Goal: Task Accomplishment & Management: Manage account settings

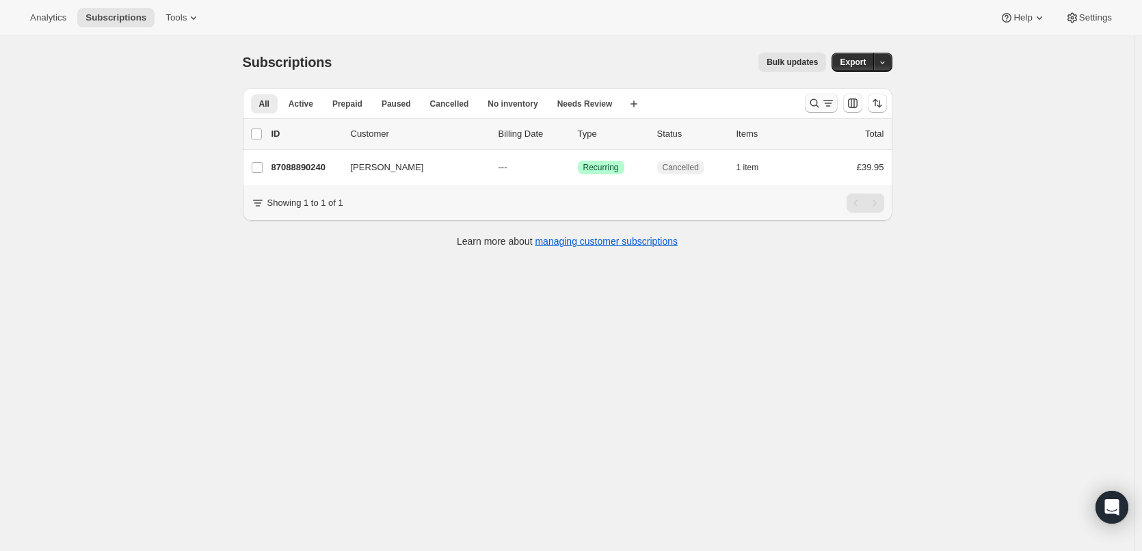
click at [821, 106] on icon "Search and filter results" at bounding box center [815, 103] width 14 height 14
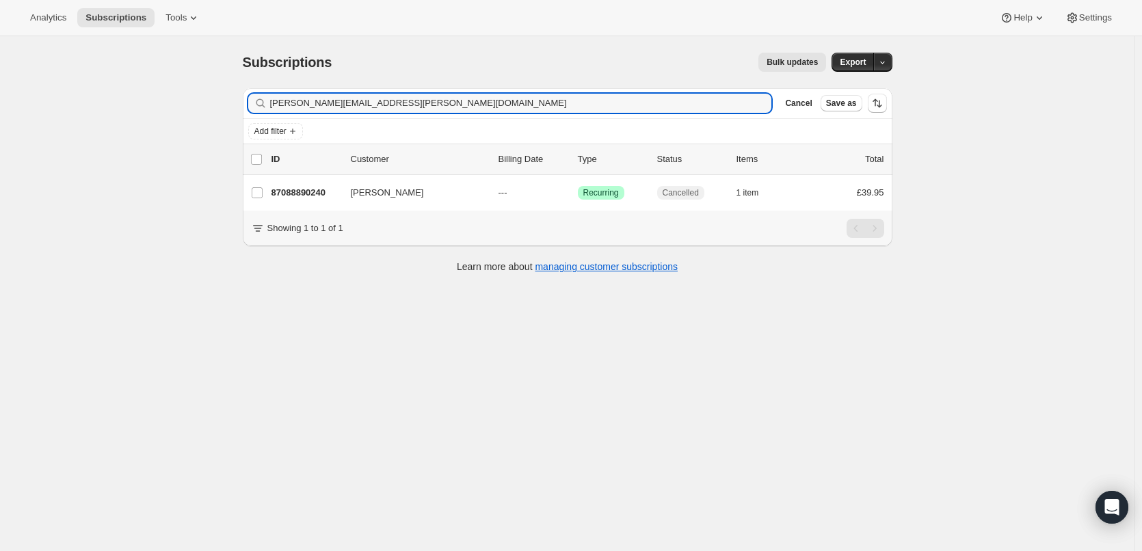
drag, startPoint x: 408, startPoint y: 103, endPoint x: 259, endPoint y: 102, distance: 148.4
click at [259, 102] on div "joanne.l.walker@hotmail.co.uk Clear" at bounding box center [510, 103] width 524 height 19
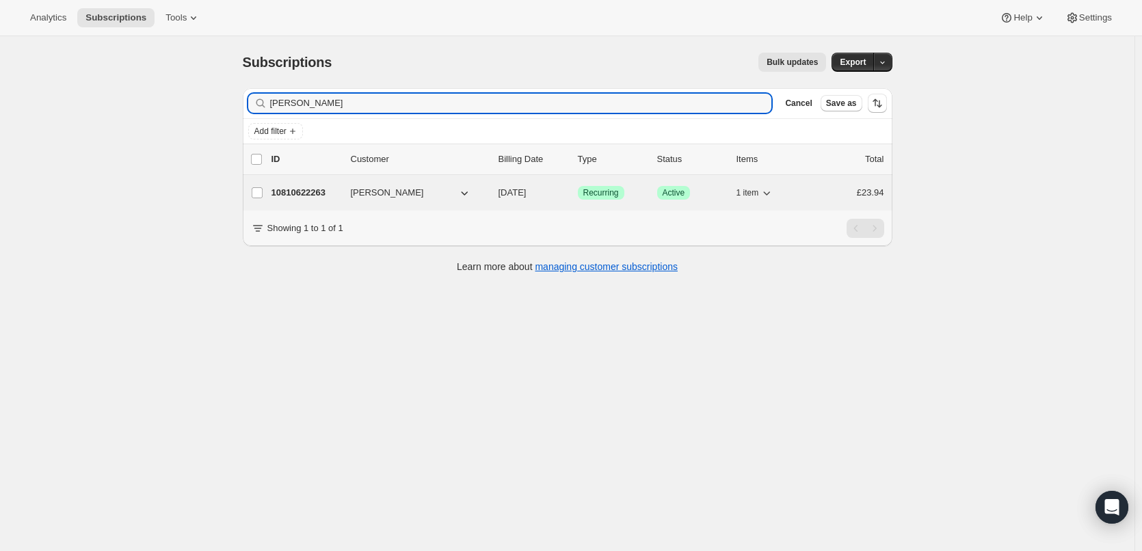
type input "[PERSON_NAME]"
click at [306, 194] on p "10810622263" at bounding box center [305, 193] width 68 height 14
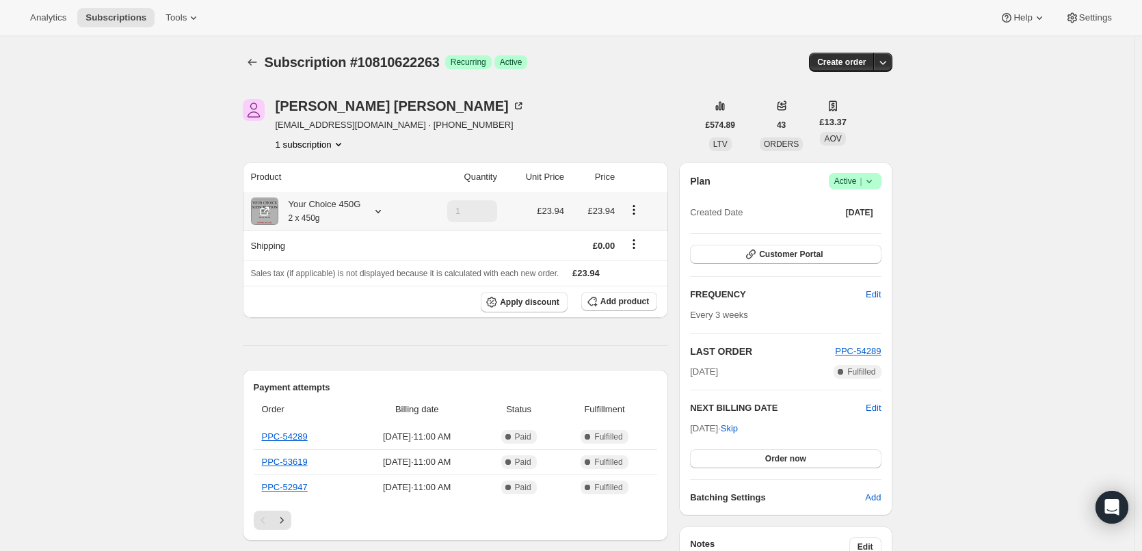
click at [319, 205] on div "Your Choice 450G 2 x 450g" at bounding box center [319, 211] width 83 height 27
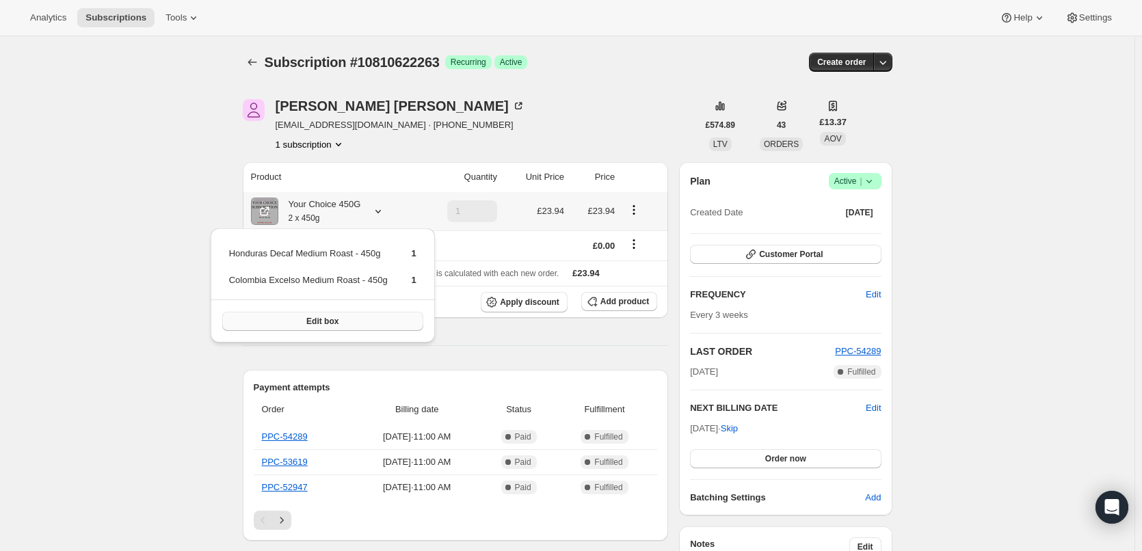
click at [321, 322] on span "Edit box" at bounding box center [322, 321] width 32 height 11
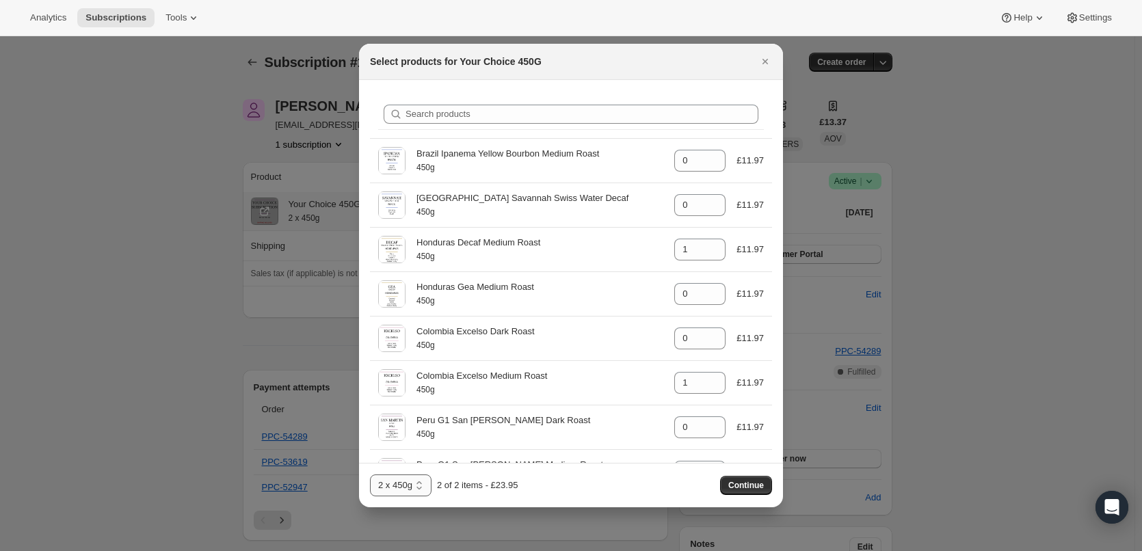
click at [410, 484] on select "1 x 450g 2 x 450g 3 x 450g 4 x 450g" at bounding box center [401, 486] width 62 height 22
select select "gid://shopify/ProductVariant/48073432105271"
click at [370, 475] on select "1 x 450g 2 x 450g 3 x 450g 4 x 450g" at bounding box center [401, 486] width 62 height 22
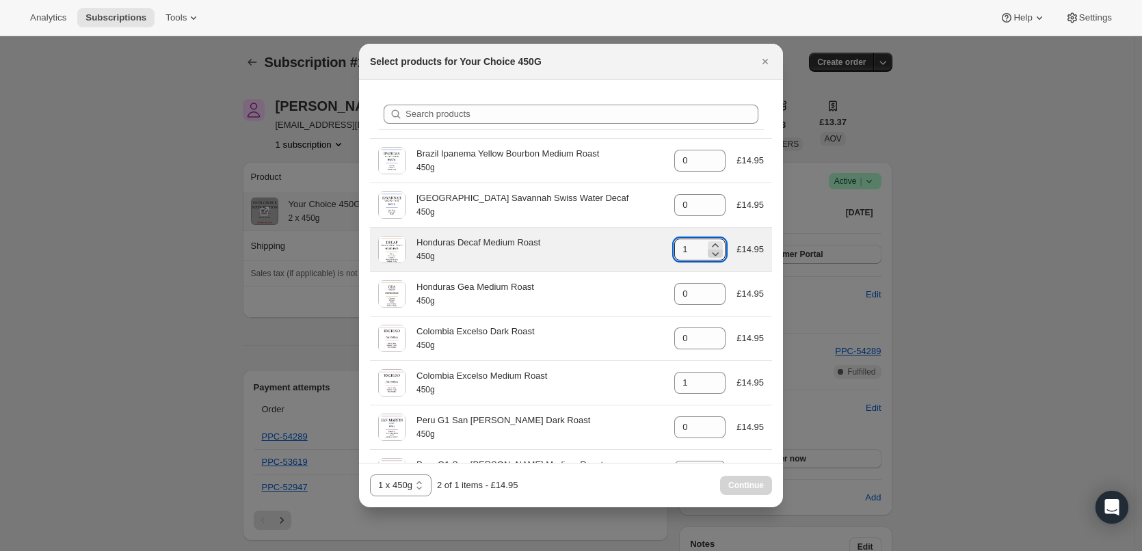
click at [713, 254] on icon ":r48:" at bounding box center [716, 254] width 7 height 4
type input "0"
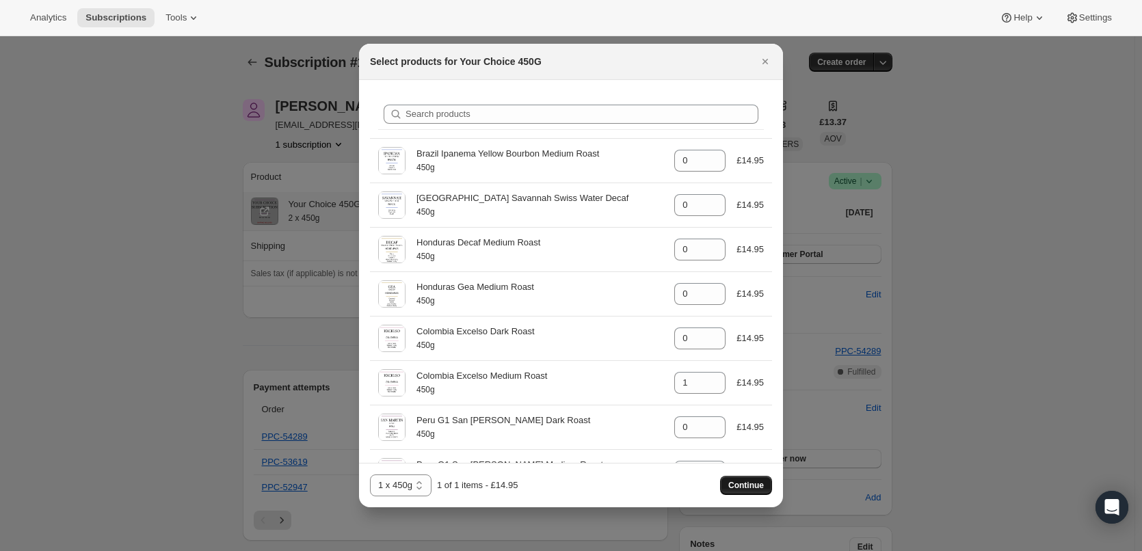
click at [753, 481] on span "Continue" at bounding box center [746, 485] width 36 height 11
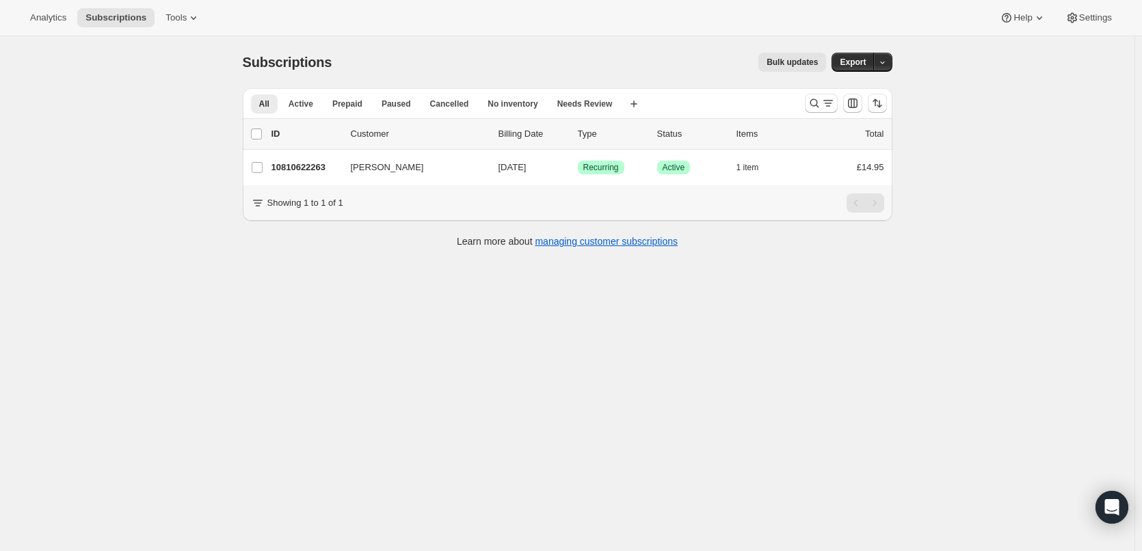
click at [810, 112] on div at bounding box center [821, 103] width 33 height 19
click at [814, 107] on icon "Search and filter results" at bounding box center [815, 103] width 14 height 14
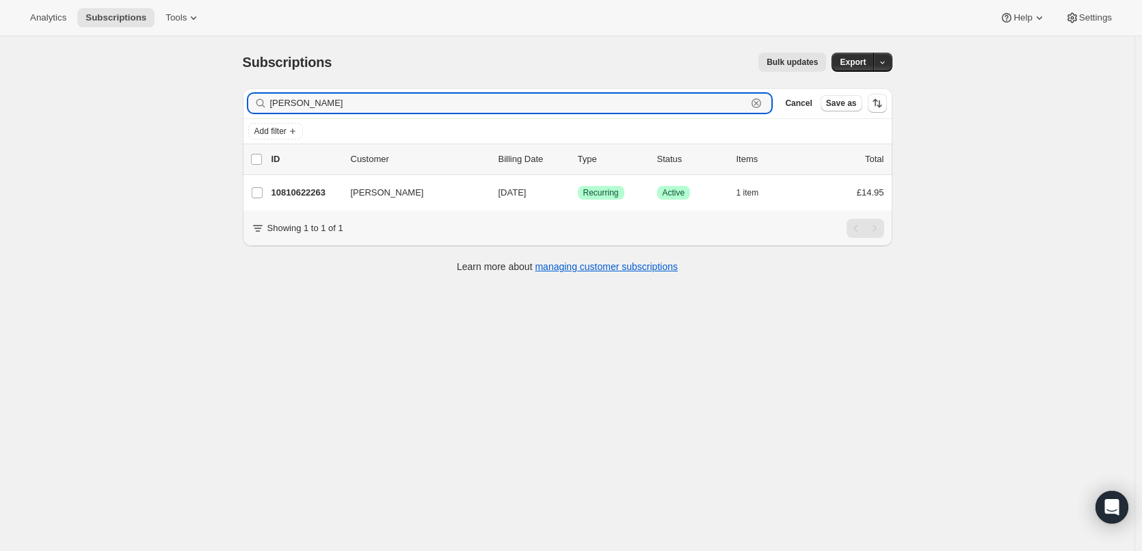
click at [761, 99] on icon "button" at bounding box center [756, 103] width 10 height 10
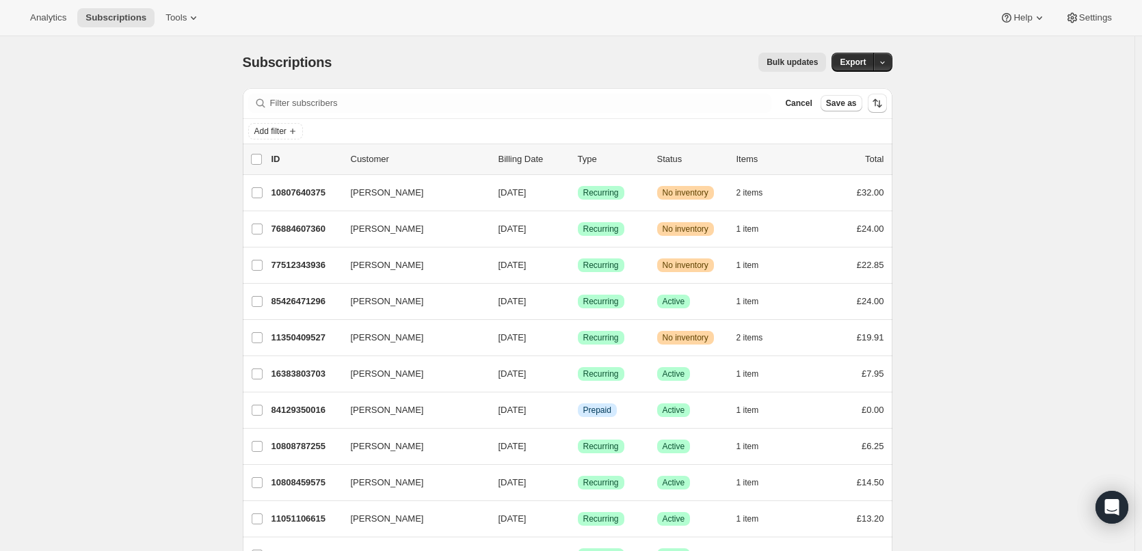
click at [811, 101] on span "Cancel" at bounding box center [798, 103] width 27 height 11
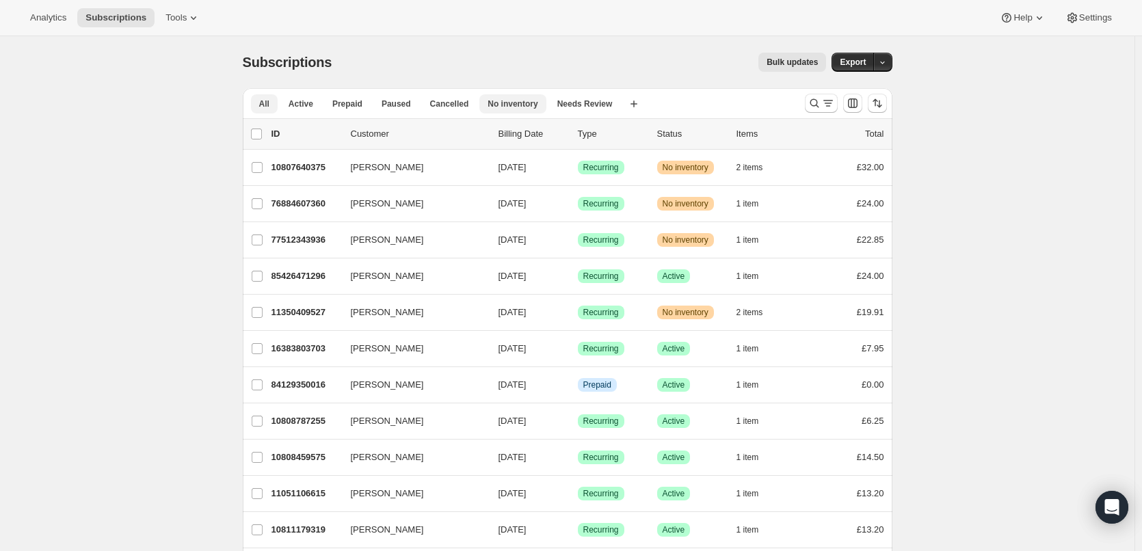
click at [519, 107] on span "No inventory" at bounding box center [513, 103] width 50 height 11
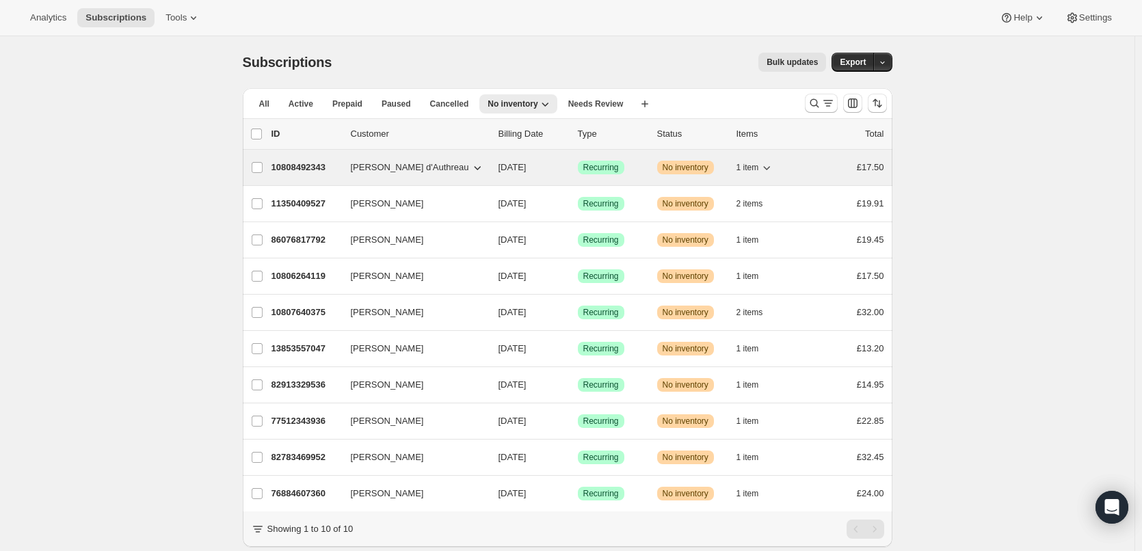
click at [301, 166] on p "10808492343" at bounding box center [305, 168] width 68 height 14
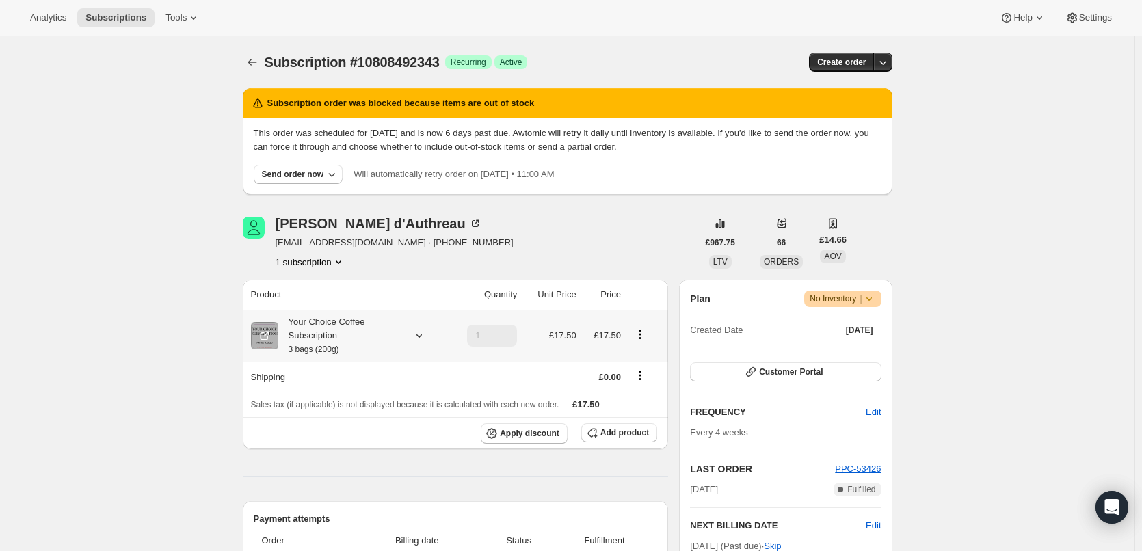
click at [323, 326] on div "Your Choice Coffee Subscription 3 bags (200g)" at bounding box center [339, 335] width 123 height 41
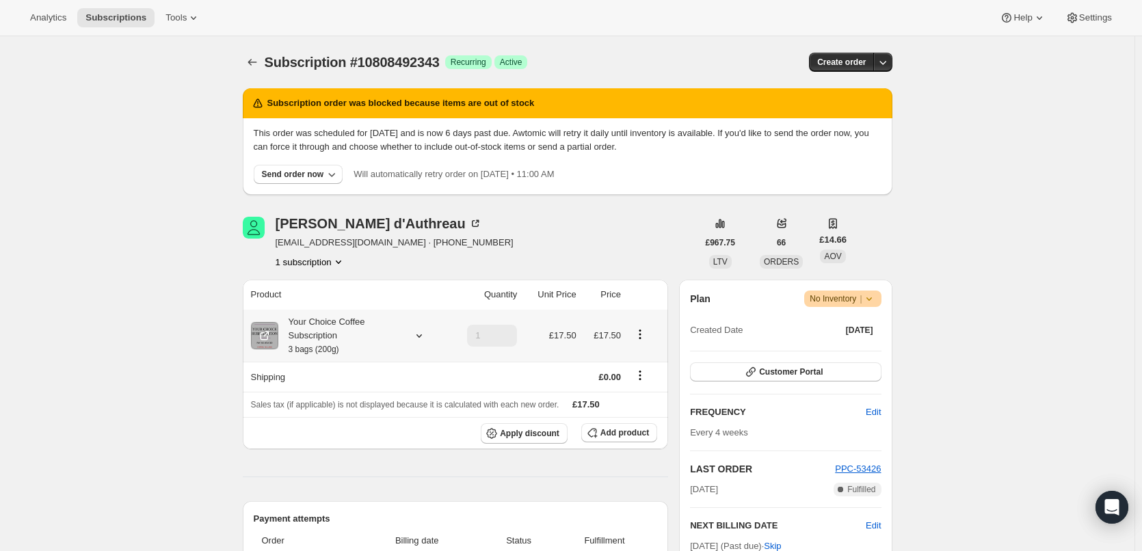
click at [309, 330] on div "Your Choice Coffee Subscription 3 bags (200g)" at bounding box center [339, 335] width 123 height 41
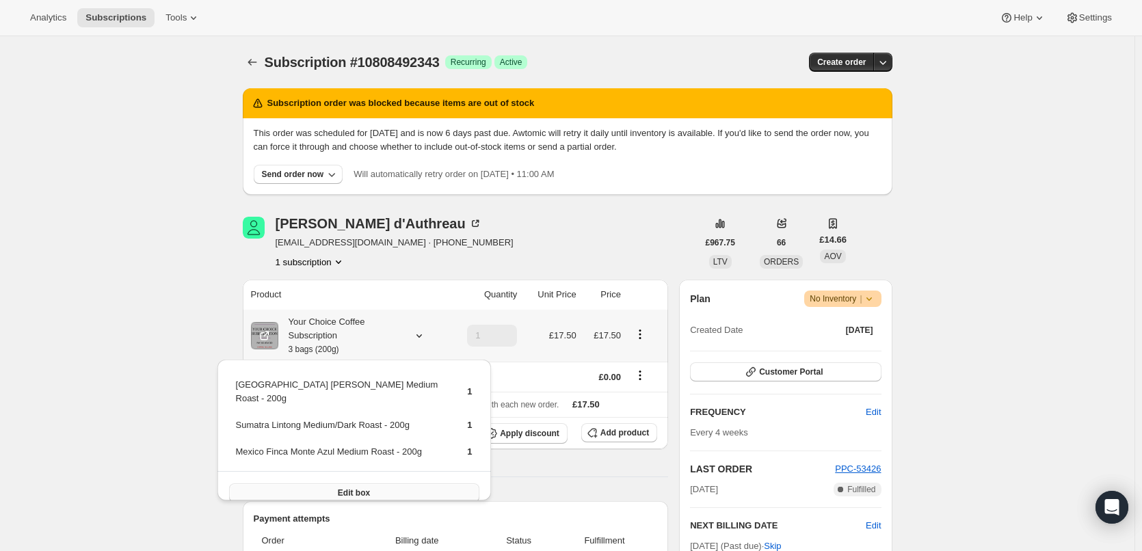
click at [338, 488] on span "Edit box" at bounding box center [354, 493] width 32 height 11
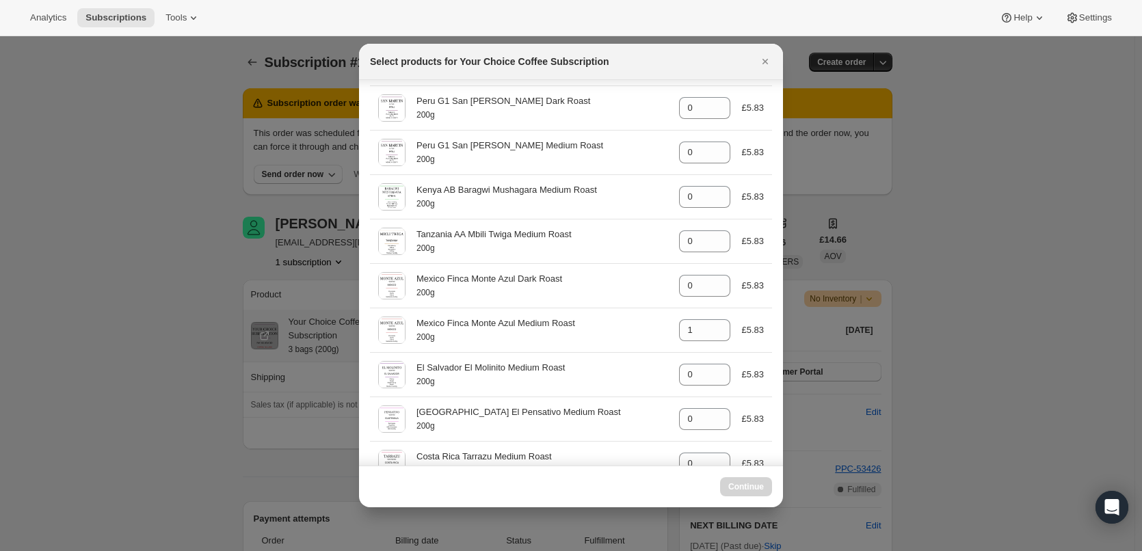
scroll to position [342, 0]
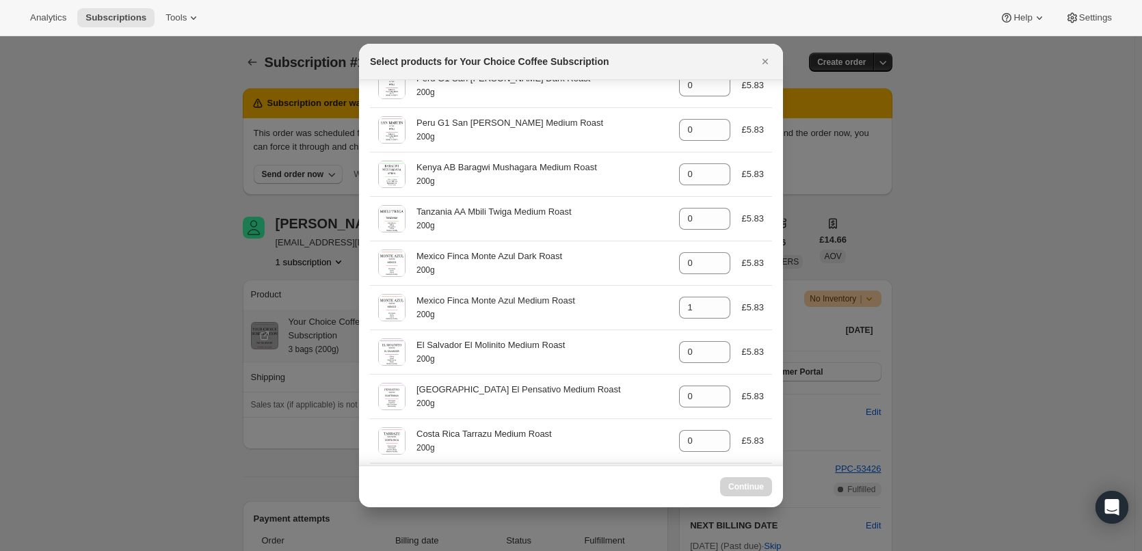
select select "gid://shopify/ProductVariant/45820001550647"
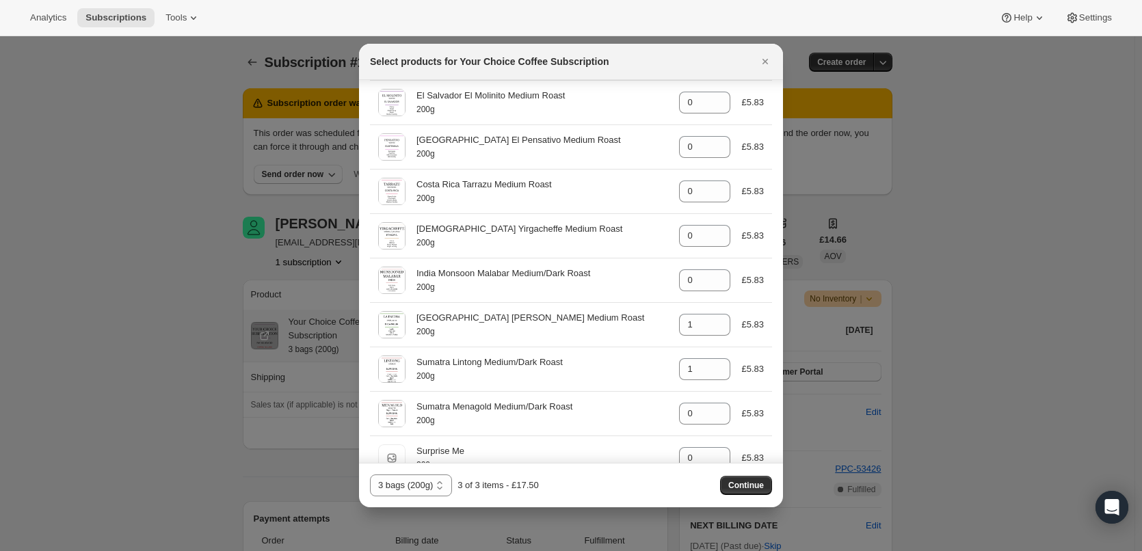
scroll to position [615, 0]
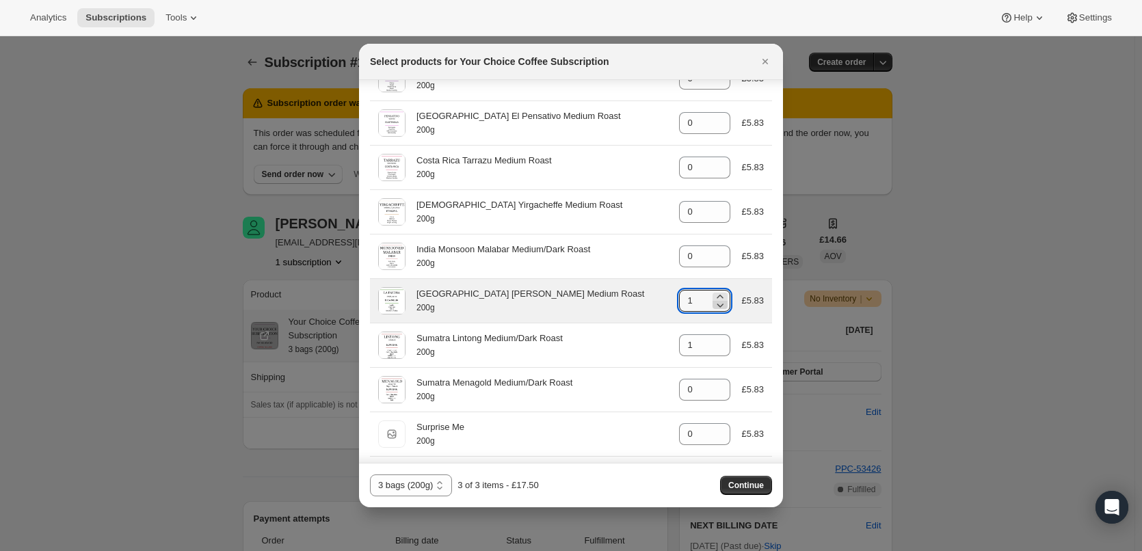
click at [716, 310] on icon ":re8:" at bounding box center [720, 305] width 14 height 14
type input "0"
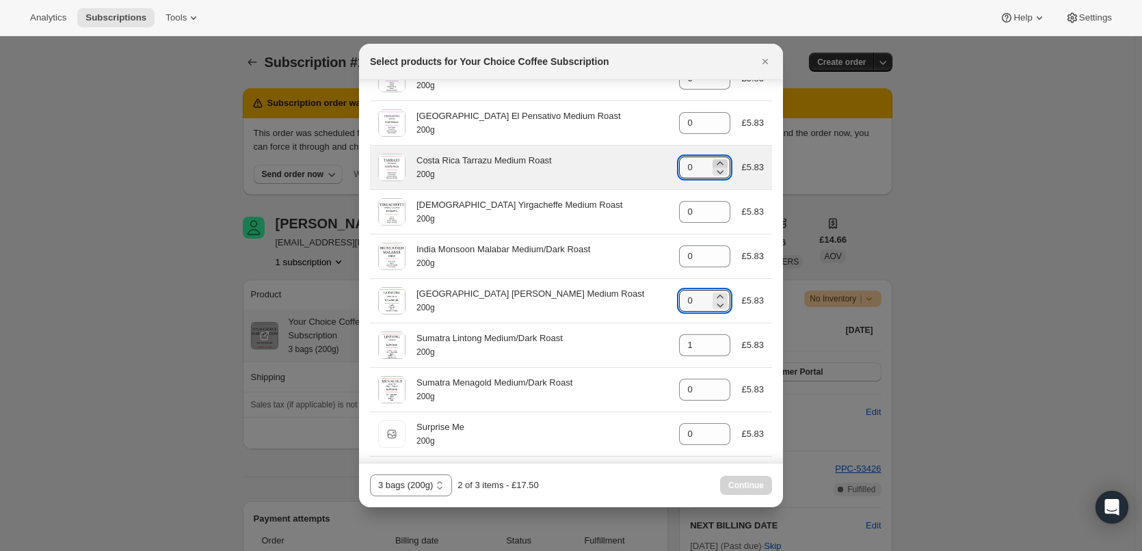
click at [717, 163] on icon ":re8:" at bounding box center [720, 162] width 6 height 3
type input "1"
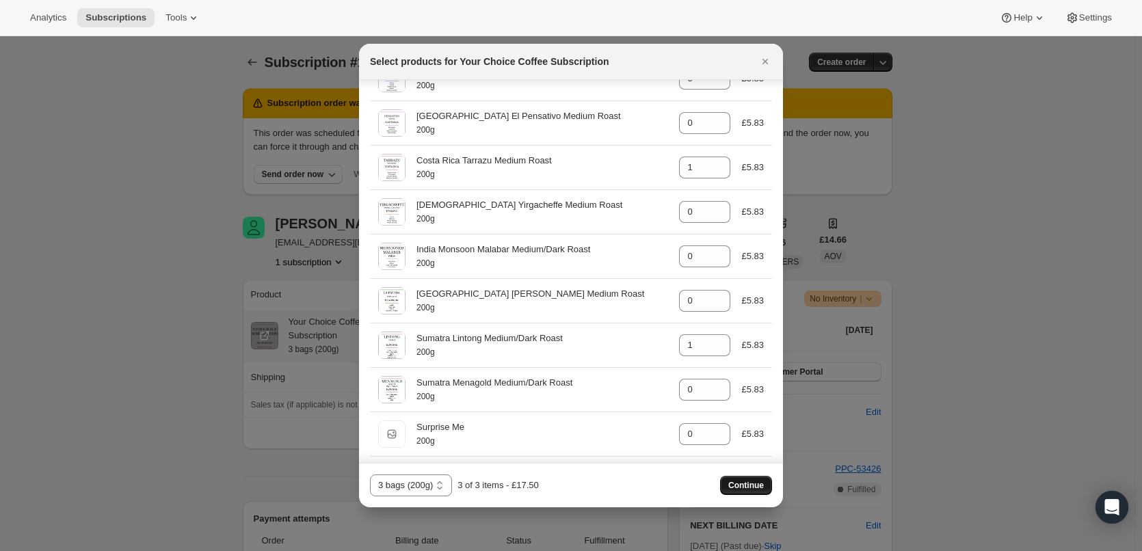
click at [742, 483] on span "Continue" at bounding box center [746, 485] width 36 height 11
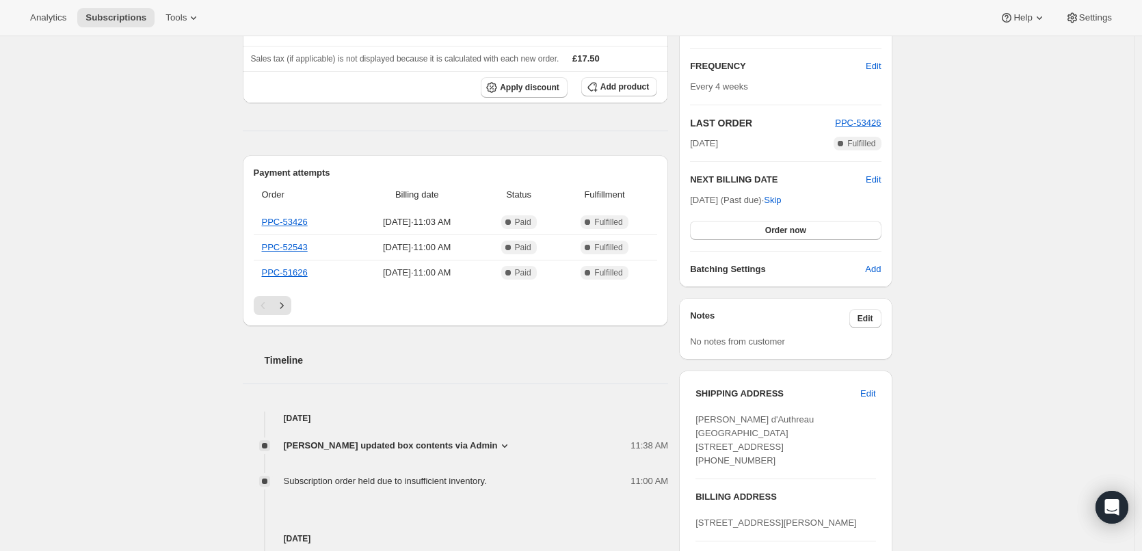
scroll to position [410, 0]
click at [873, 320] on span "Edit" at bounding box center [865, 317] width 16 height 11
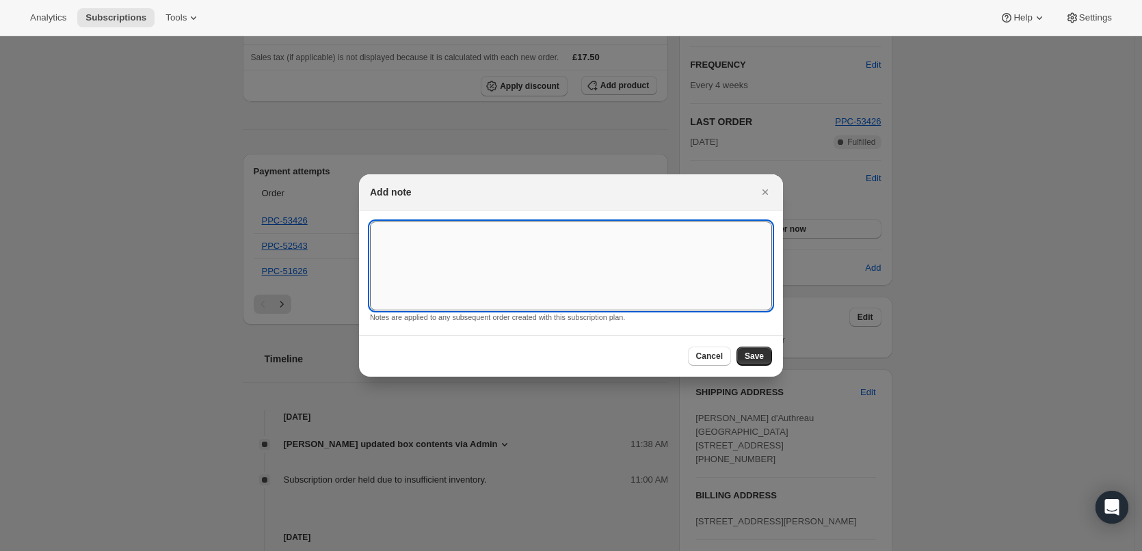
click at [540, 257] on textarea ":rh1:" at bounding box center [571, 266] width 402 height 89
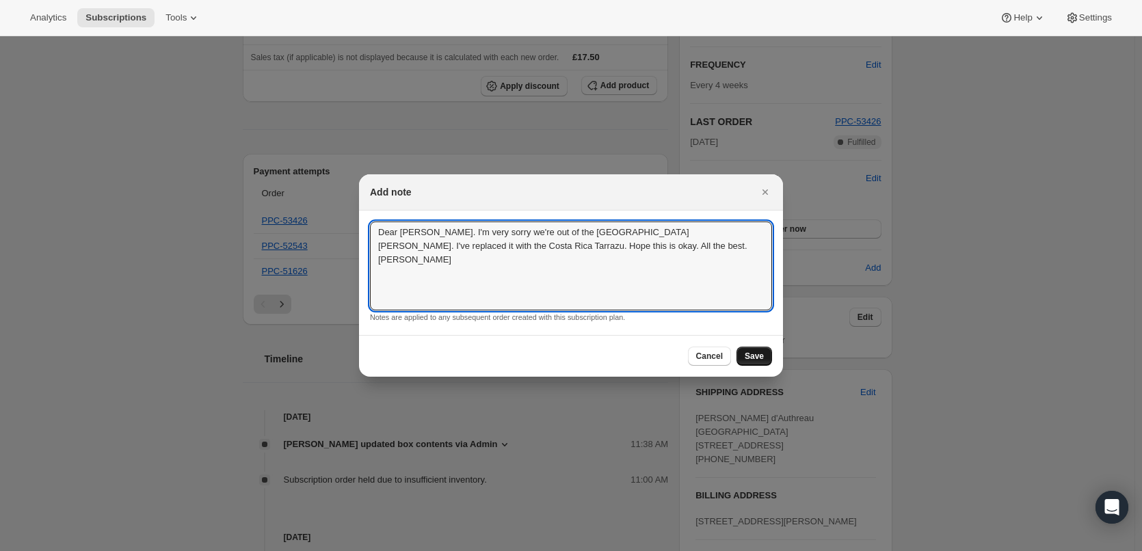
type textarea "Dear [PERSON_NAME]. I'm very sorry we're out of the [GEOGRAPHIC_DATA] [PERSON_N…"
click at [756, 355] on span "Save" at bounding box center [754, 356] width 19 height 11
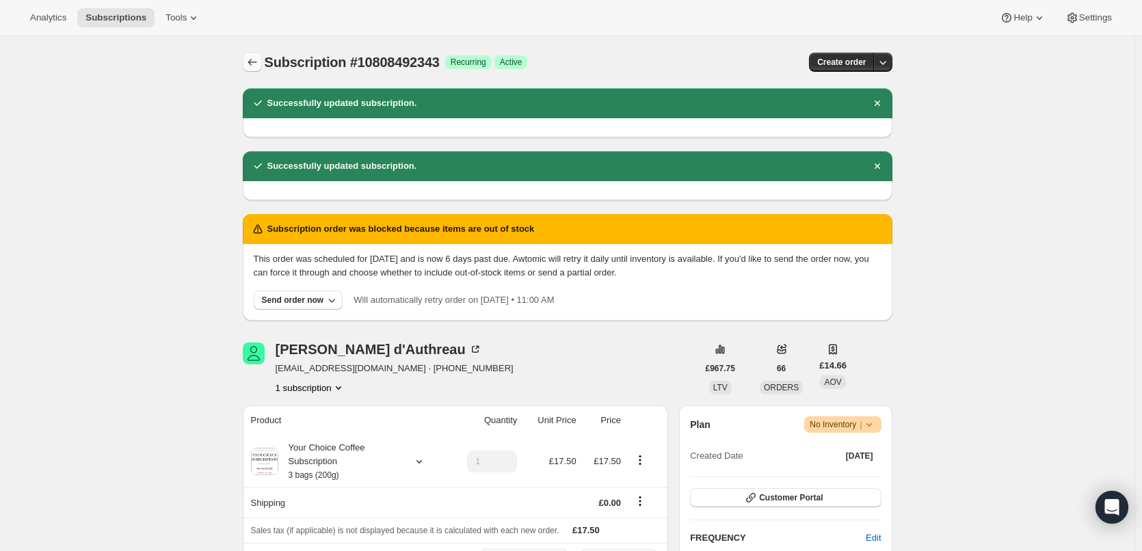
click at [249, 57] on icon "Subscriptions" at bounding box center [252, 62] width 14 height 14
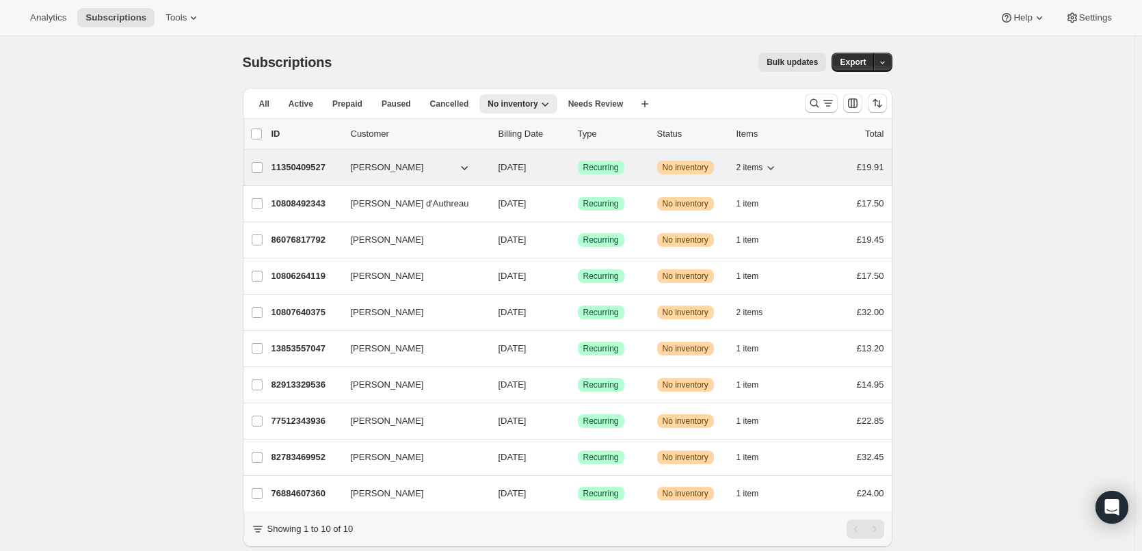
click at [299, 163] on p "11350409527" at bounding box center [305, 168] width 68 height 14
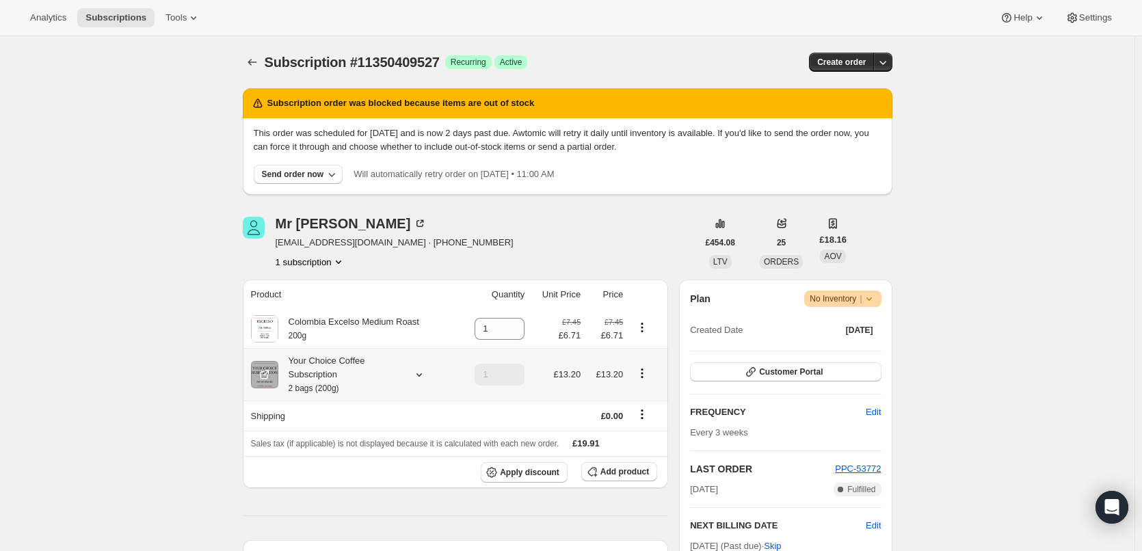
click at [329, 366] on div "Your Choice Coffee Subscription 2 bags (200g)" at bounding box center [339, 374] width 123 height 41
click at [253, 62] on icon "Subscriptions" at bounding box center [252, 62] width 14 height 14
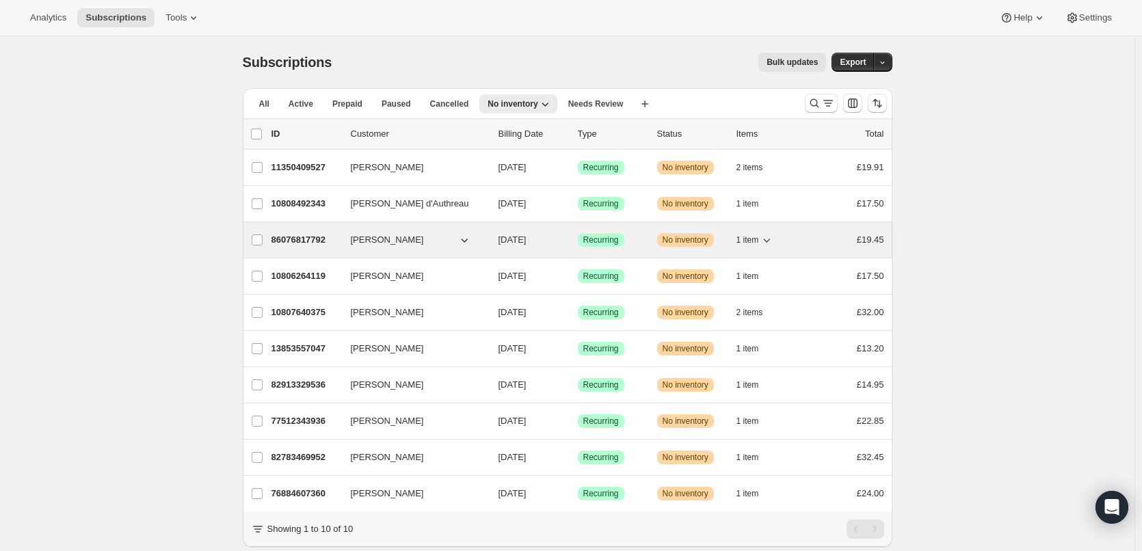
click at [304, 241] on p "86076817792" at bounding box center [305, 240] width 68 height 14
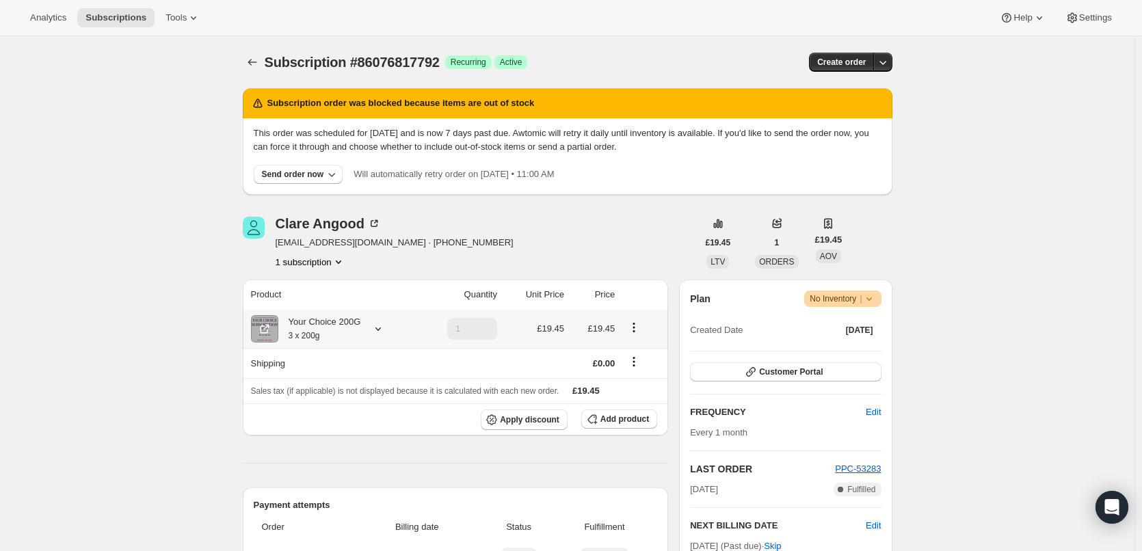
click at [331, 323] on div "Your Choice 200G 3 x 200g" at bounding box center [319, 328] width 83 height 27
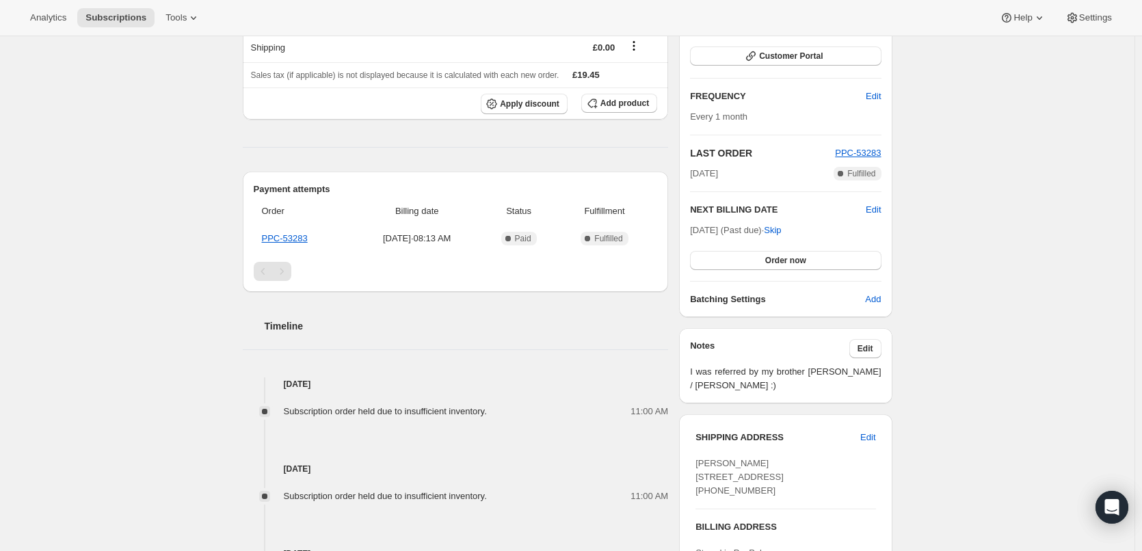
scroll to position [410, 0]
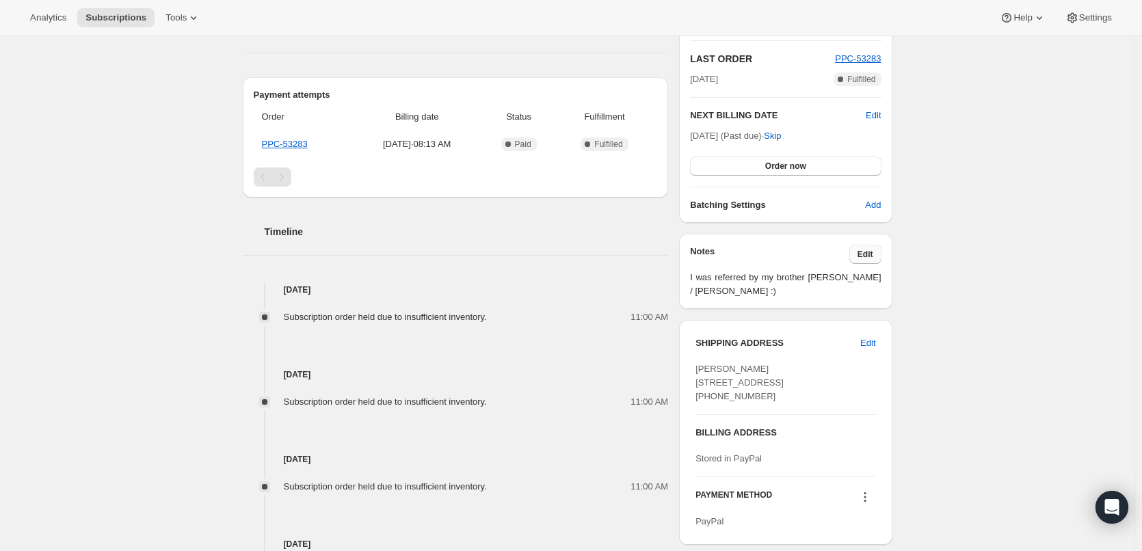
click at [868, 255] on span "Edit" at bounding box center [865, 254] width 16 height 11
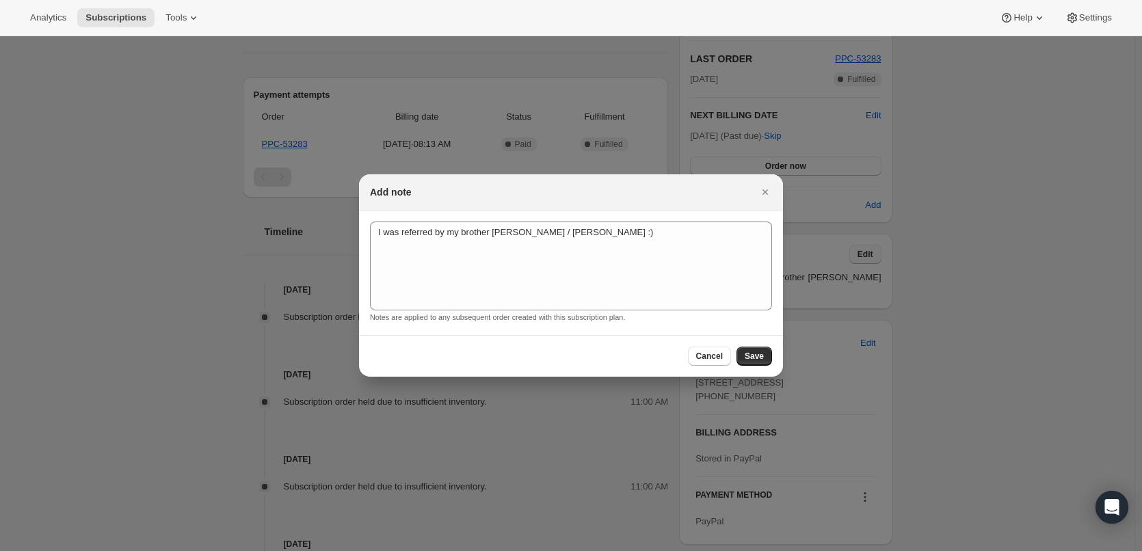
scroll to position [0, 0]
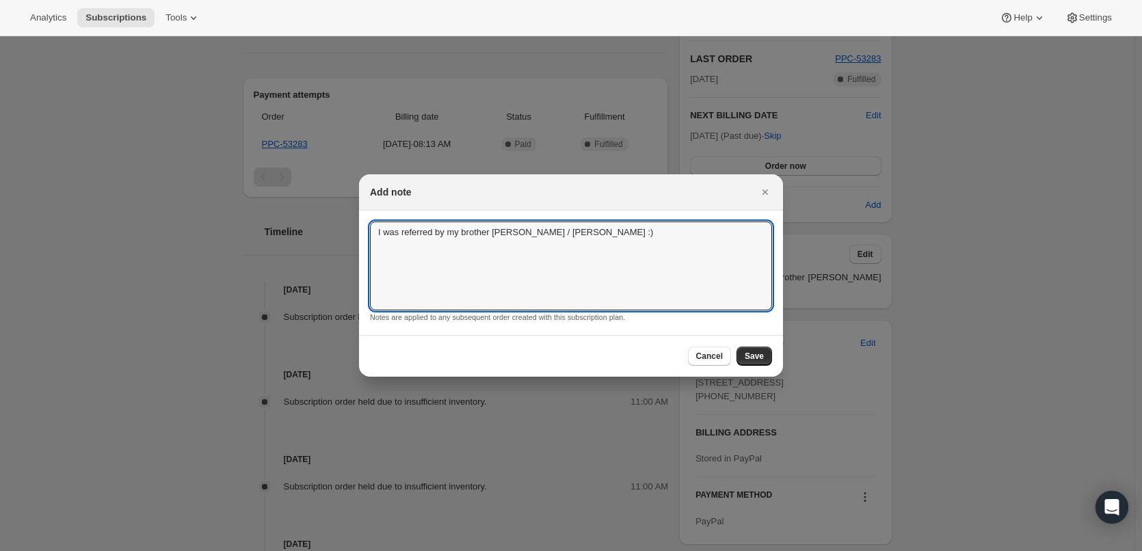
drag, startPoint x: 611, startPoint y: 231, endPoint x: 340, endPoint y: 228, distance: 271.5
type textarea "Dear [PERSON_NAME]. I'm really sorry we're completely out of the El Salvador El…"
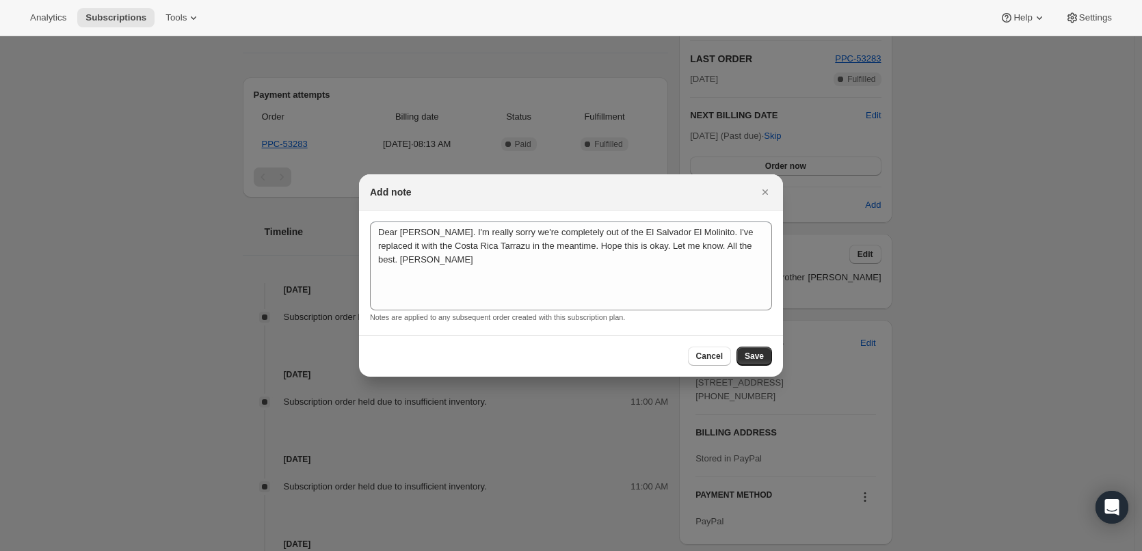
drag, startPoint x: 776, startPoint y: 368, endPoint x: 770, endPoint y: 362, distance: 8.7
click at [776, 367] on div "Cancel Save" at bounding box center [571, 356] width 424 height 42
click at [764, 358] on button "Save" at bounding box center [754, 356] width 36 height 19
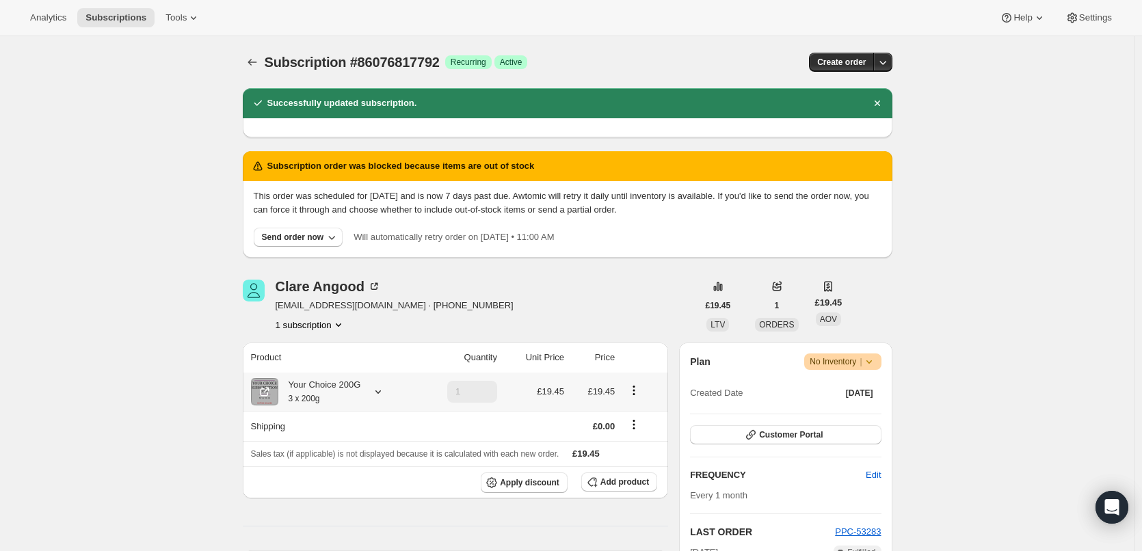
click at [297, 392] on div "Your Choice 200G 3 x 200g" at bounding box center [319, 391] width 83 height 27
click at [318, 469] on button "Edit box" at bounding box center [322, 475] width 219 height 19
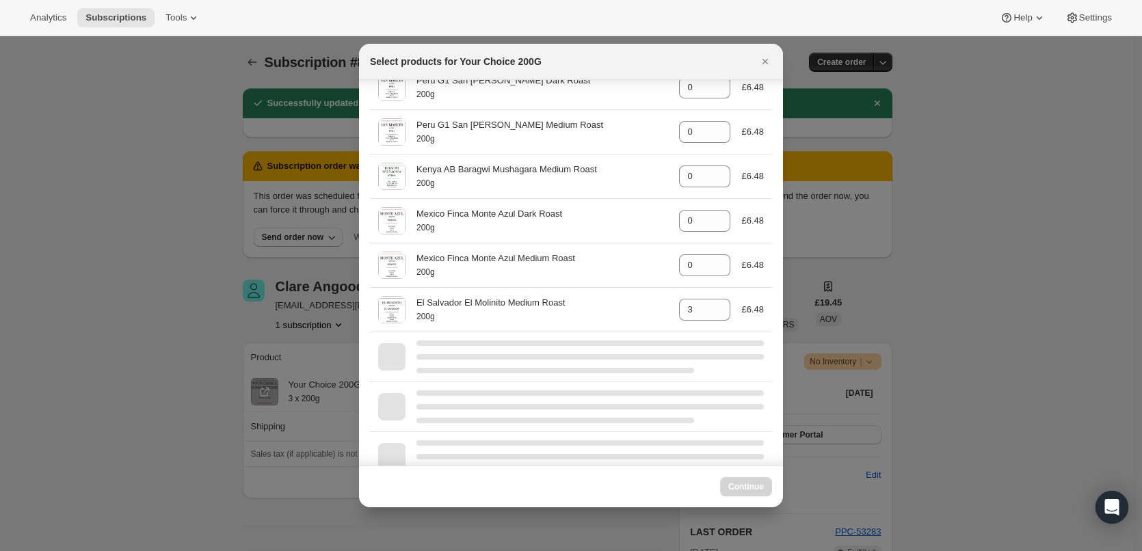
scroll to position [342, 0]
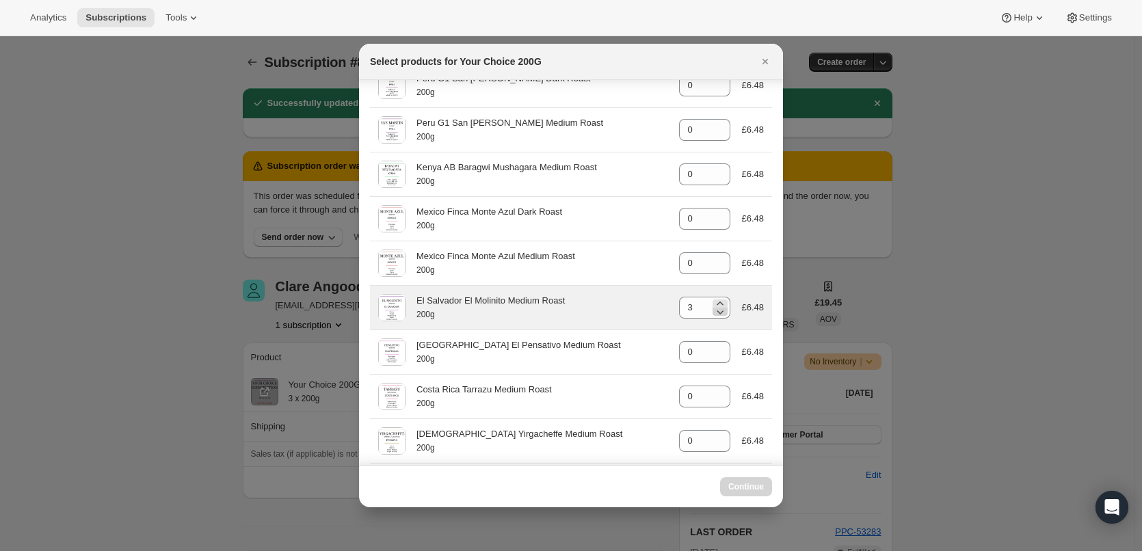
select select "gid://shopify/ProductVariant/48073423585591"
click at [713, 313] on icon ":r12p:" at bounding box center [720, 312] width 14 height 14
type input "0"
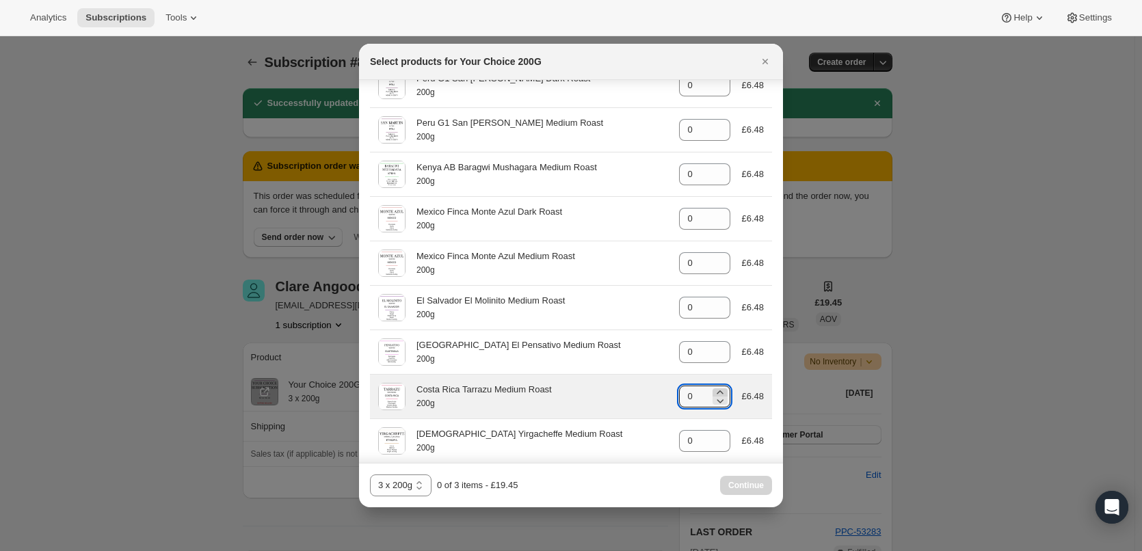
click at [713, 389] on icon ":r12p:" at bounding box center [720, 393] width 14 height 14
type input "3"
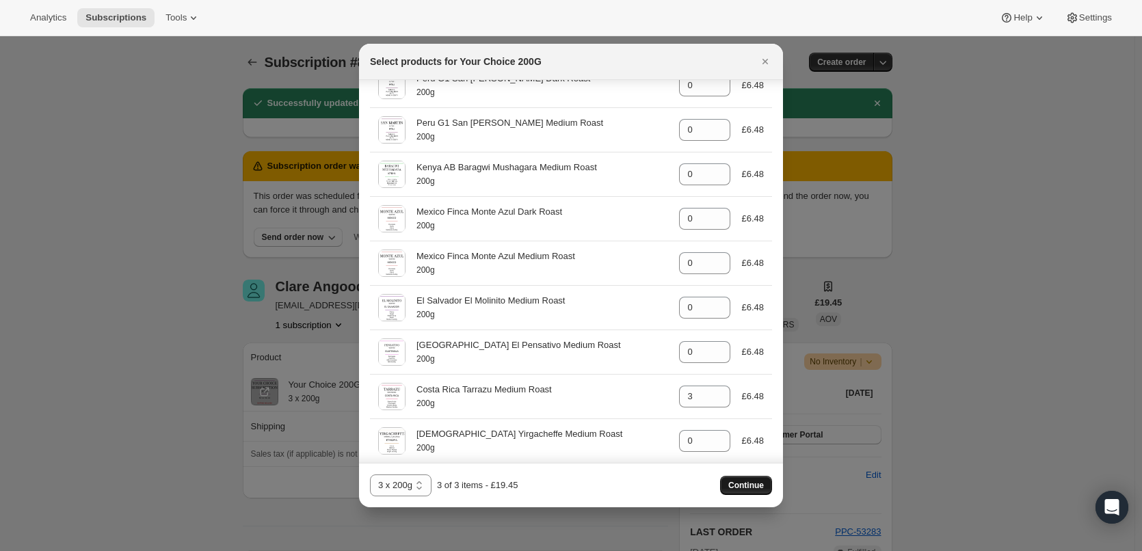
click at [743, 489] on span "Continue" at bounding box center [746, 485] width 36 height 11
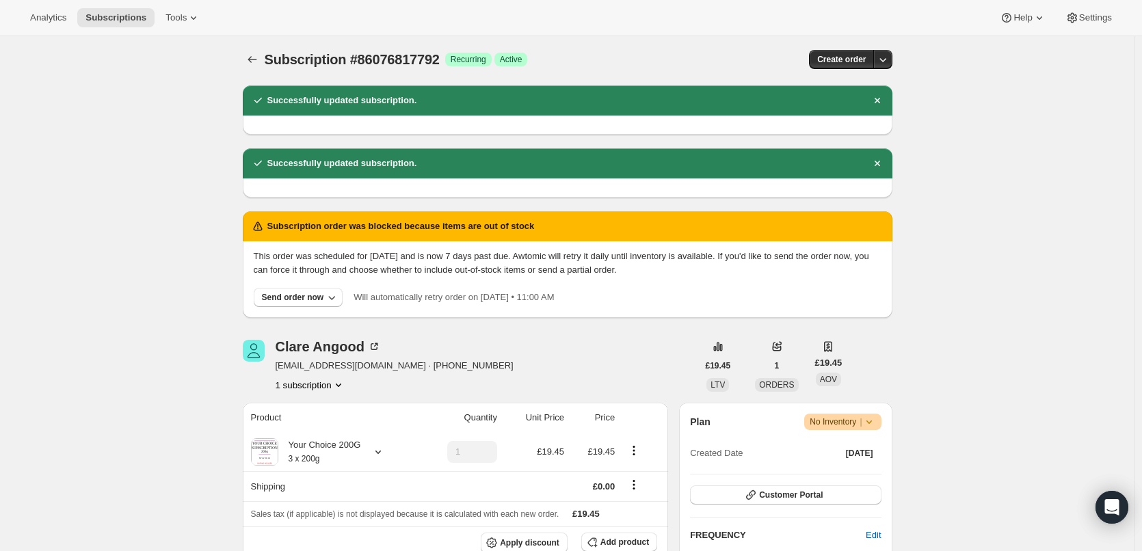
scroll to position [0, 0]
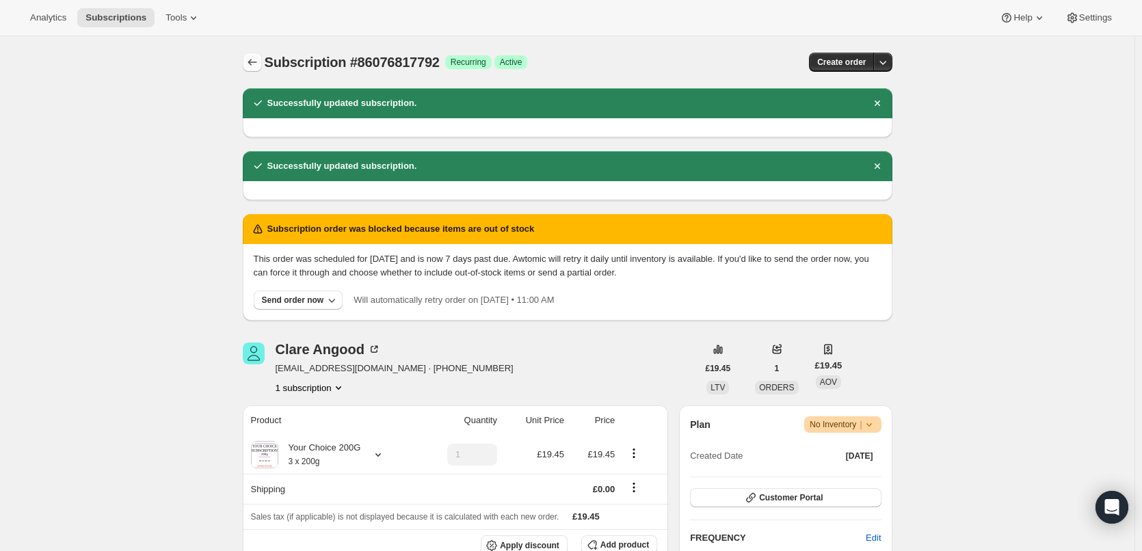
click at [252, 64] on icon "Subscriptions" at bounding box center [252, 62] width 14 height 14
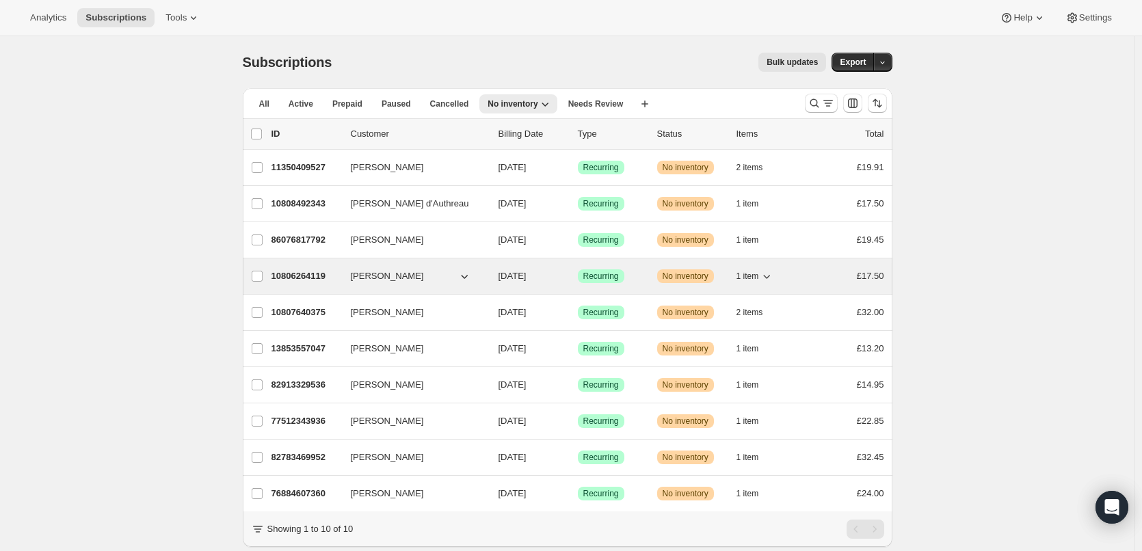
click at [289, 276] on p "10806264119" at bounding box center [305, 276] width 68 height 14
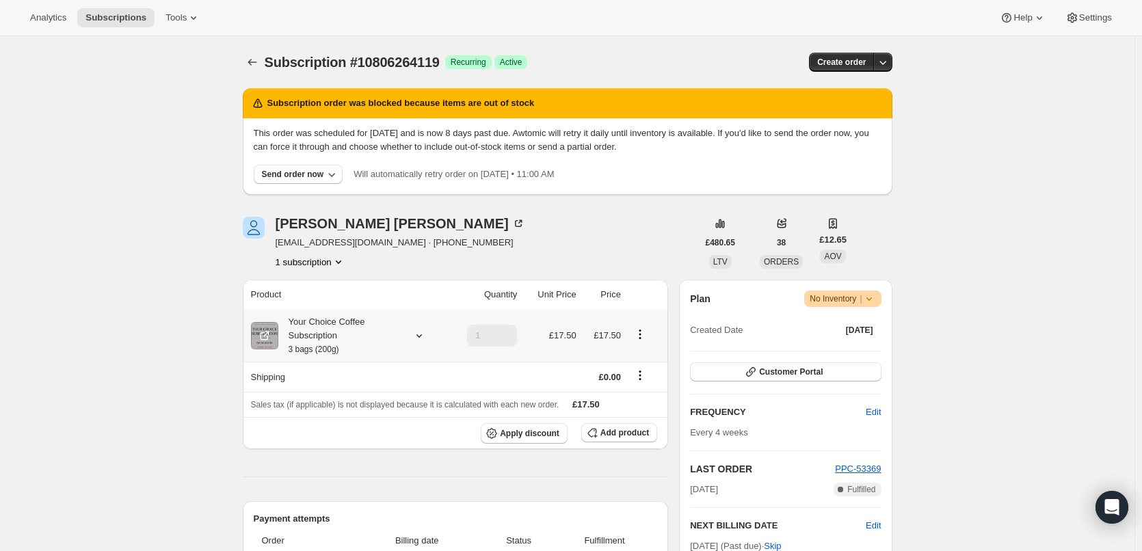
click at [382, 341] on div "Your Choice Coffee Subscription 3 bags (200g)" at bounding box center [339, 335] width 123 height 41
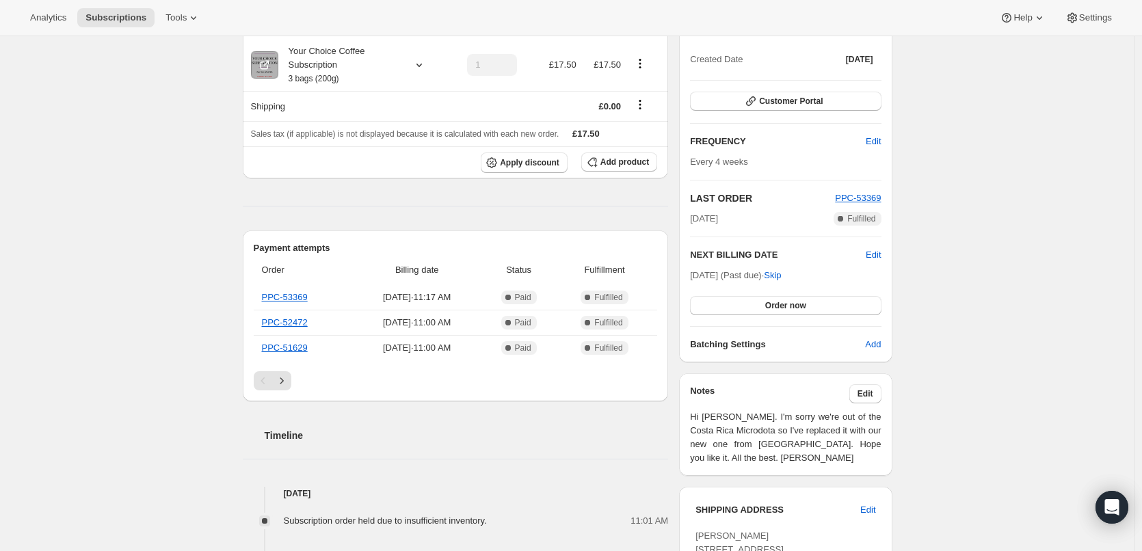
scroll to position [274, 0]
click at [862, 388] on span "Edit" at bounding box center [865, 391] width 16 height 11
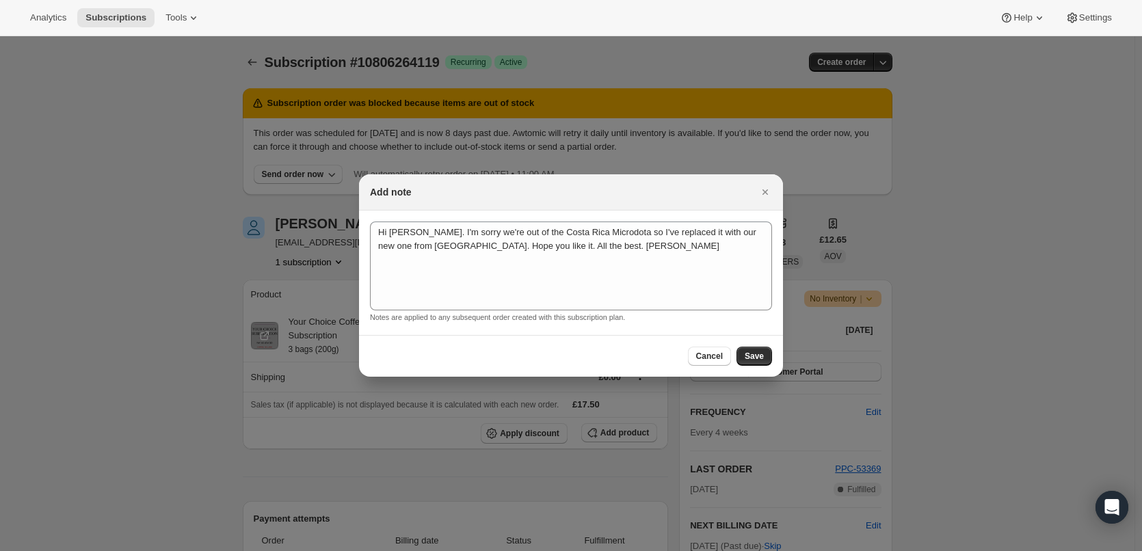
scroll to position [0, 0]
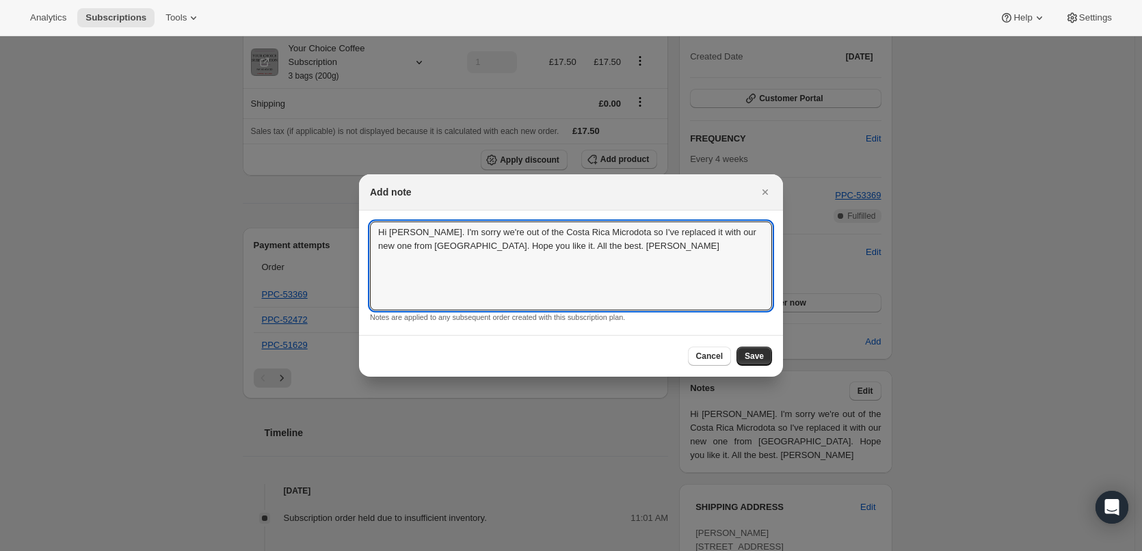
drag, startPoint x: 575, startPoint y: 250, endPoint x: 365, endPoint y: 235, distance: 210.5
click at [365, 235] on section "Hi [PERSON_NAME]. I'm sorry we're out of the Costa Rica Microdota so I've repla…" at bounding box center [571, 273] width 424 height 124
type textarea "Hi [PERSON_NAME]. I'm very sorry we're comp"
click at [712, 353] on span "Cancel" at bounding box center [709, 356] width 27 height 11
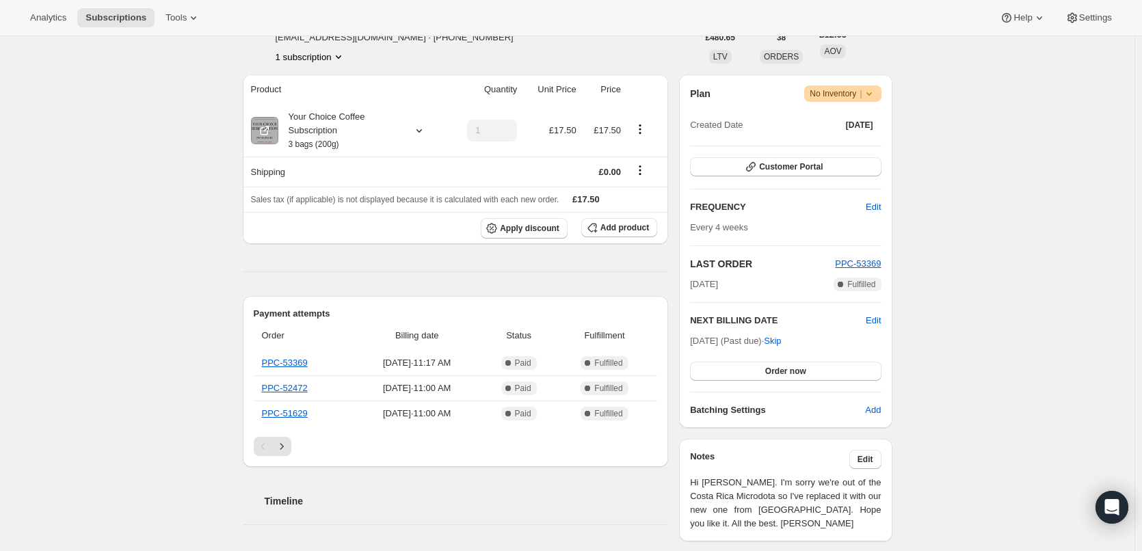
scroll to position [274, 0]
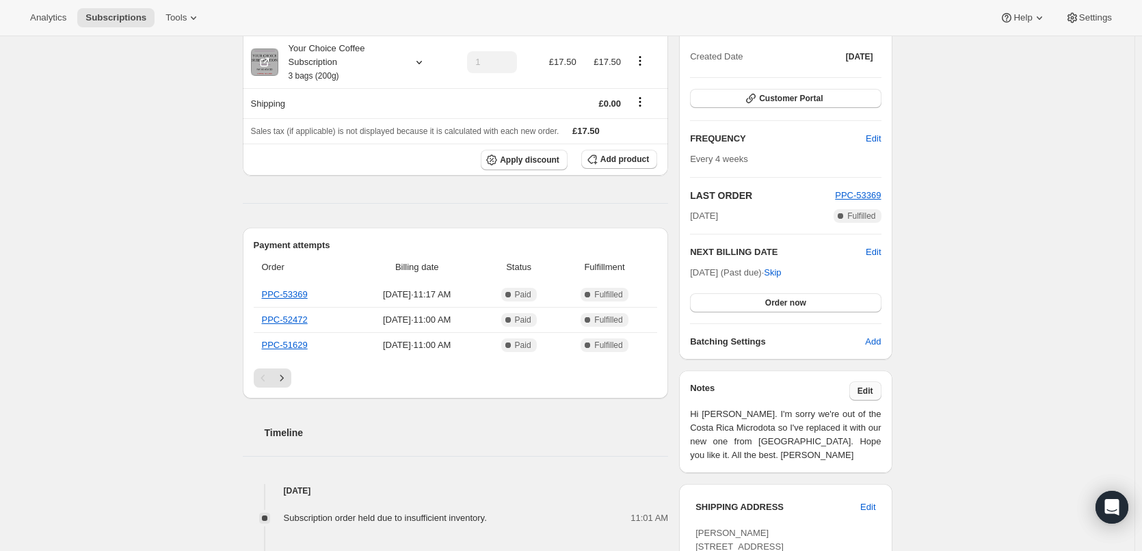
click at [868, 382] on button "Edit" at bounding box center [865, 391] width 32 height 19
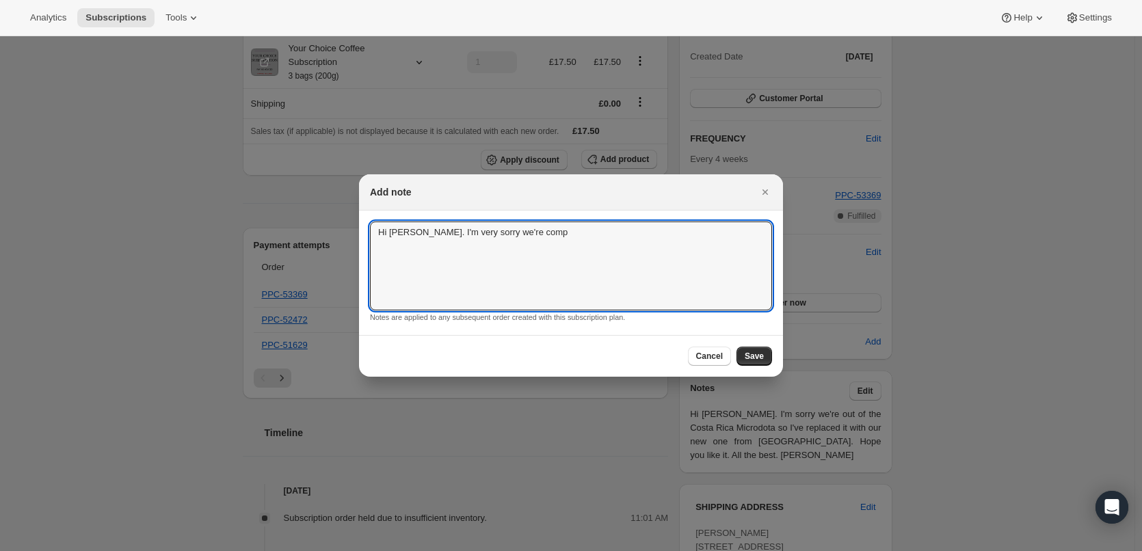
drag, startPoint x: 556, startPoint y: 249, endPoint x: 341, endPoint y: 224, distance: 216.1
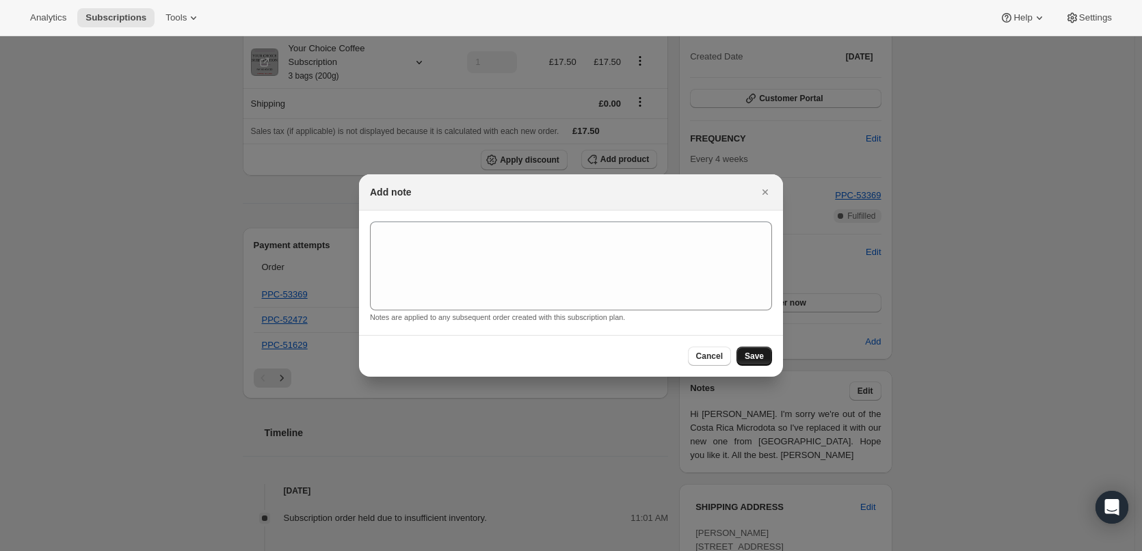
click at [759, 356] on span "Save" at bounding box center [754, 356] width 19 height 11
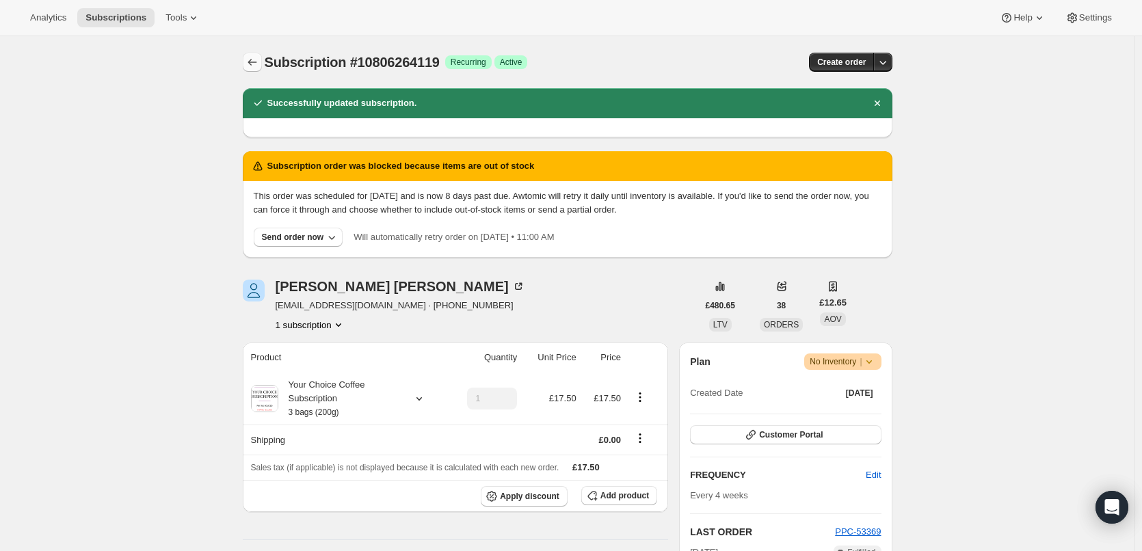
click at [253, 62] on icon "Subscriptions" at bounding box center [252, 62] width 9 height 7
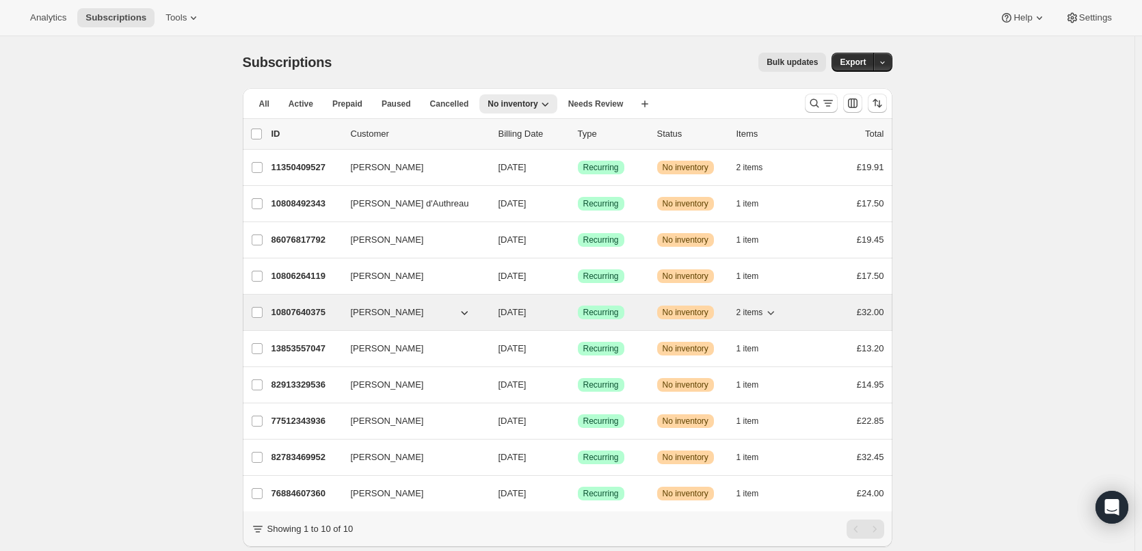
click at [298, 310] on p "10807640375" at bounding box center [305, 313] width 68 height 14
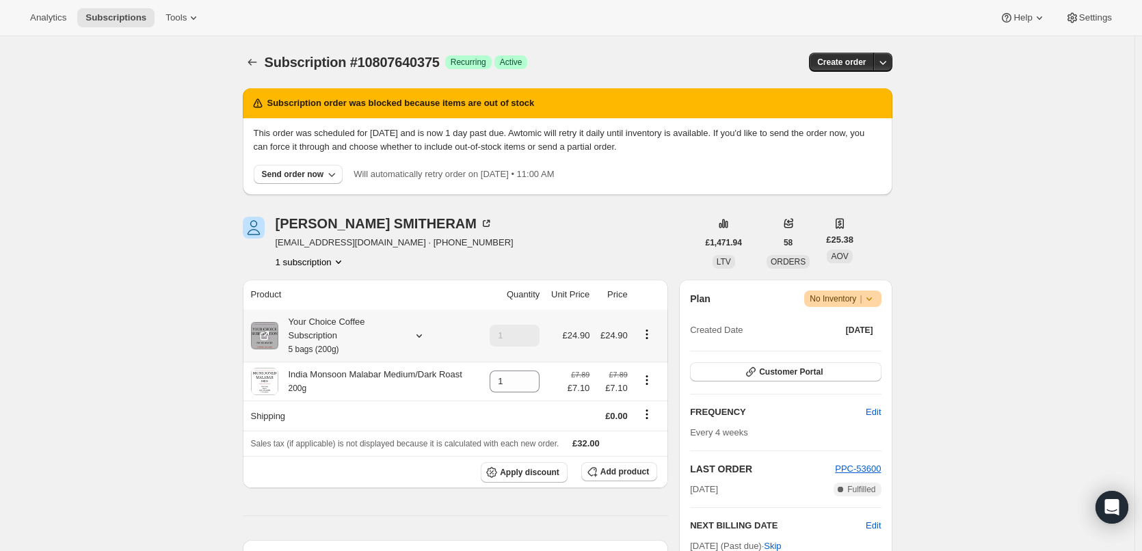
click at [326, 323] on div "Your Choice Coffee Subscription 5 bags (200g)" at bounding box center [339, 335] width 123 height 41
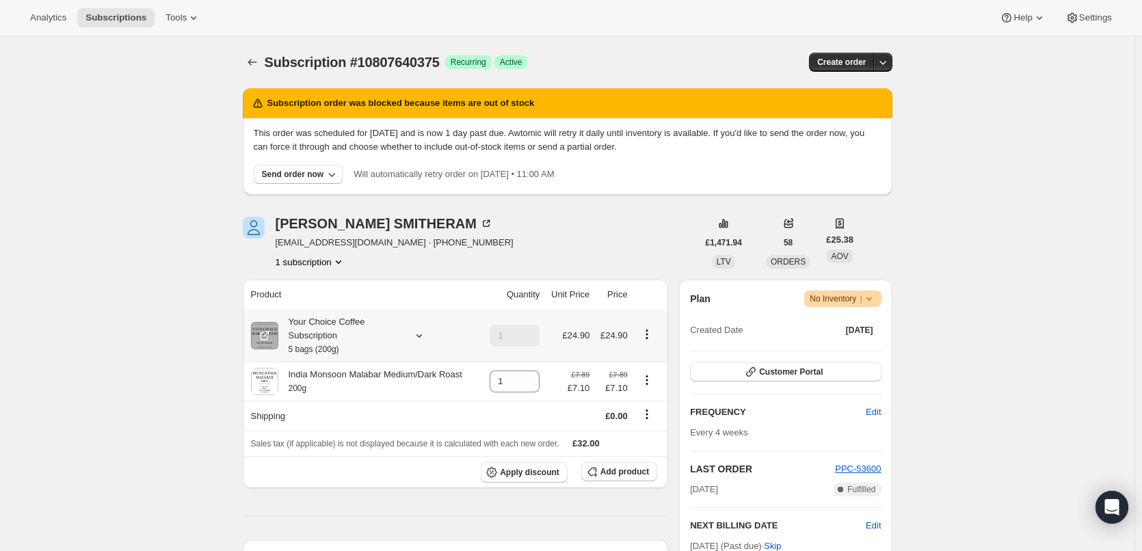
click at [311, 343] on div "Your Choice Coffee Subscription 5 bags (200g)" at bounding box center [339, 335] width 123 height 41
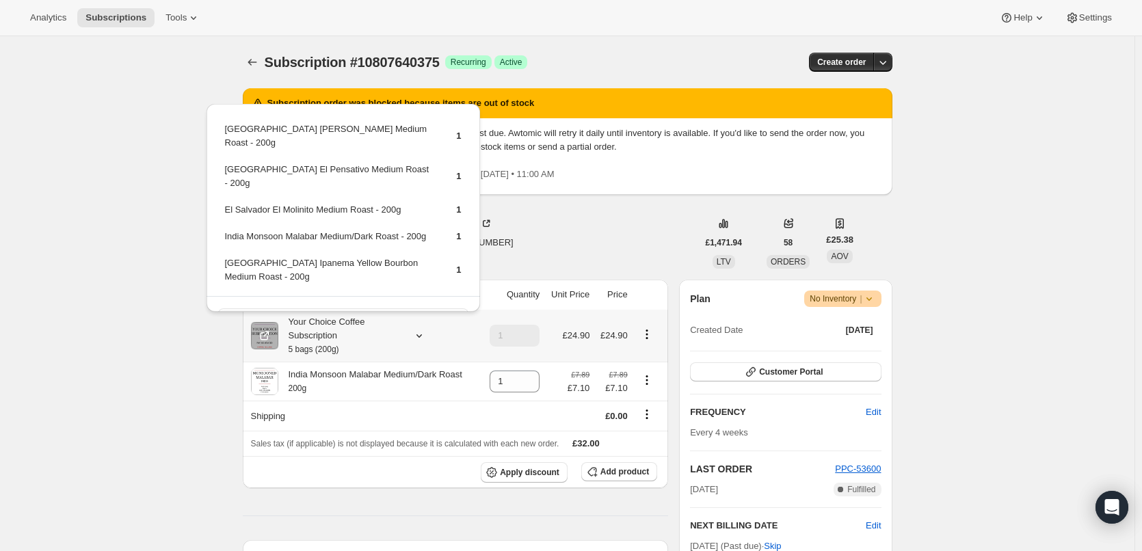
click at [345, 312] on span "Edit box" at bounding box center [343, 317] width 32 height 11
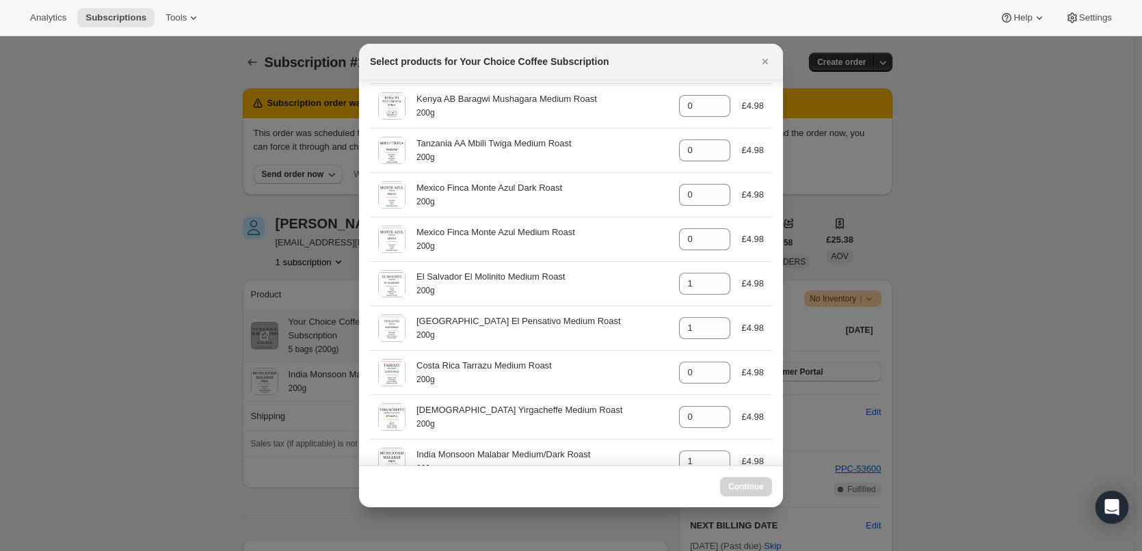
select select "gid://shopify/ProductVariant/45820001616183"
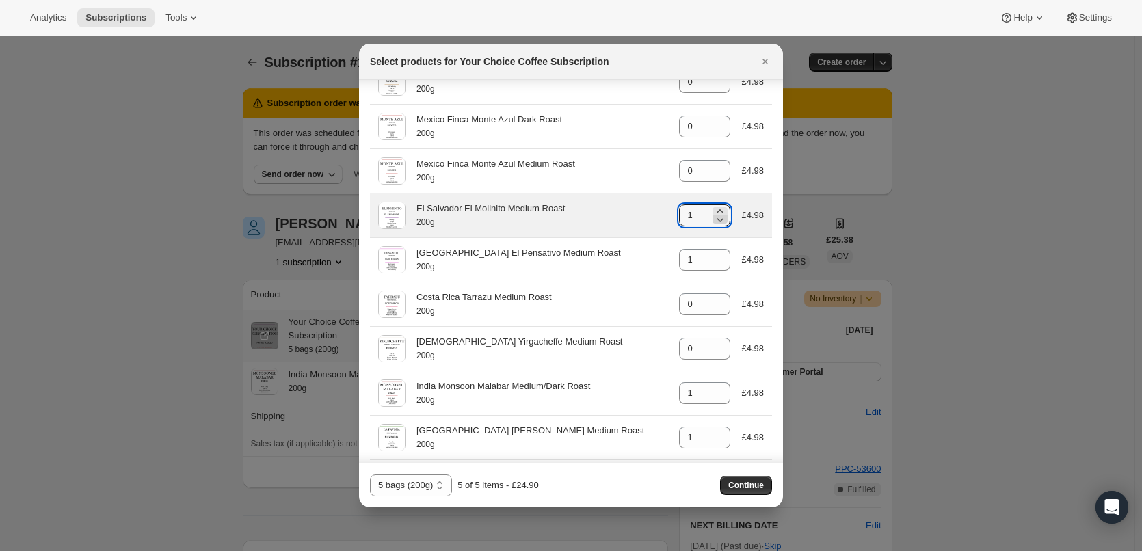
click at [715, 219] on icon ":r1ks:" at bounding box center [720, 220] width 14 height 14
type input "0"
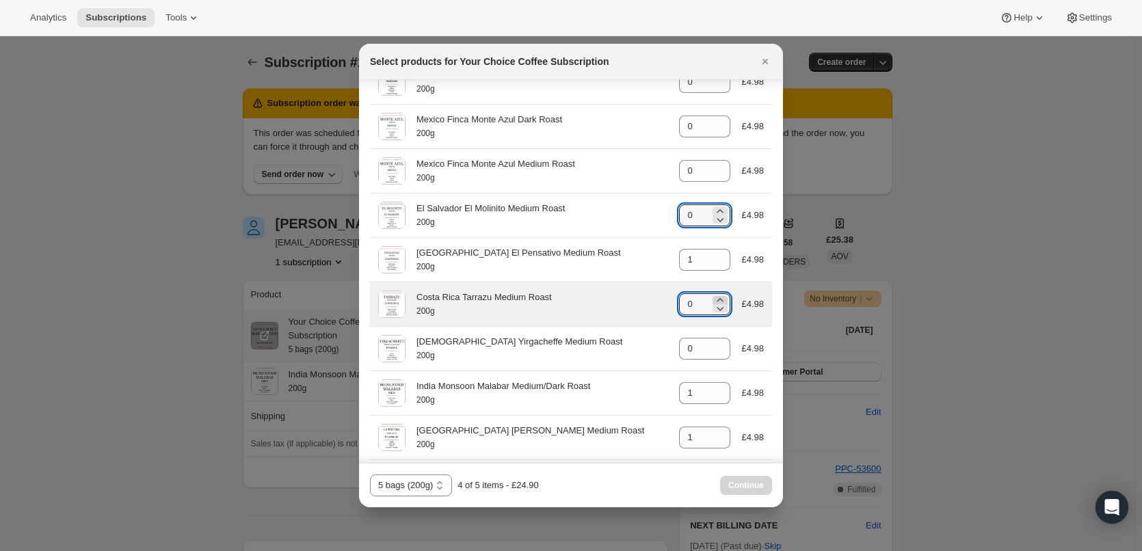
click at [715, 296] on icon ":r1ks:" at bounding box center [720, 300] width 14 height 14
type input "1"
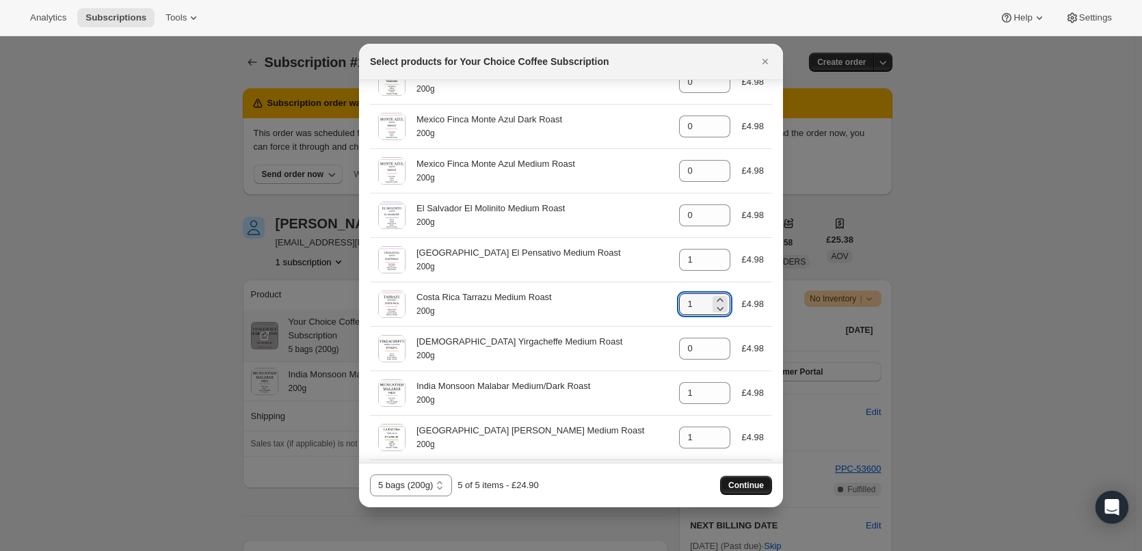
click at [747, 483] on span "Continue" at bounding box center [746, 485] width 36 height 11
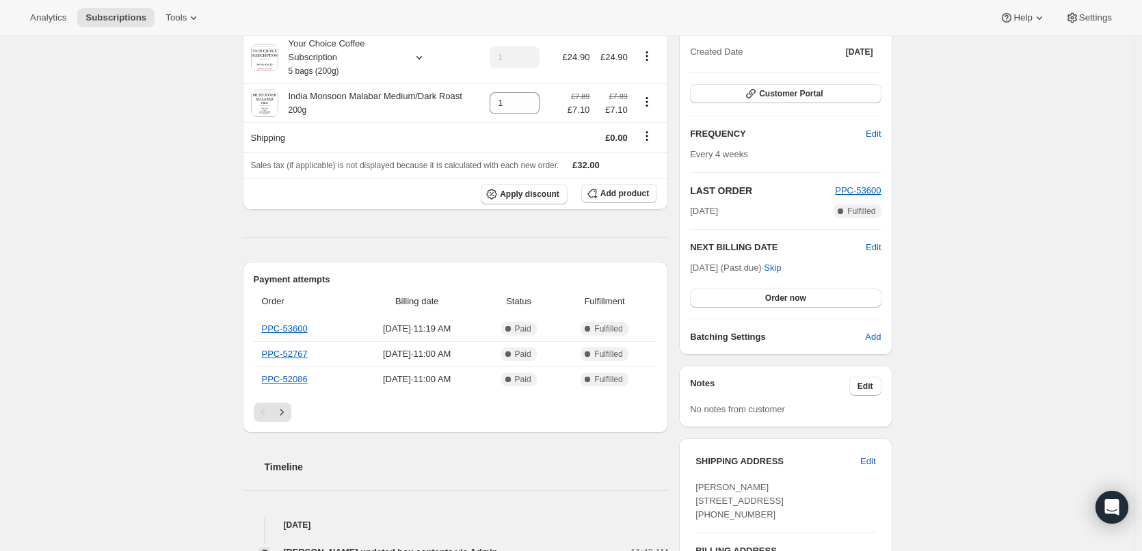
scroll to position [342, 0]
click at [869, 382] on span "Edit" at bounding box center [865, 385] width 16 height 11
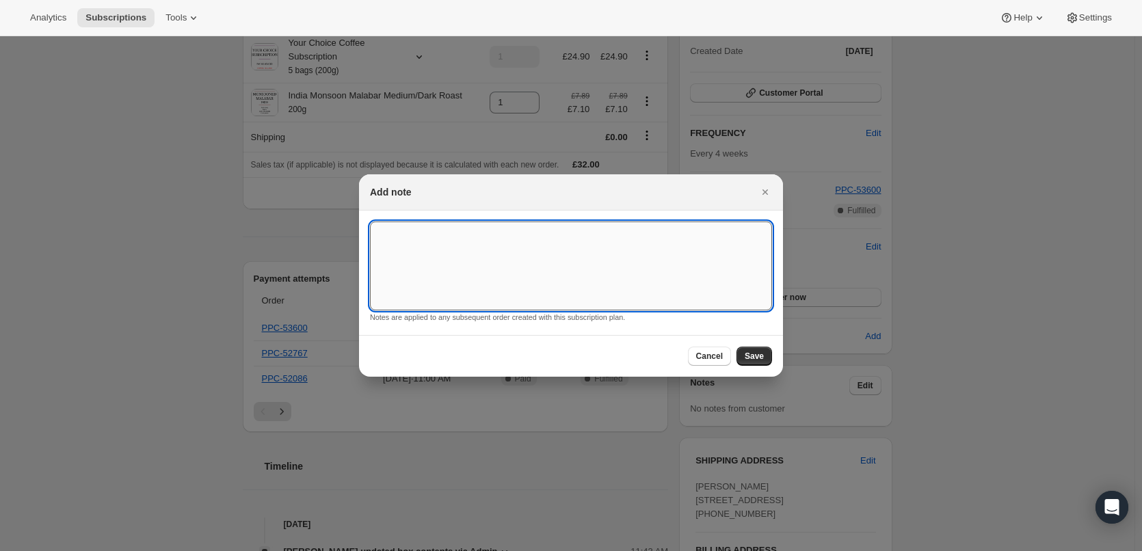
click at [494, 256] on textarea ":r1o1:" at bounding box center [571, 266] width 402 height 89
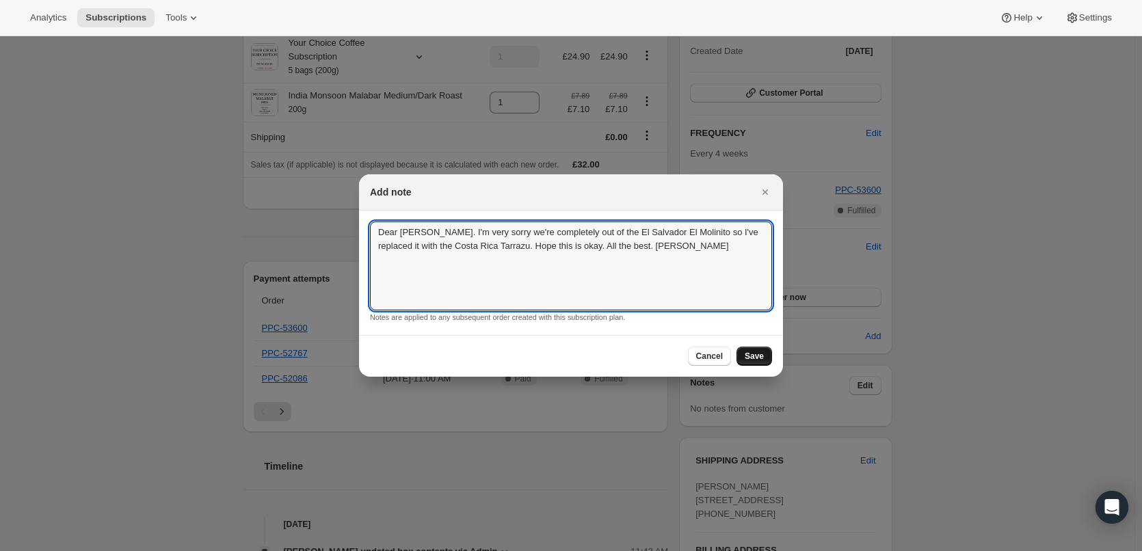
type textarea "Dear [PERSON_NAME]. I'm very sorry we're completely out of the El Salvador El M…"
click at [754, 352] on span "Save" at bounding box center [754, 356] width 19 height 11
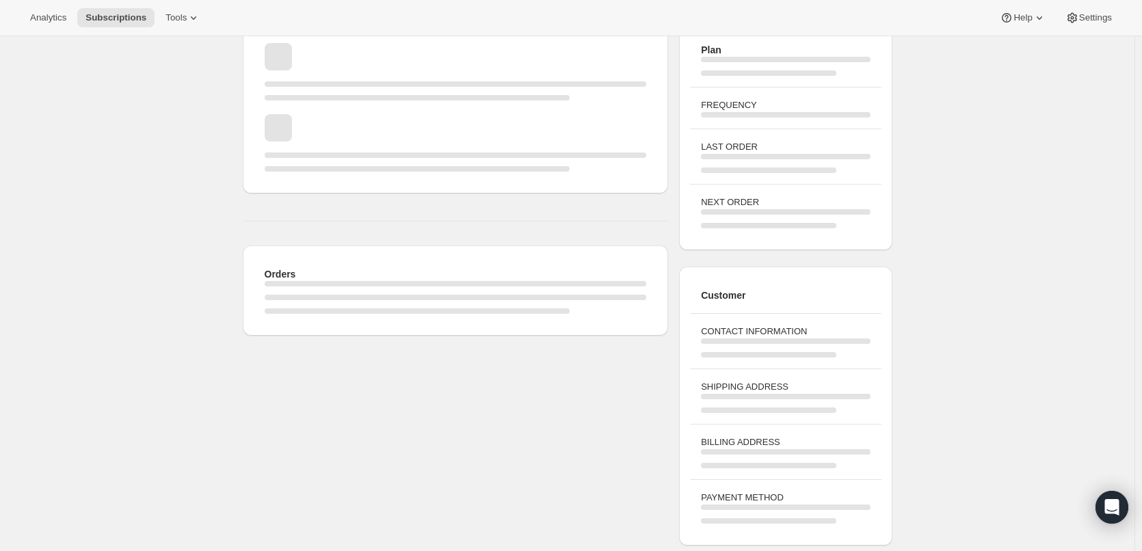
scroll to position [342, 0]
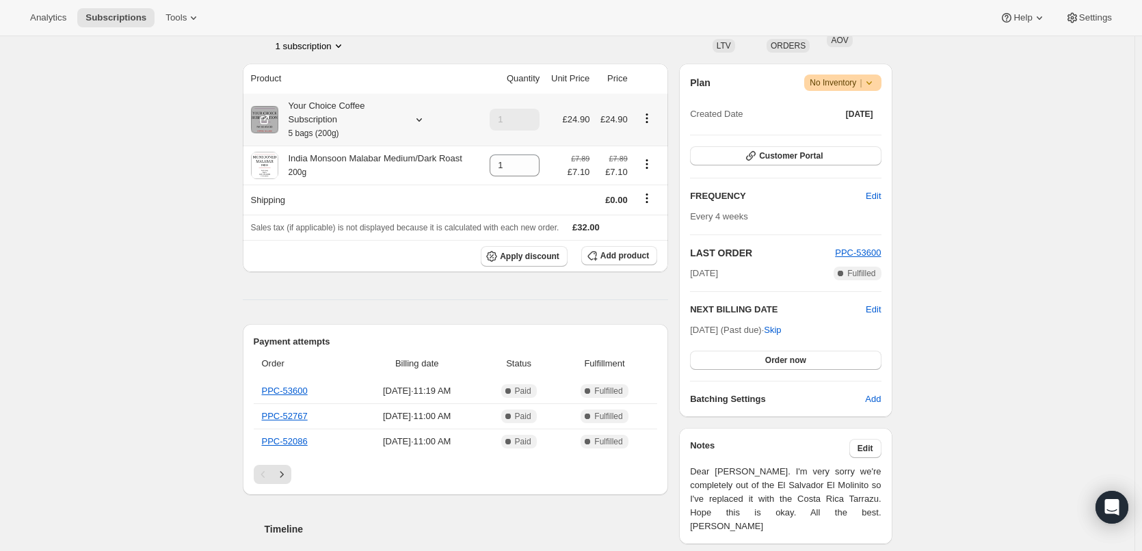
click at [306, 124] on div "Your Choice Coffee Subscription 5 bags (200g)" at bounding box center [339, 119] width 123 height 41
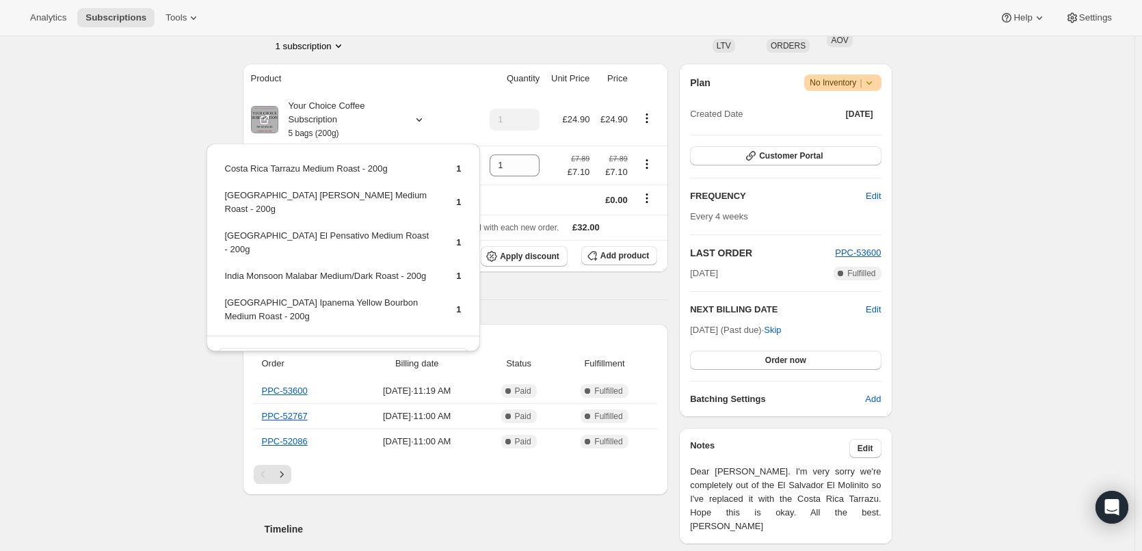
click at [111, 125] on div "Subscription #10807640375. This page is ready Subscription #10807640375 Success…" at bounding box center [567, 447] width 1134 height 1506
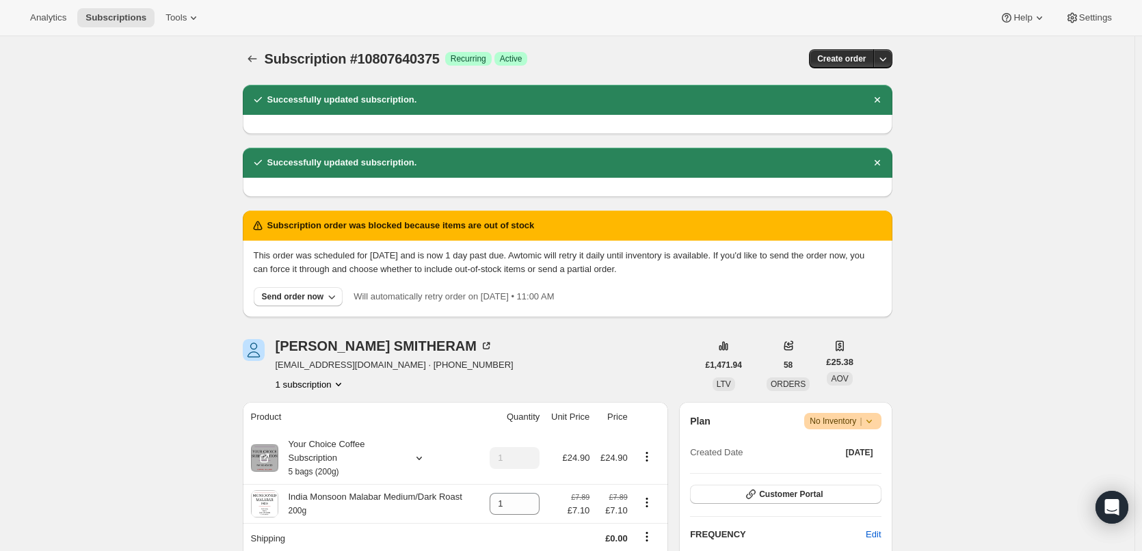
scroll to position [0, 0]
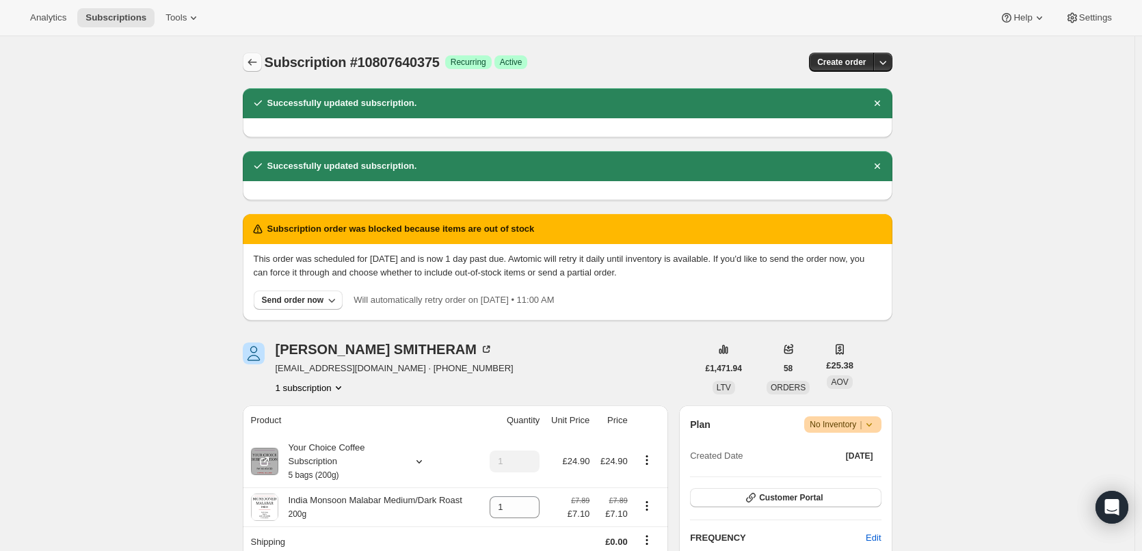
click at [252, 62] on icon "Subscriptions" at bounding box center [252, 62] width 9 height 7
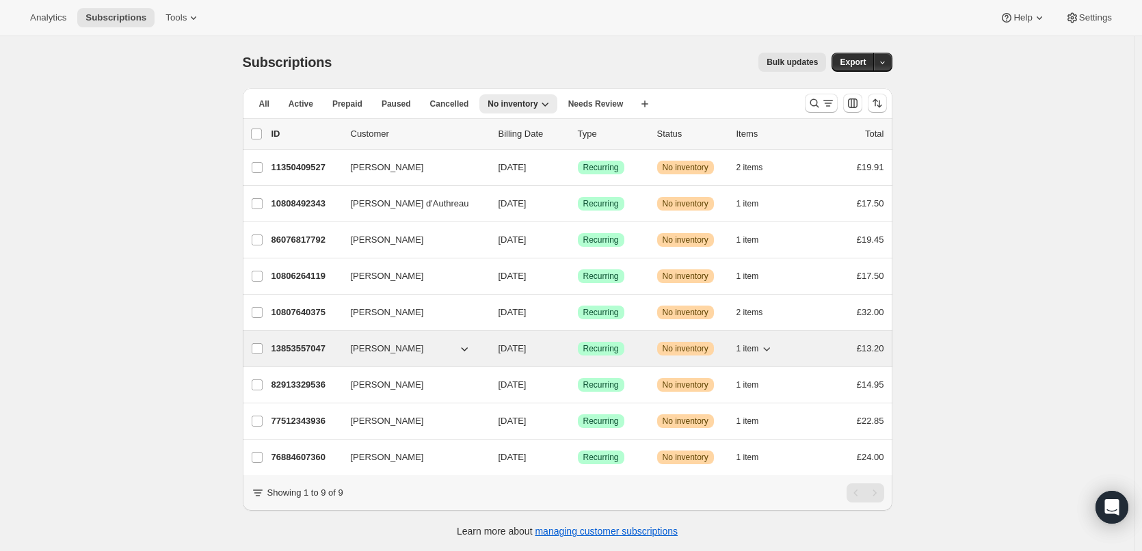
click at [301, 349] on p "13853557047" at bounding box center [305, 349] width 68 height 14
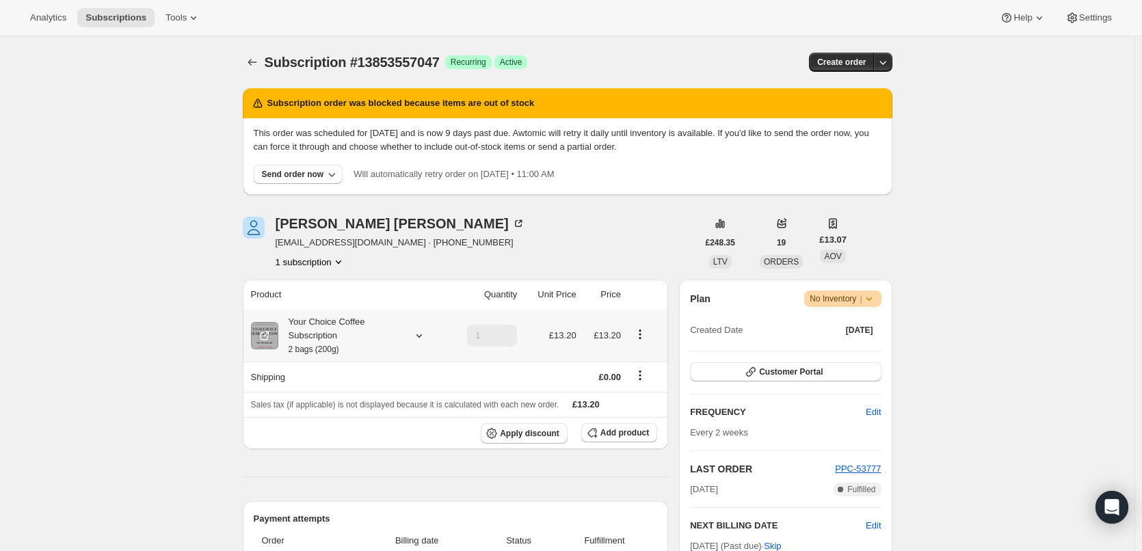
click at [325, 316] on div "Your Choice Coffee Subscription 2 bags (200g)" at bounding box center [339, 335] width 123 height 41
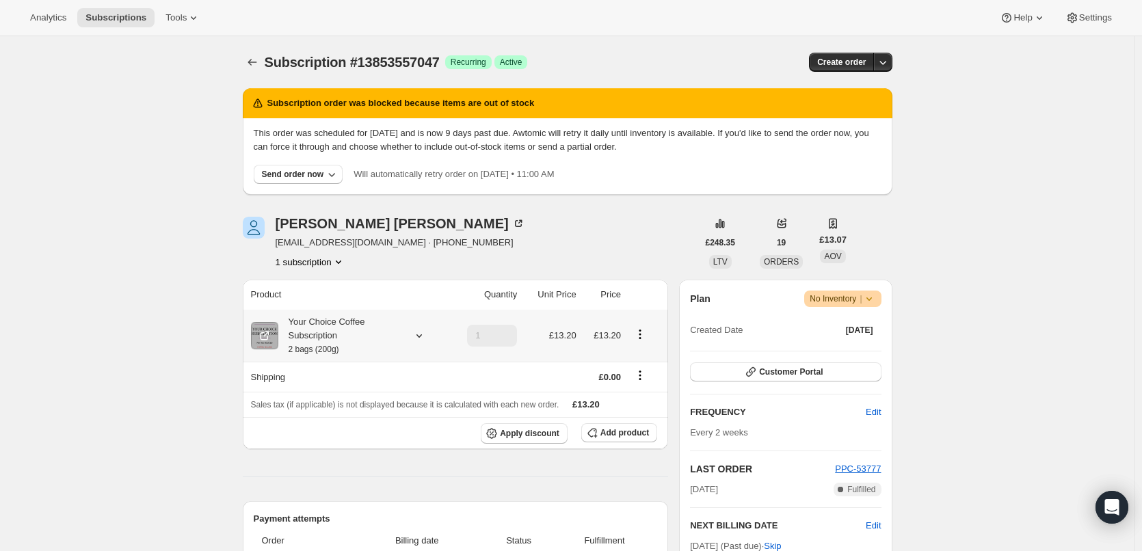
click at [295, 327] on div "Your Choice Coffee Subscription 2 bags (200g)" at bounding box center [339, 335] width 123 height 41
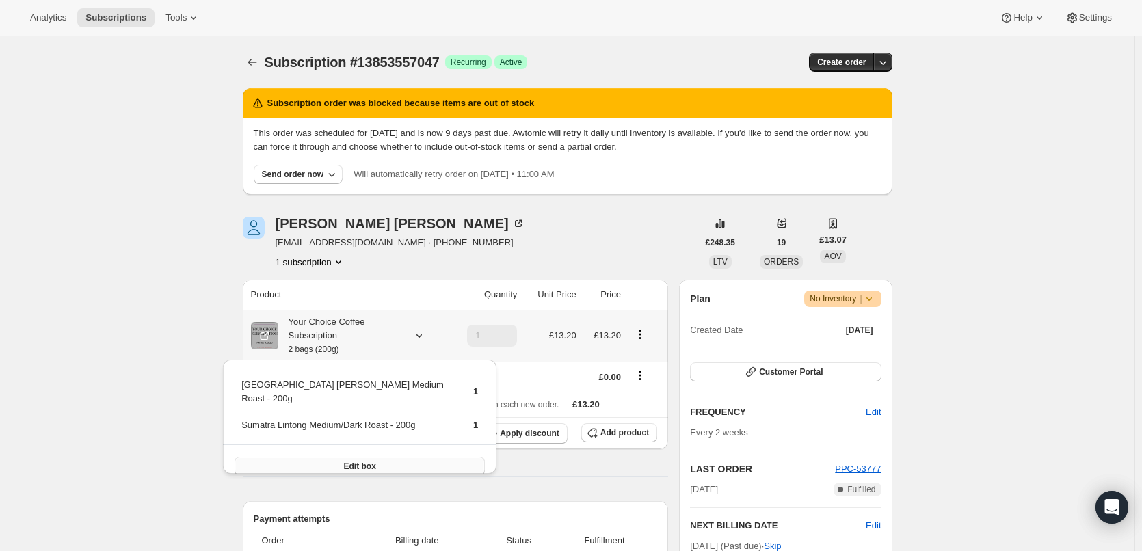
click at [319, 457] on button "Edit box" at bounding box center [360, 466] width 250 height 19
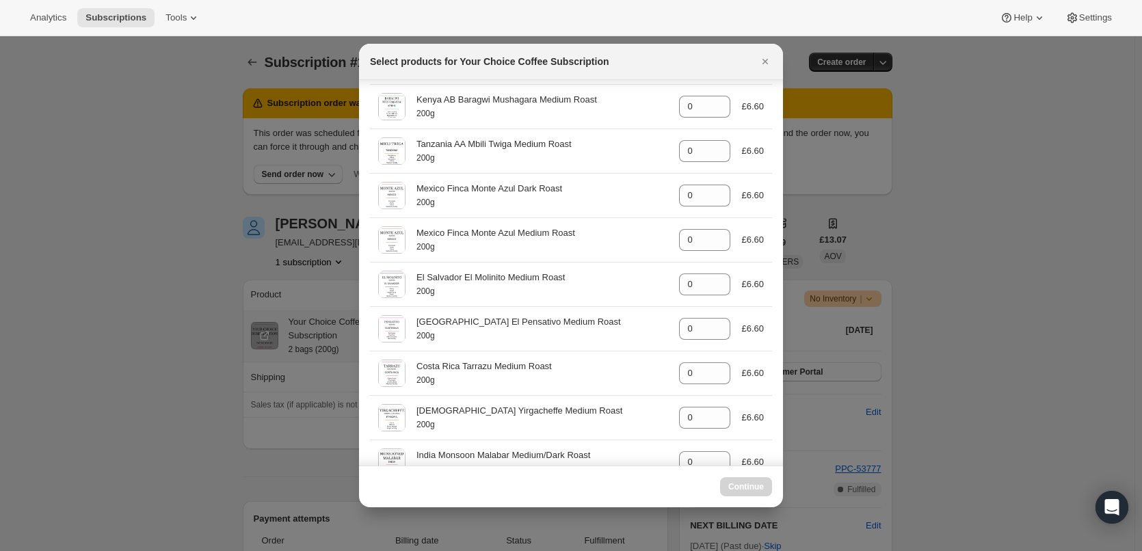
scroll to position [410, 0]
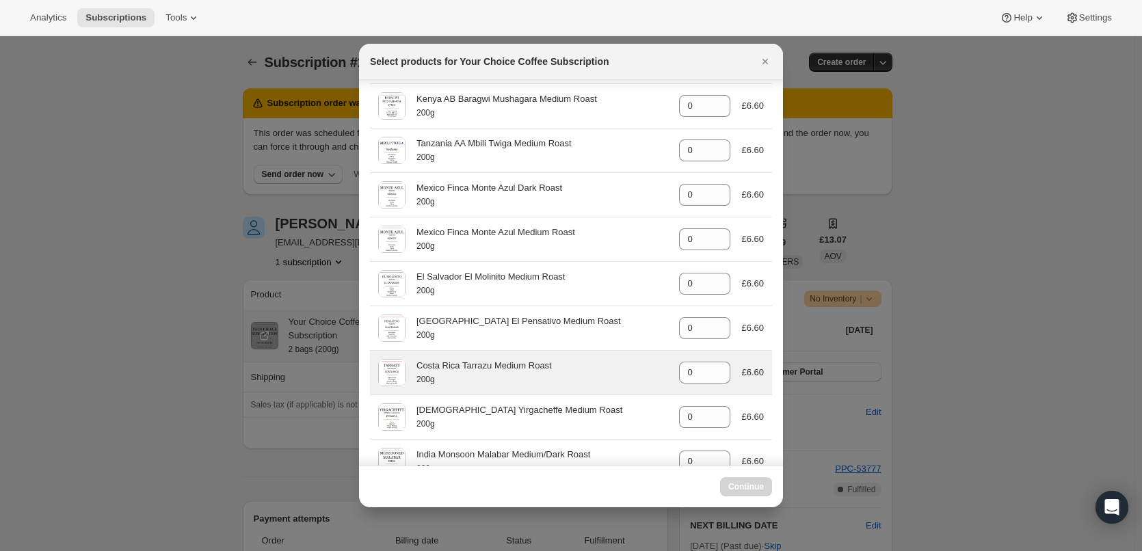
select select "gid://shopify/ProductVariant/45820001485111"
click at [715, 367] on icon ":r21l:" at bounding box center [720, 369] width 14 height 14
type input "1"
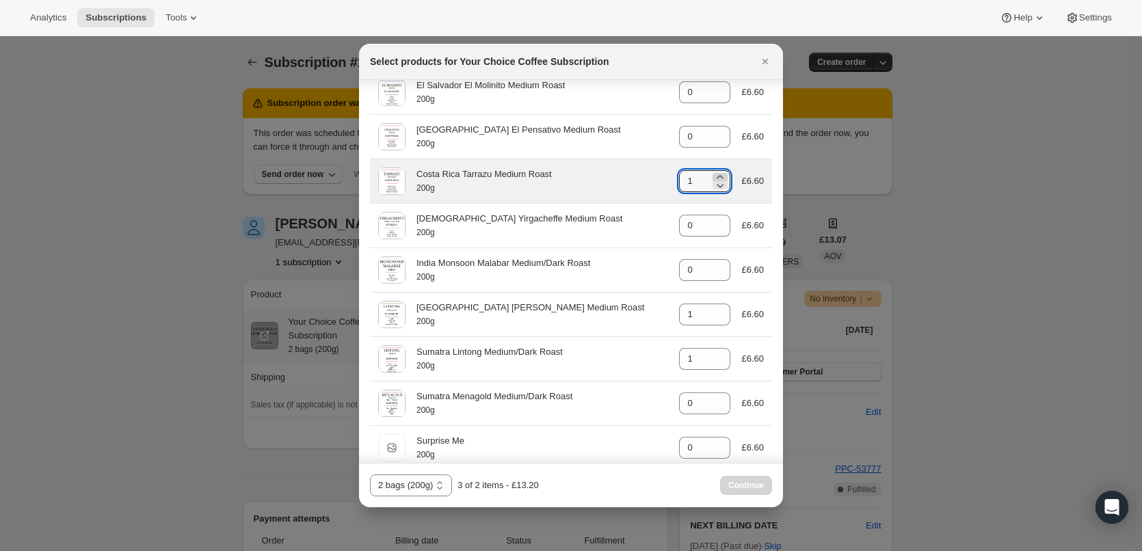
scroll to position [615, 0]
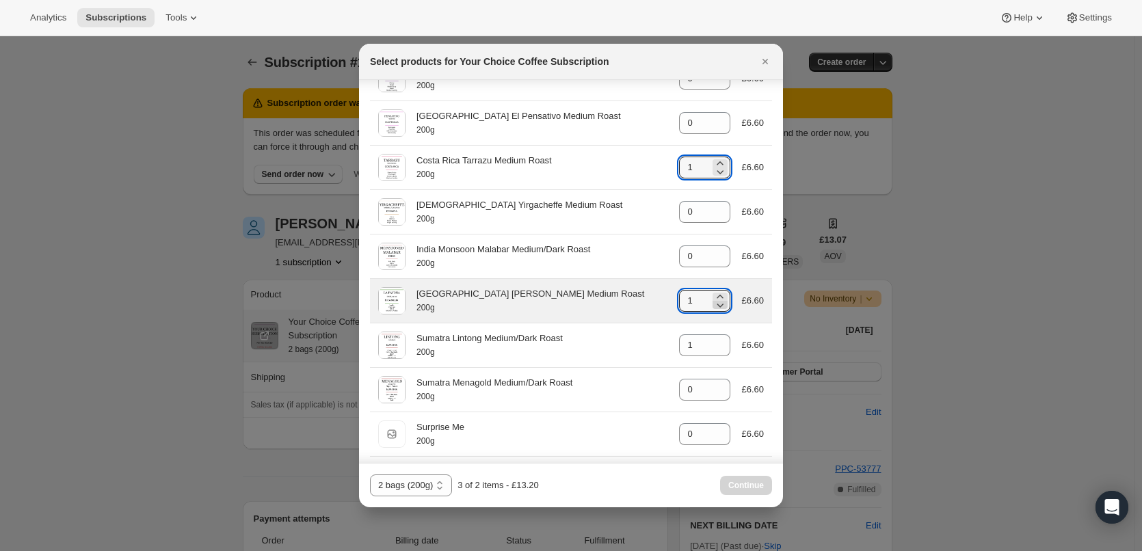
click at [713, 305] on icon ":r21l:" at bounding box center [720, 305] width 14 height 14
type input "0"
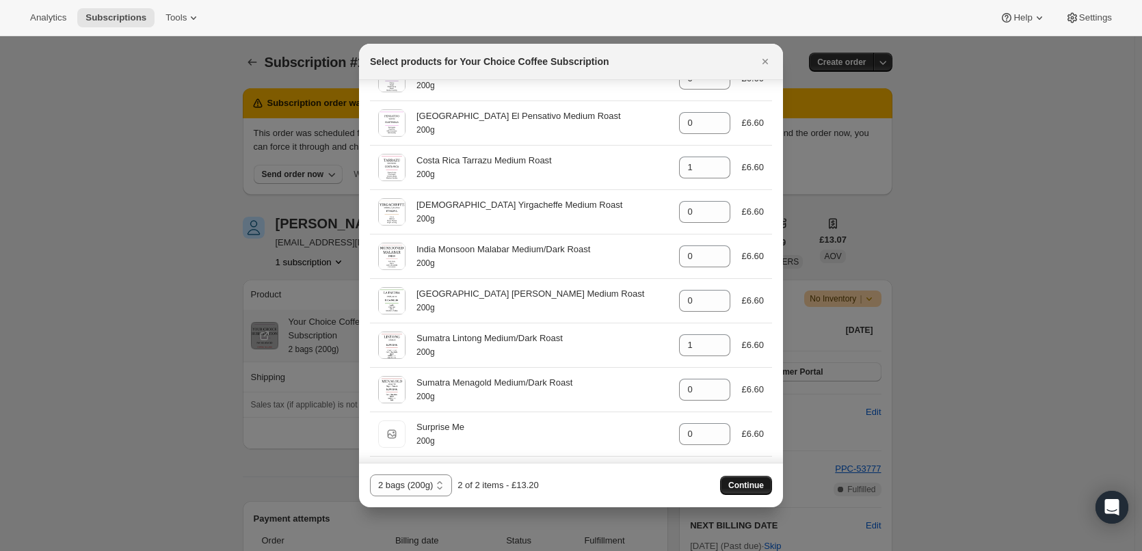
click at [749, 483] on span "Continue" at bounding box center [746, 485] width 36 height 11
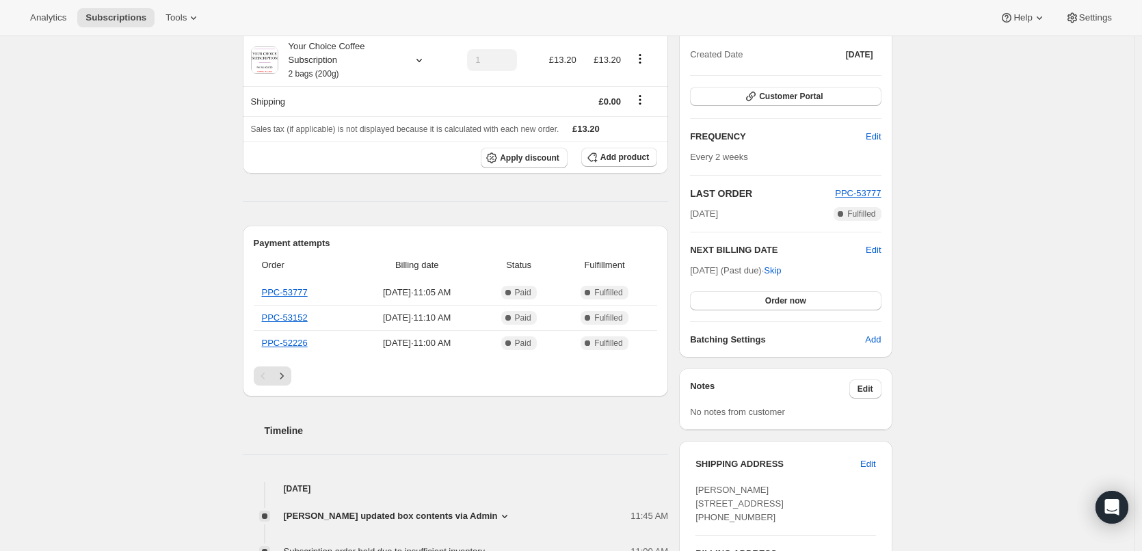
scroll to position [410, 0]
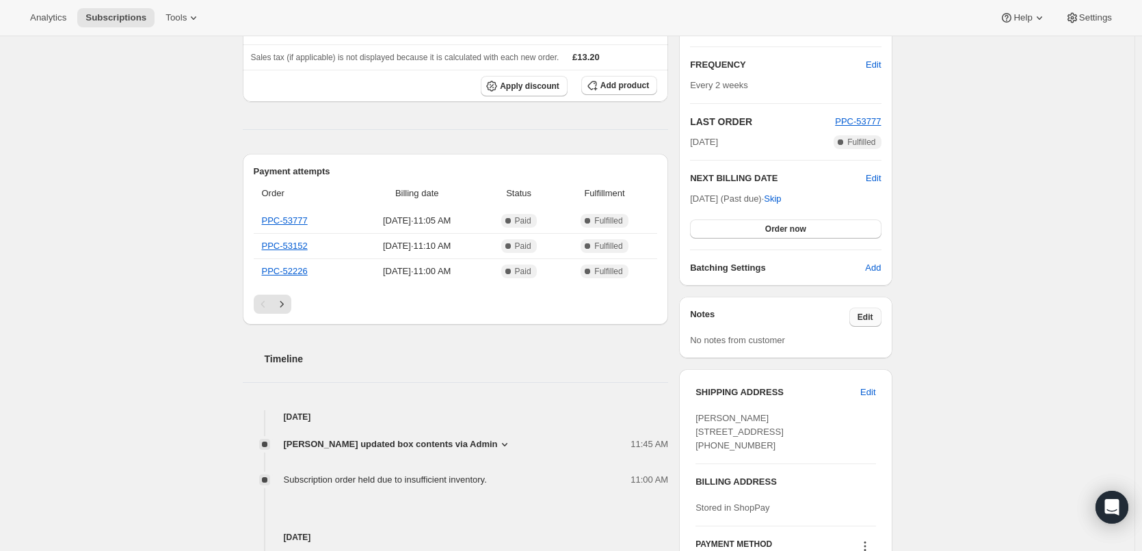
click at [879, 312] on button "Edit" at bounding box center [865, 317] width 32 height 19
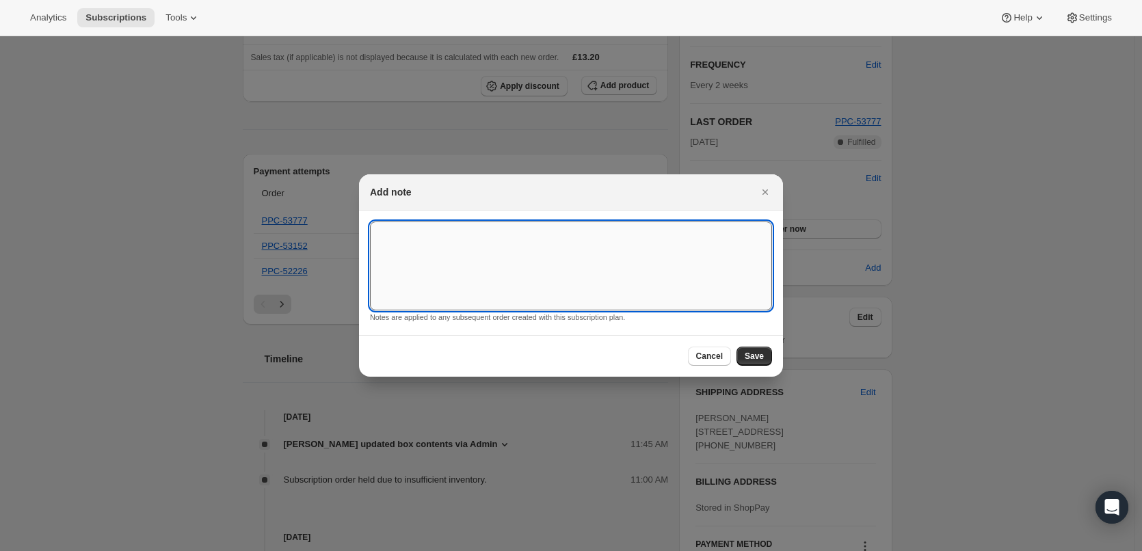
click at [434, 270] on textarea ":r24b:" at bounding box center [571, 266] width 402 height 89
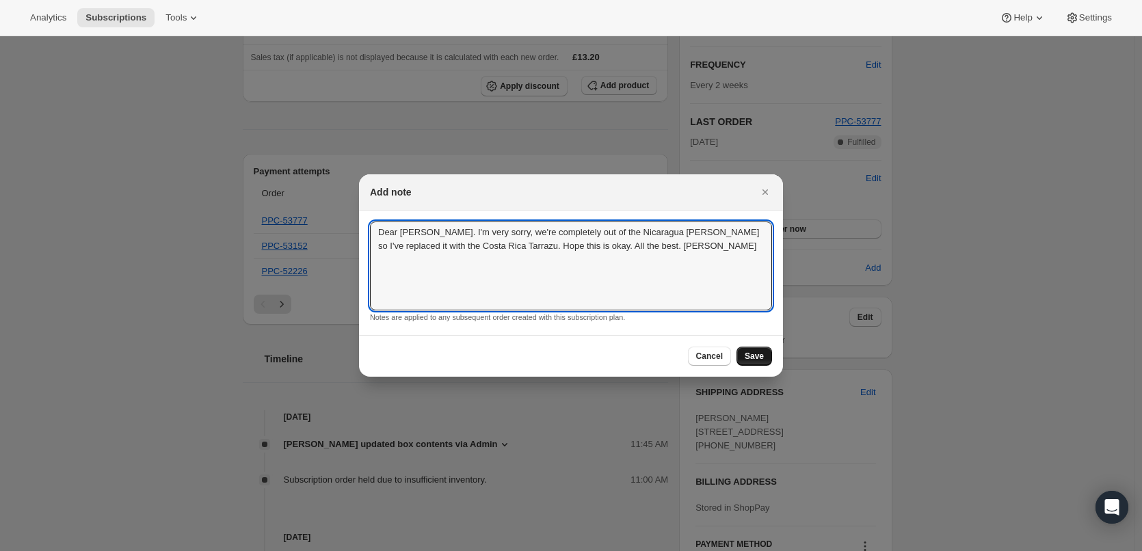
type textarea "Dear [PERSON_NAME]. I'm very sorry, we're completely out of the Nicaragua [PERS…"
click at [750, 360] on span "Save" at bounding box center [754, 356] width 19 height 11
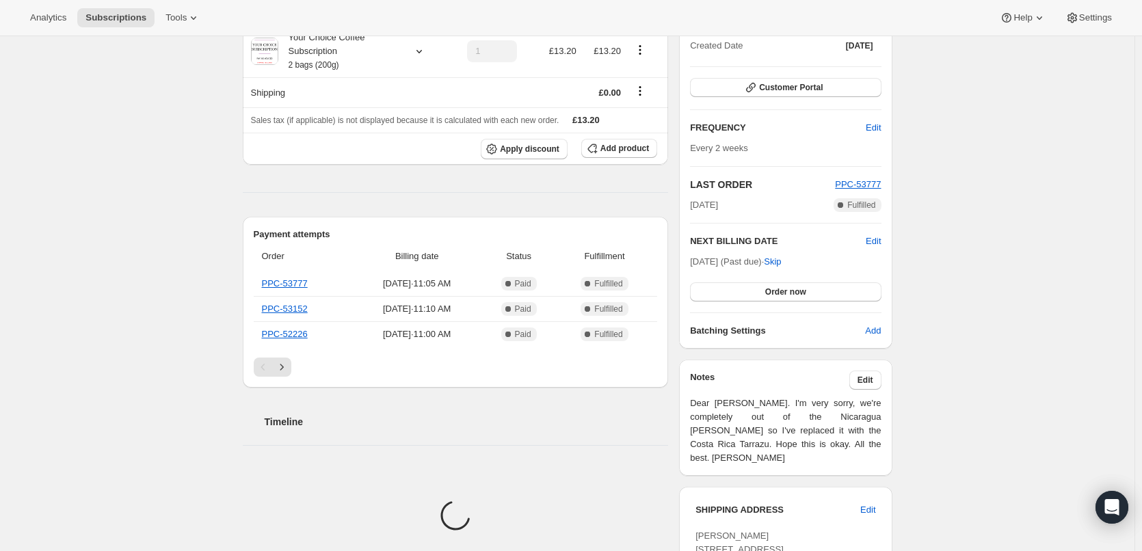
scroll to position [0, 0]
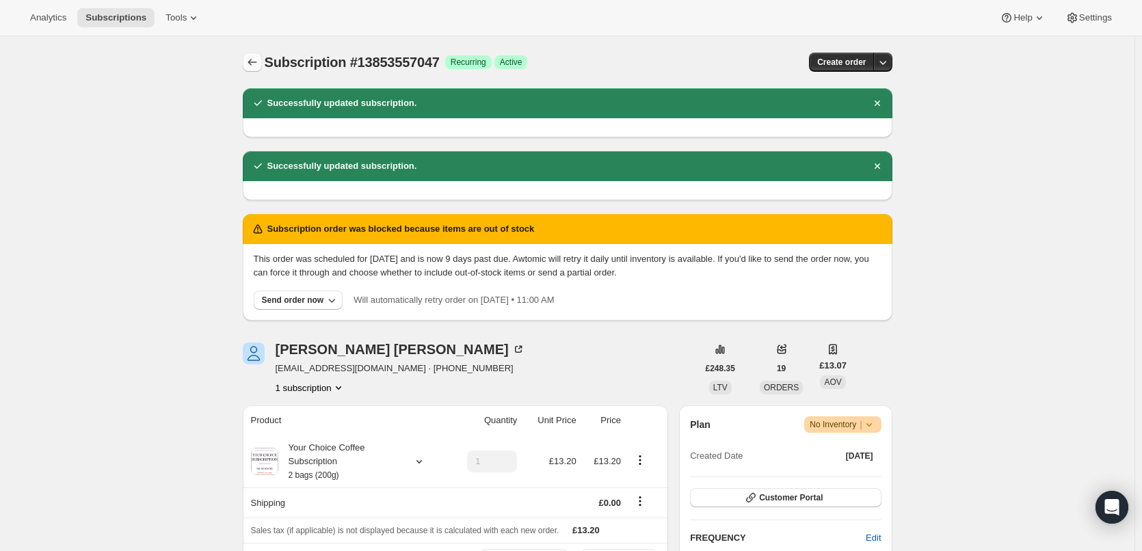
click at [251, 65] on icon "Subscriptions" at bounding box center [252, 62] width 14 height 14
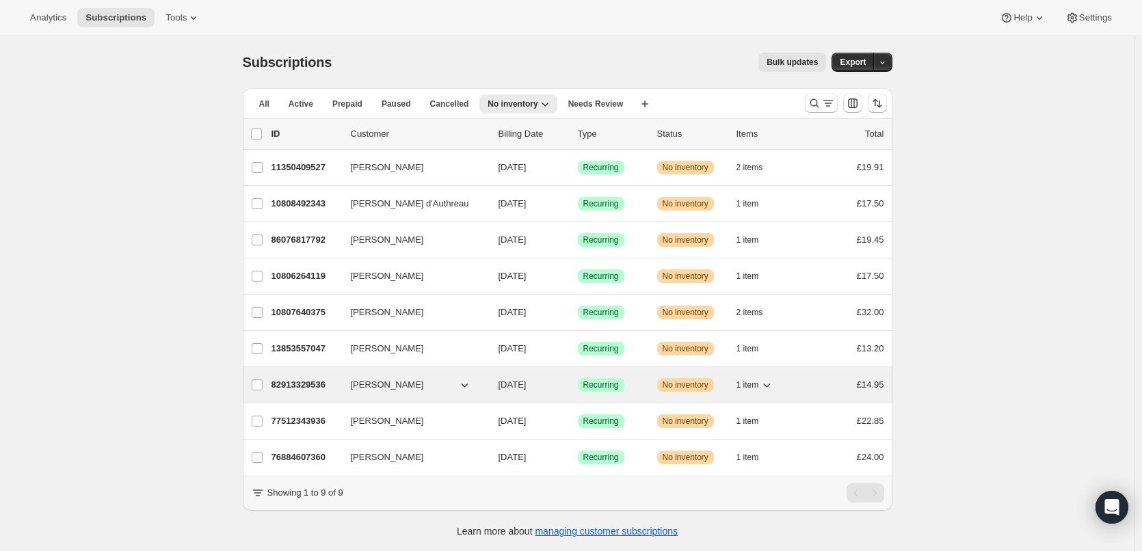
click at [306, 383] on p "82913329536" at bounding box center [305, 385] width 68 height 14
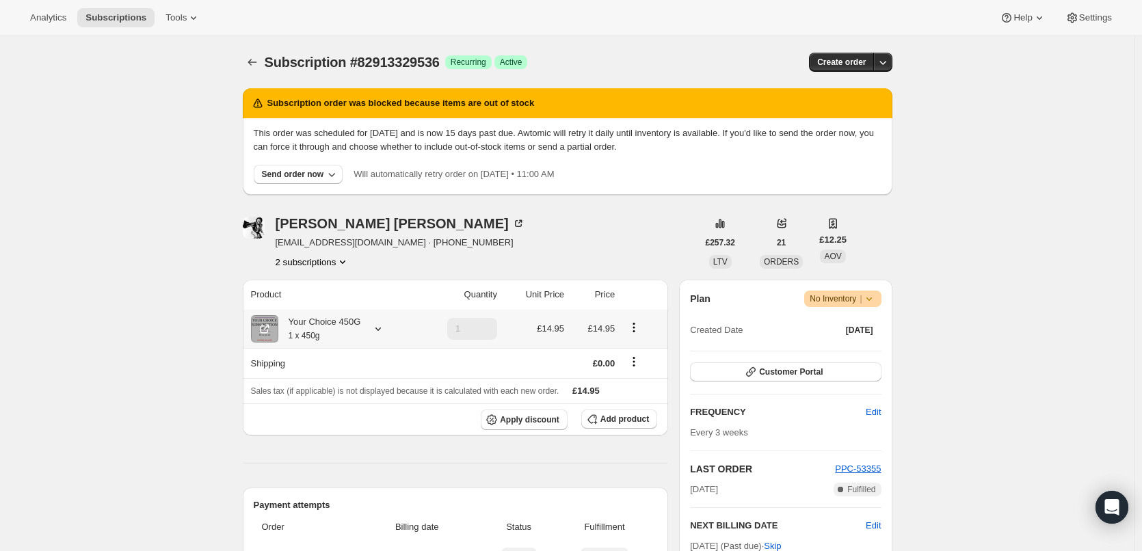
click at [338, 325] on div "Your Choice 450G 1 x 450g" at bounding box center [319, 328] width 83 height 27
click at [293, 332] on small "1 x 450g" at bounding box center [304, 336] width 31 height 10
click at [310, 418] on button "Edit box" at bounding box center [322, 412] width 219 height 19
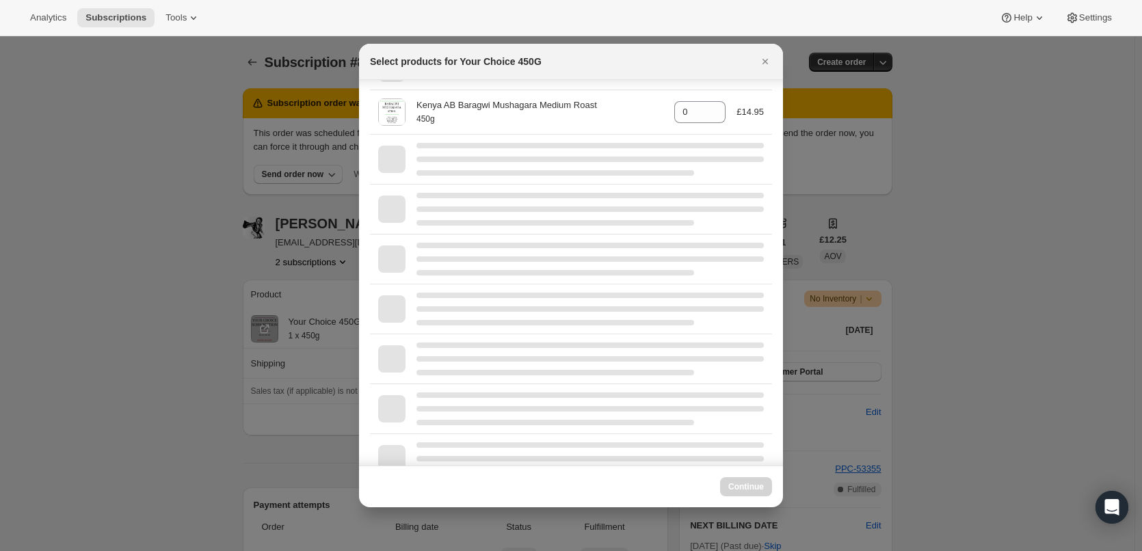
scroll to position [410, 0]
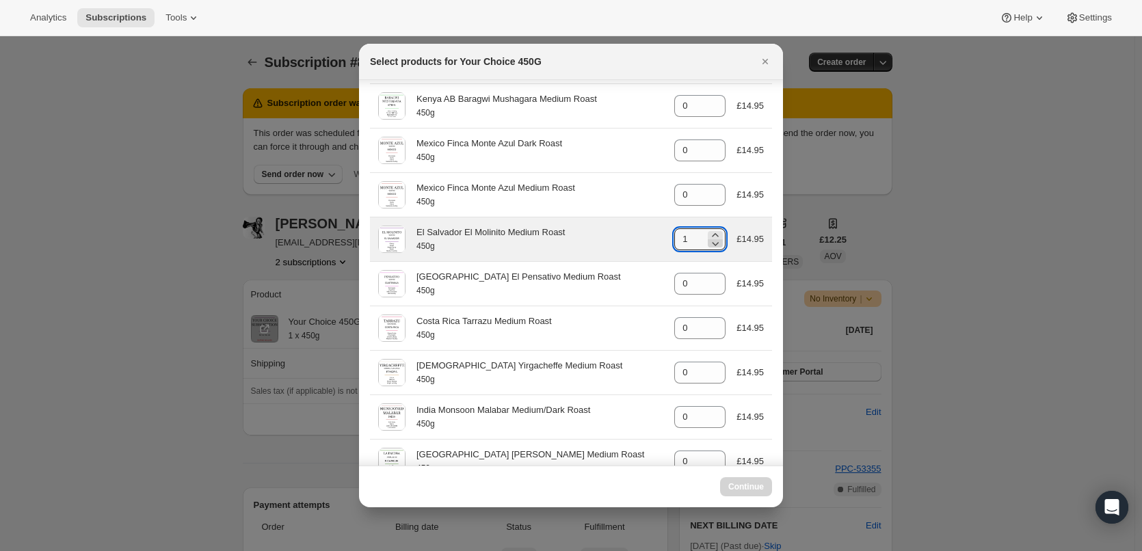
click at [710, 243] on icon ":r2dd:" at bounding box center [715, 244] width 14 height 14
type input "1"
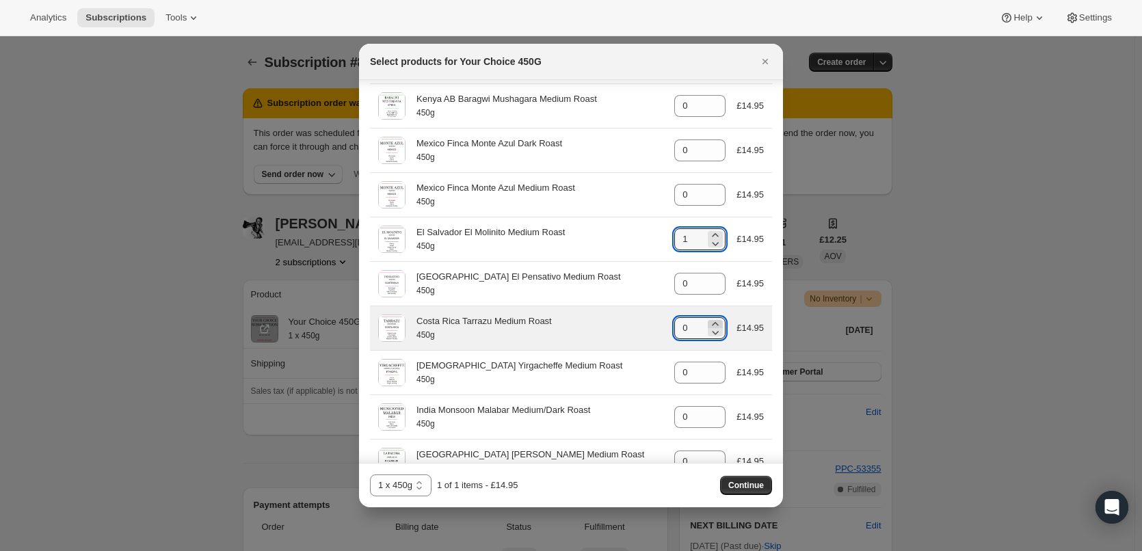
click at [708, 323] on icon ":r2dd:" at bounding box center [715, 324] width 14 height 14
type input "1"
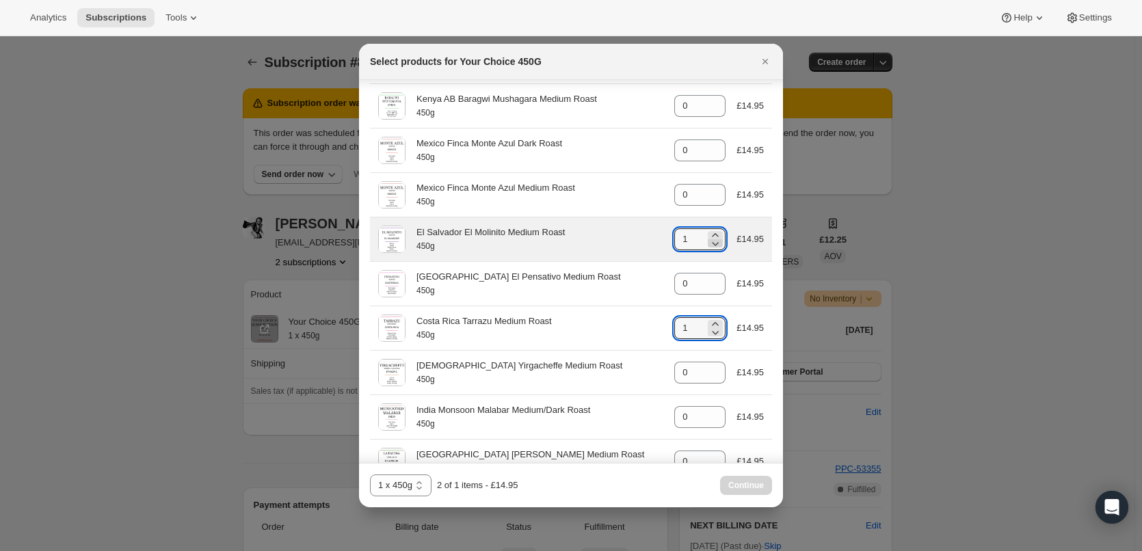
click at [708, 243] on icon ":r2dd:" at bounding box center [715, 244] width 14 height 14
type input "0"
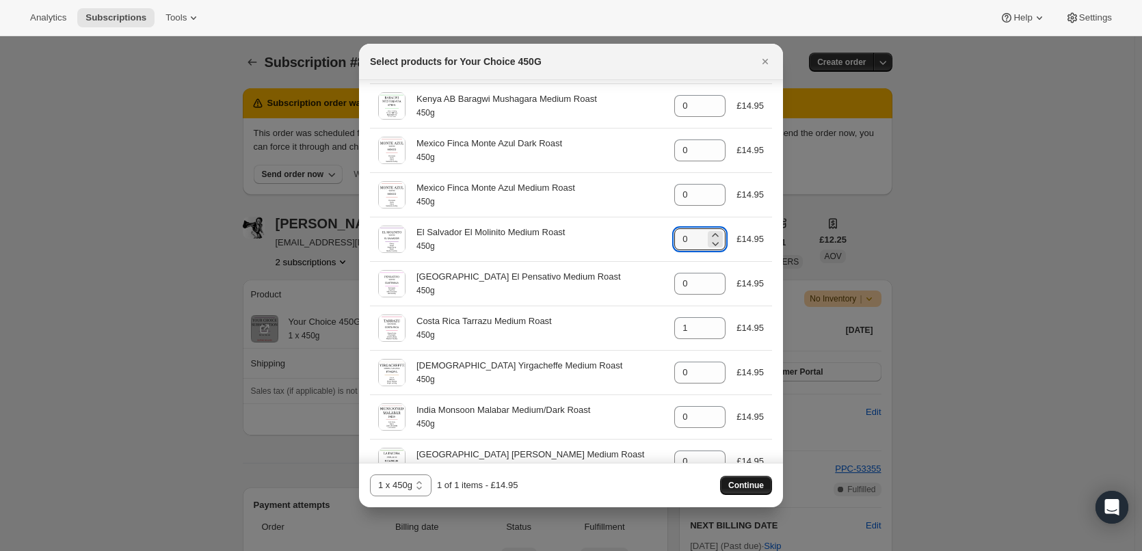
click at [736, 483] on span "Continue" at bounding box center [746, 485] width 36 height 11
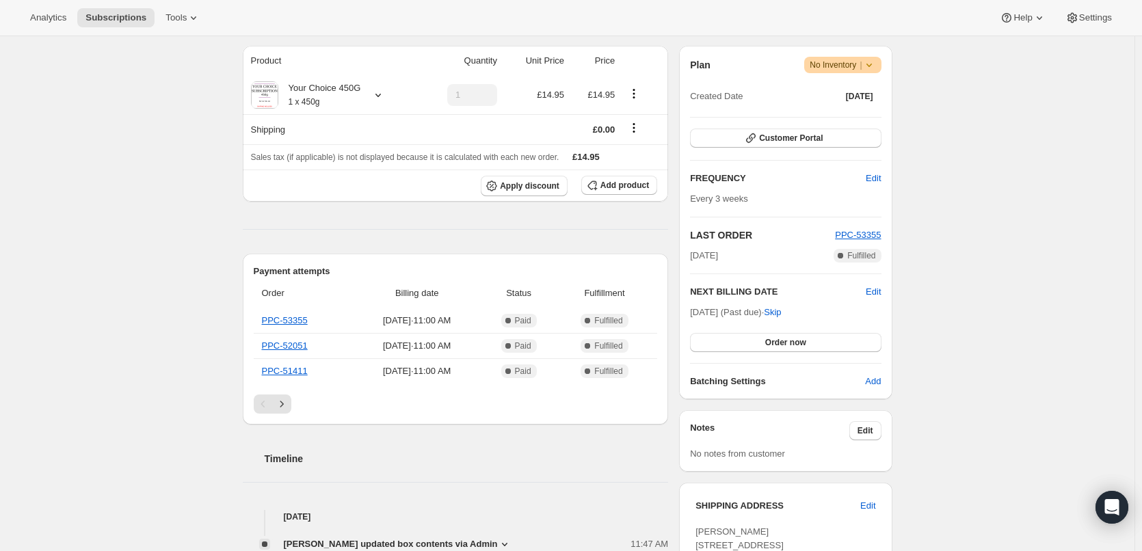
scroll to position [342, 0]
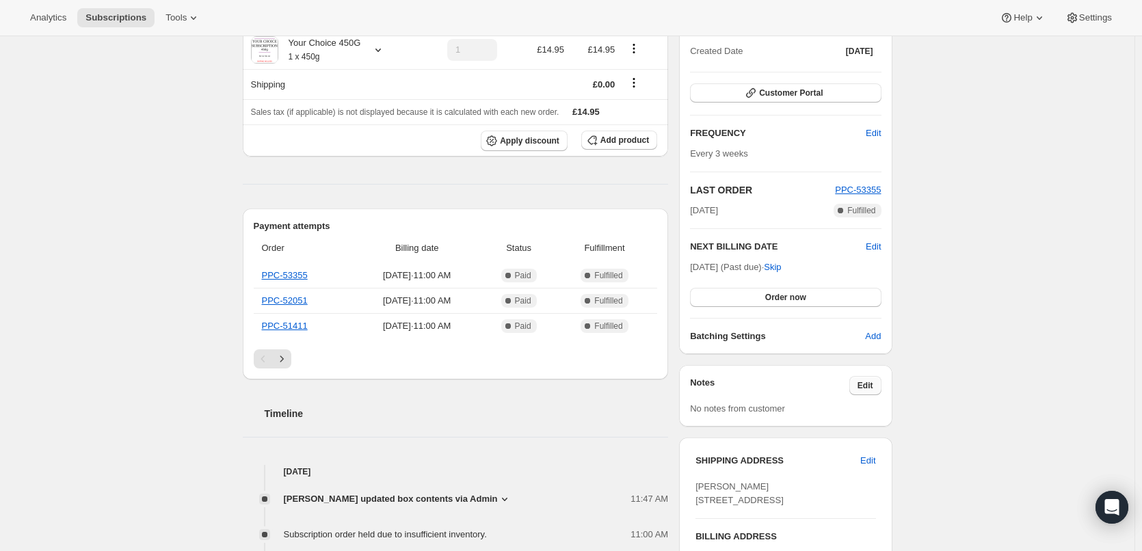
click at [868, 386] on span "Edit" at bounding box center [865, 385] width 16 height 11
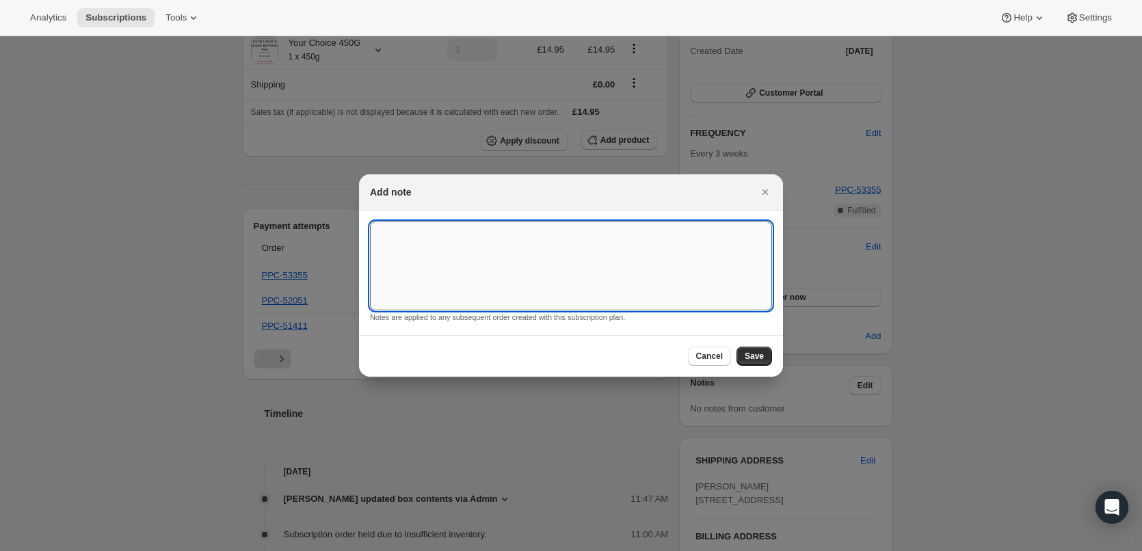
click at [490, 269] on textarea ":r2g6:" at bounding box center [571, 266] width 402 height 89
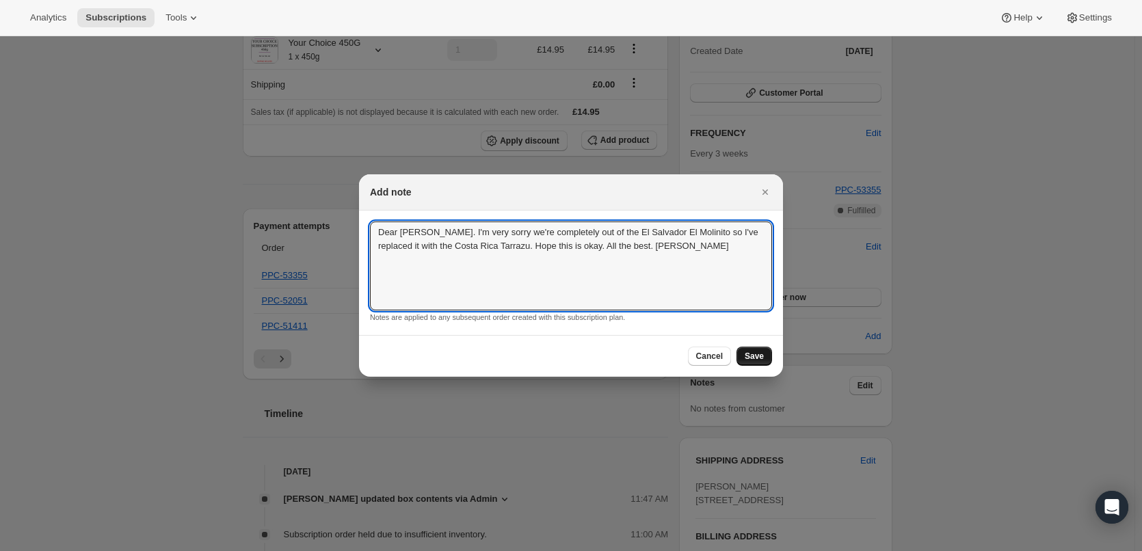
type textarea "Dear [PERSON_NAME]. I'm very sorry we're completely out of the El Salvador El M…"
click at [754, 362] on span "Save" at bounding box center [754, 356] width 19 height 11
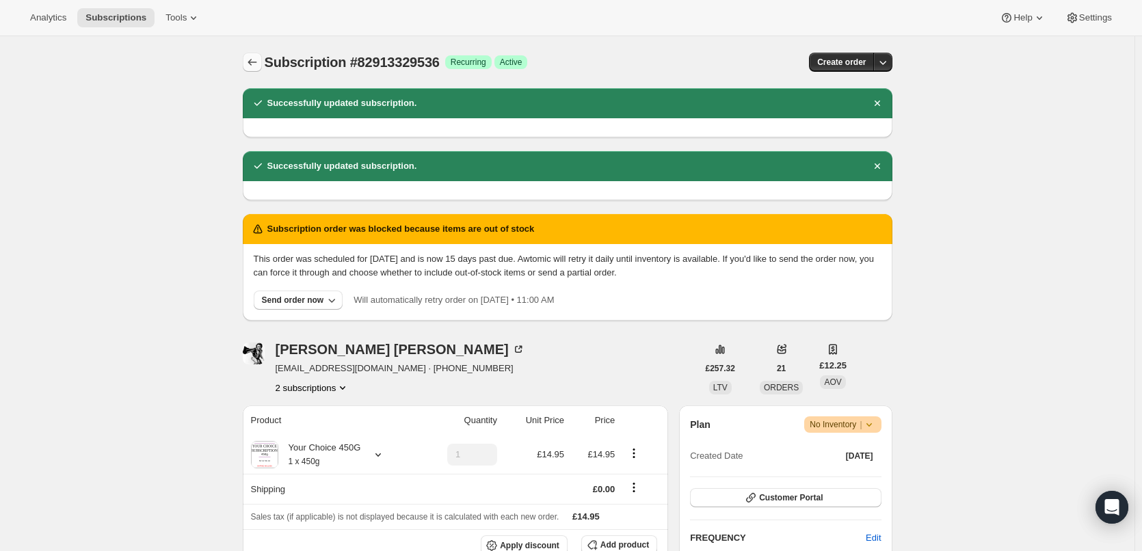
click at [258, 64] on icon "Subscriptions" at bounding box center [252, 62] width 14 height 14
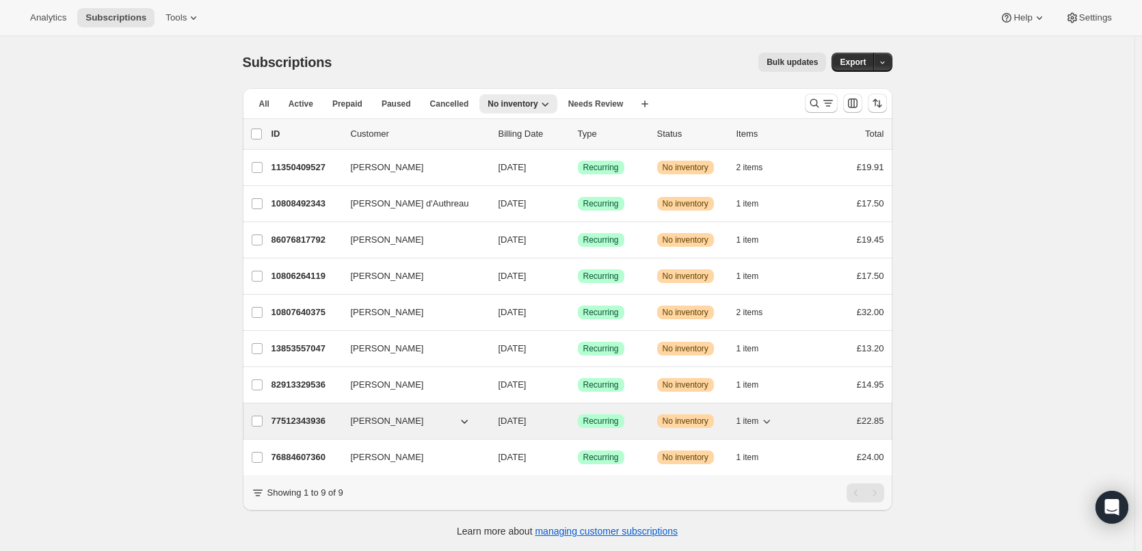
click at [302, 415] on p "77512343936" at bounding box center [305, 421] width 68 height 14
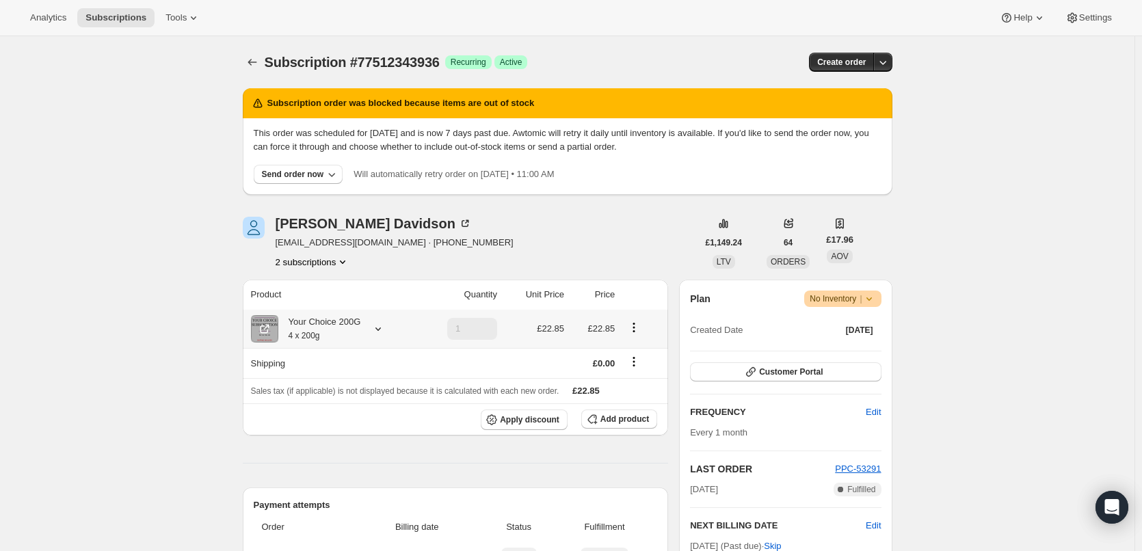
click at [341, 336] on div "Your Choice 200G 4 x 200g" at bounding box center [319, 328] width 83 height 27
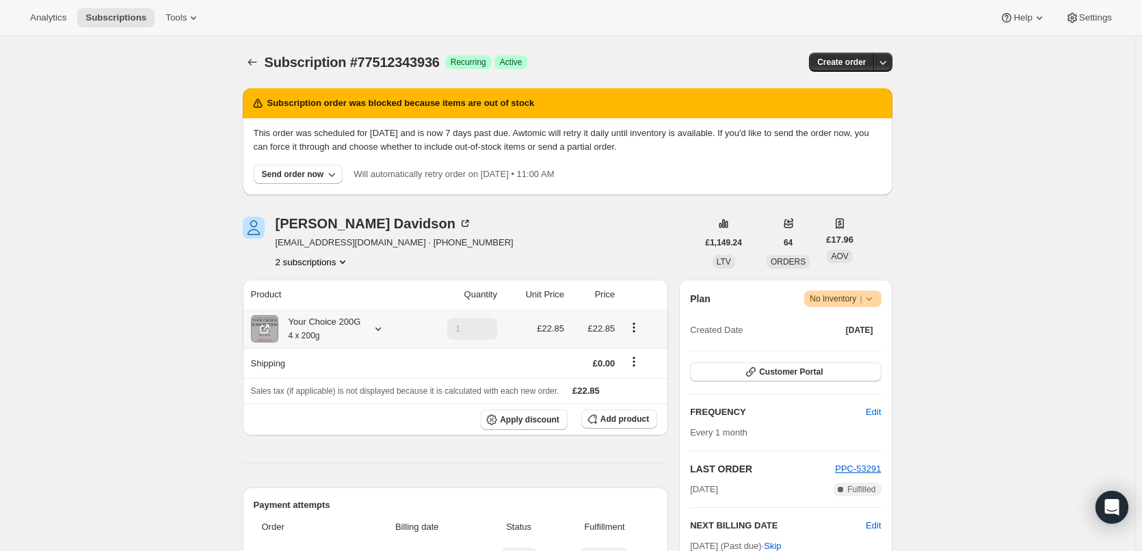
click at [308, 325] on div "Your Choice 200G 4 x 200g" at bounding box center [319, 328] width 83 height 27
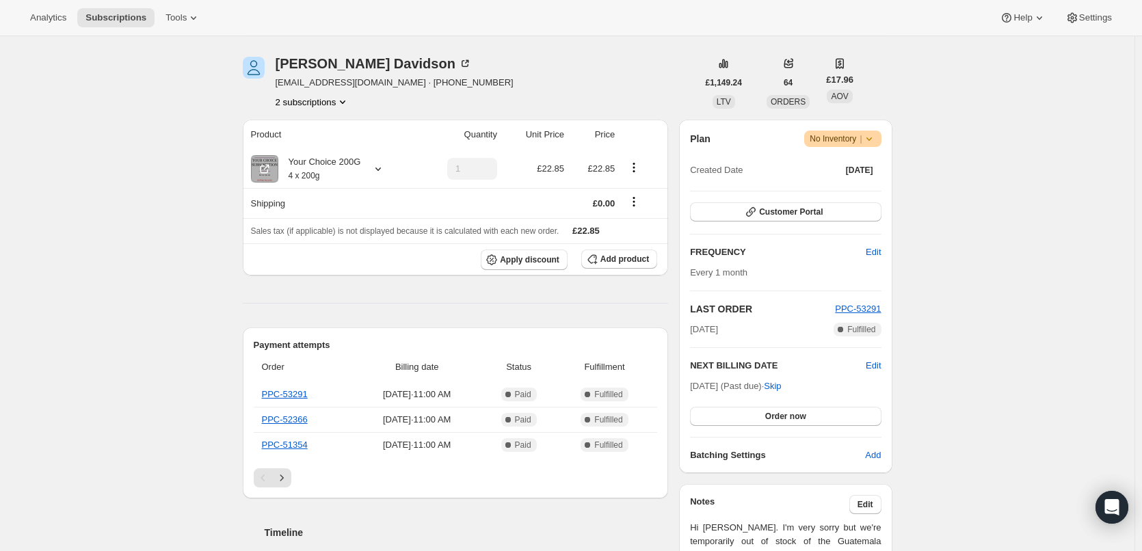
scroll to position [205, 0]
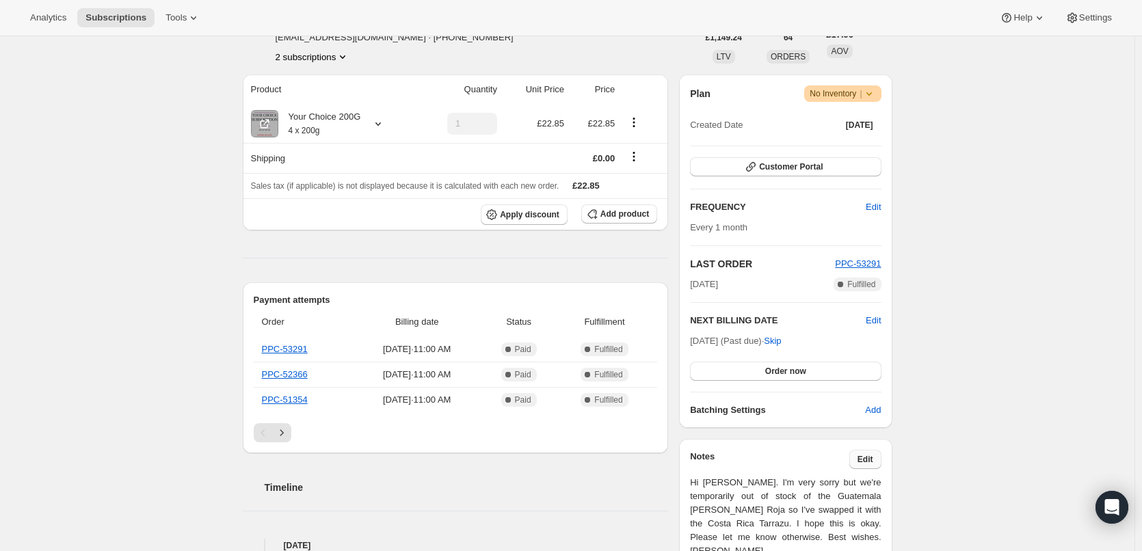
click at [872, 460] on span "Edit" at bounding box center [865, 459] width 16 height 11
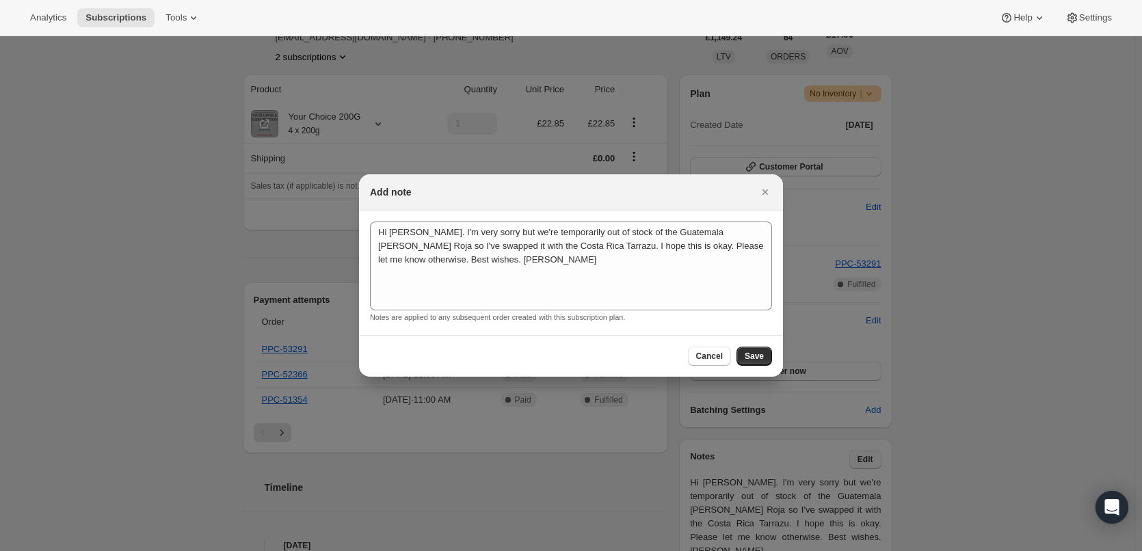
scroll to position [0, 0]
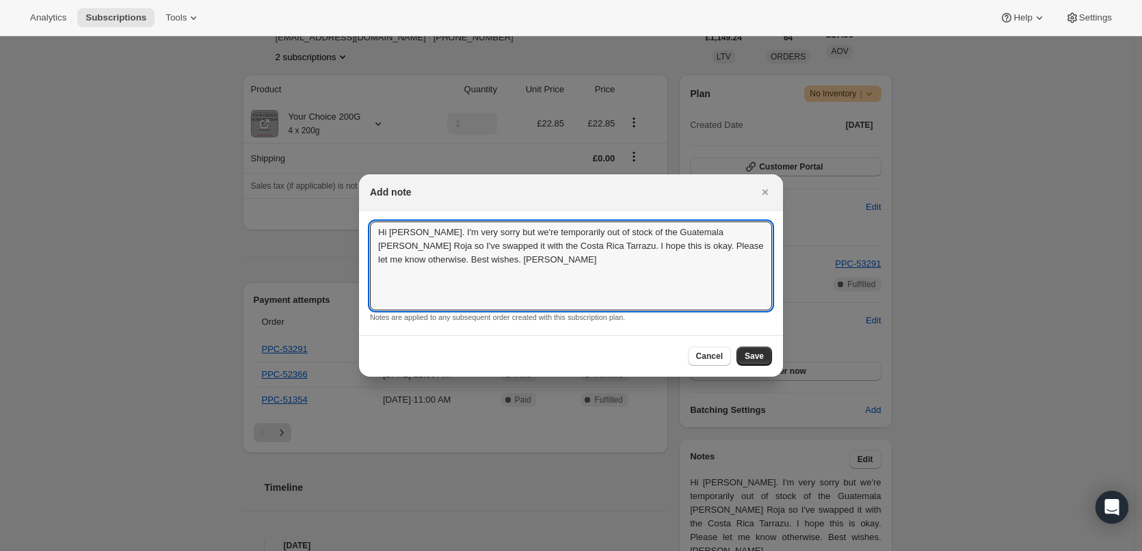
drag, startPoint x: 452, startPoint y: 264, endPoint x: 360, endPoint y: 231, distance: 98.0
click at [360, 231] on section "Hi [PERSON_NAME]. I'm very sorry but we're temporarily out of stock of the Guat…" at bounding box center [571, 273] width 424 height 124
type textarea "Hi [PERSON_NAME]. I'm very sorry we're completely out of the El Salvador El Mol…"
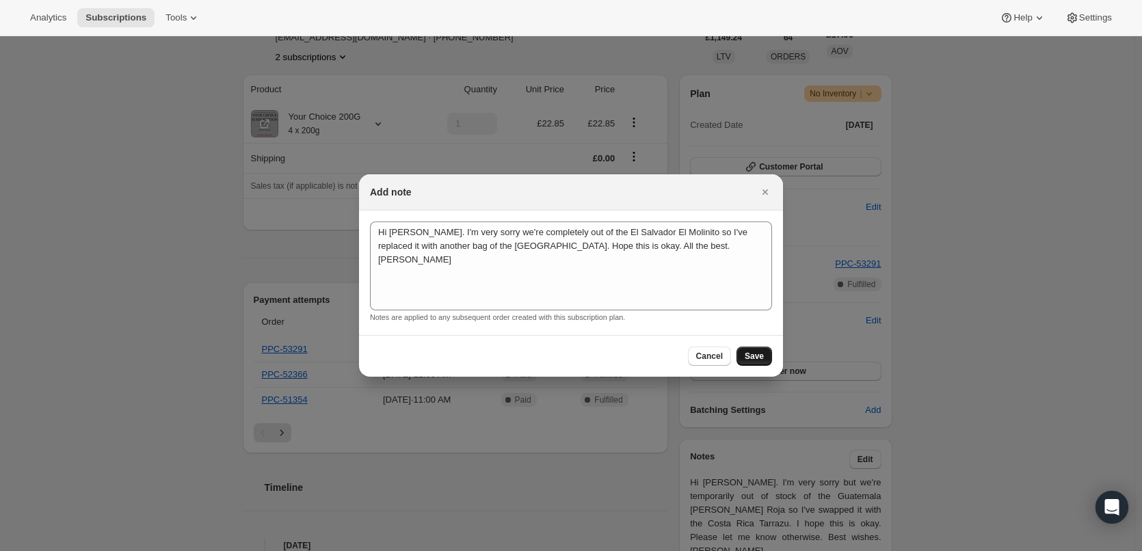
click at [745, 353] on button "Save" at bounding box center [754, 356] width 36 height 19
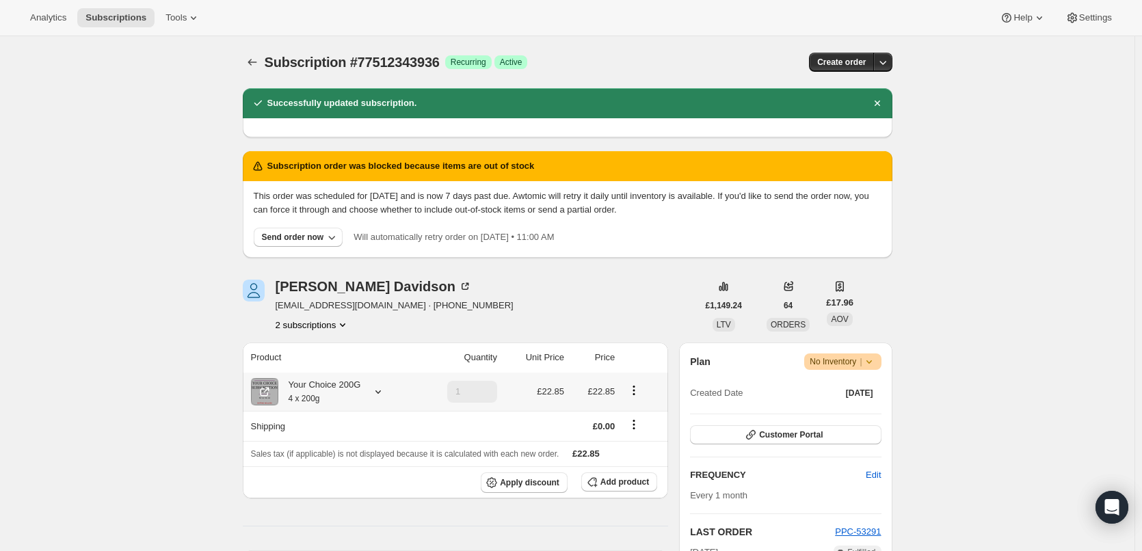
click at [339, 385] on div "Your Choice 200G 4 x 200g" at bounding box center [319, 391] width 83 height 27
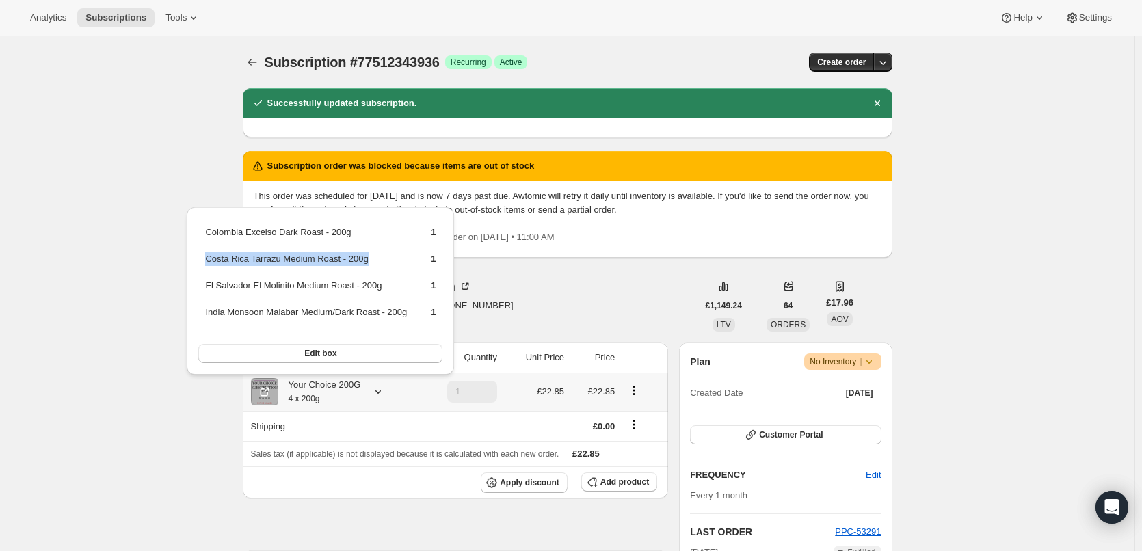
drag, startPoint x: 205, startPoint y: 261, endPoint x: 370, endPoint y: 263, distance: 164.8
click at [370, 263] on td "Costa Rica Tarrazu Medium Roast - 200g" at bounding box center [305, 264] width 203 height 25
click at [289, 354] on button "Edit box" at bounding box center [320, 353] width 244 height 19
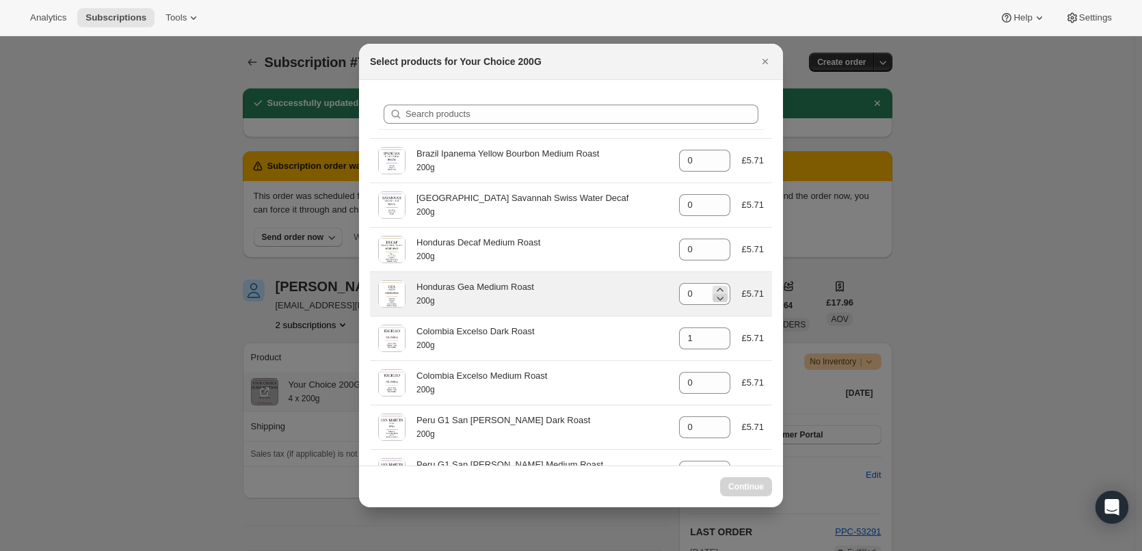
select select "gid://shopify/ProductVariant/48073423618359"
click at [717, 289] on icon ":r2rt:" at bounding box center [720, 289] width 6 height 3
type input "1"
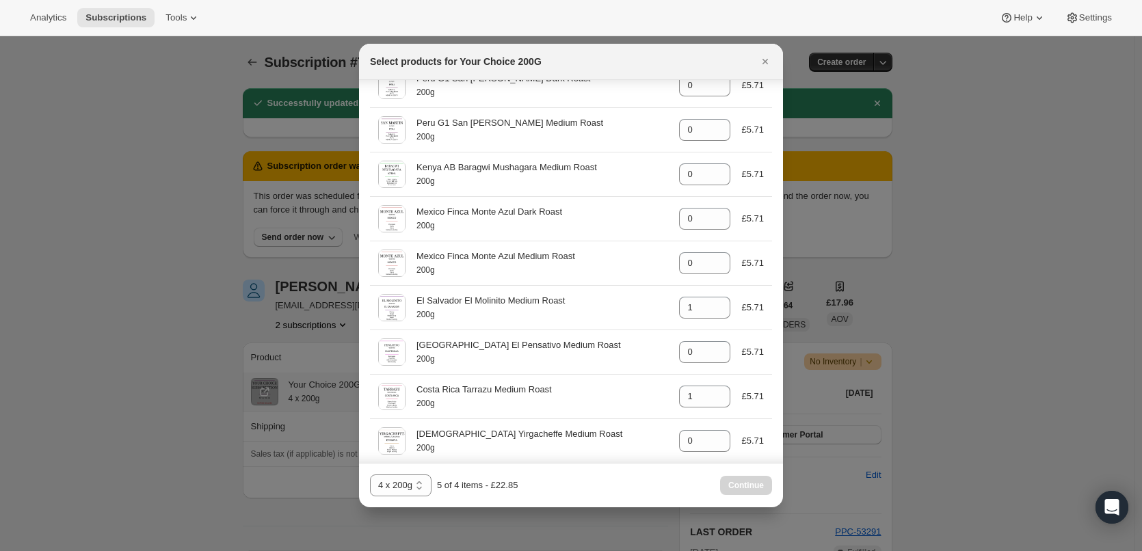
scroll to position [410, 0]
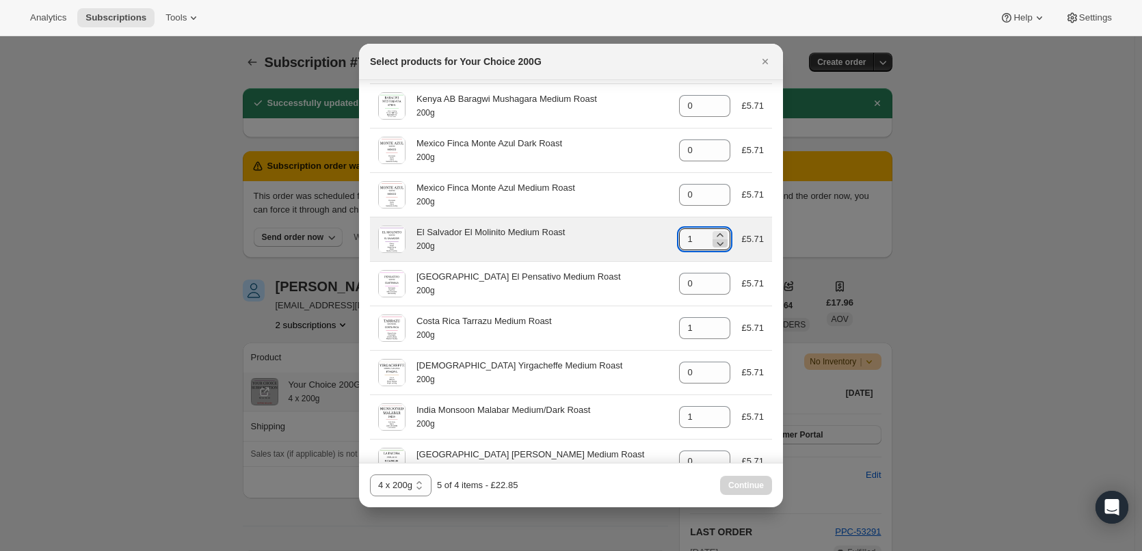
click at [715, 246] on icon ":r2rt:" at bounding box center [720, 244] width 14 height 14
type input "0"
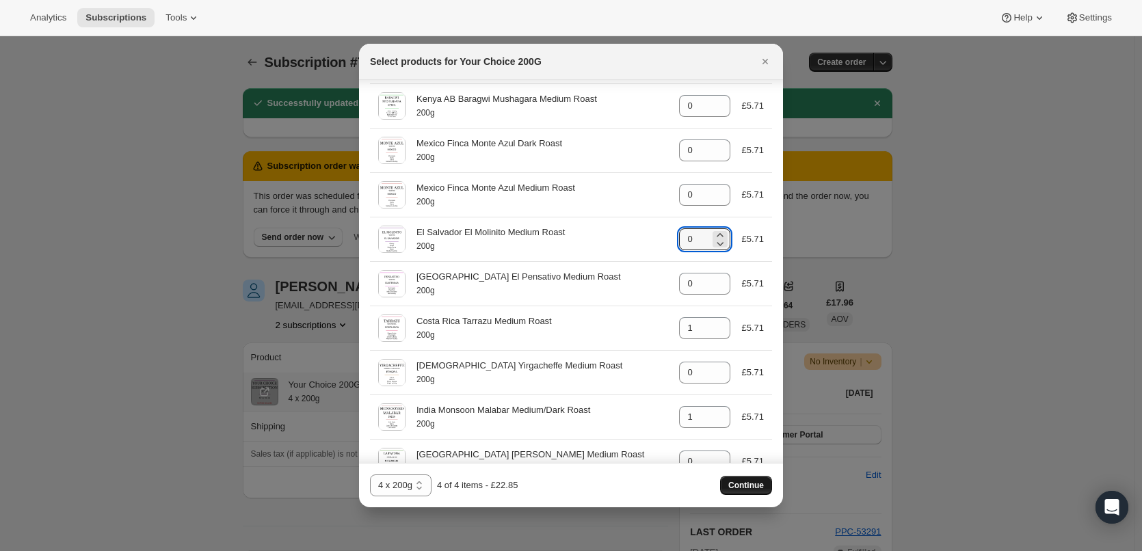
click at [757, 483] on span "Continue" at bounding box center [746, 485] width 36 height 11
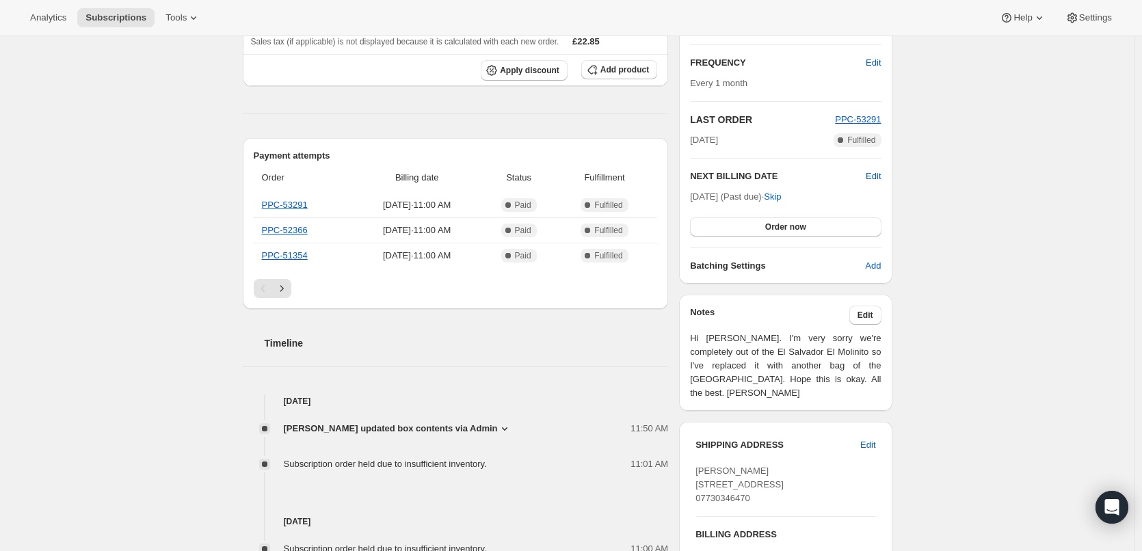
scroll to position [479, 0]
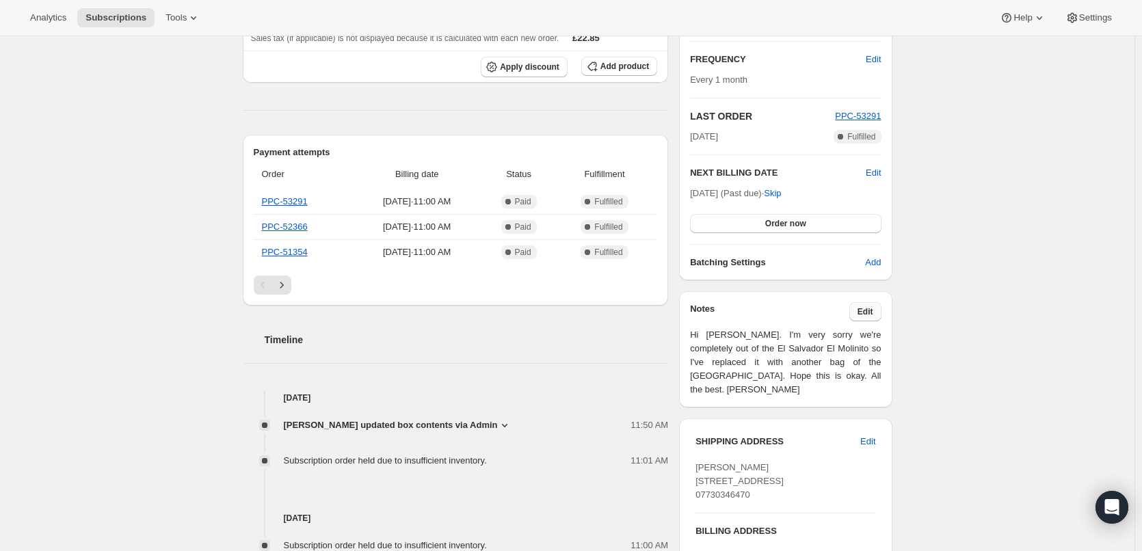
click at [869, 307] on span "Edit" at bounding box center [865, 311] width 16 height 11
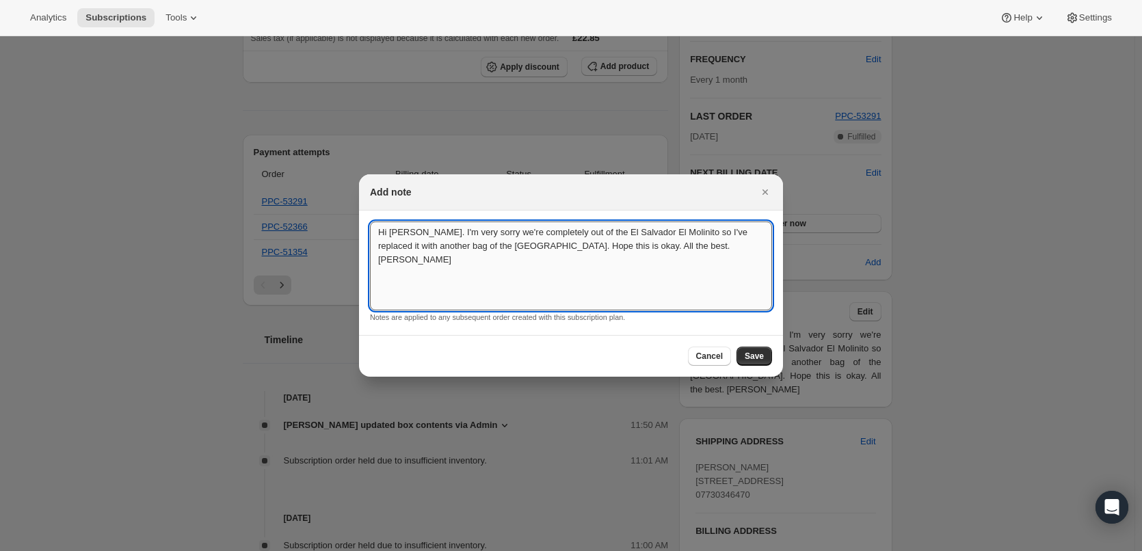
drag, startPoint x: 377, startPoint y: 246, endPoint x: 492, endPoint y: 248, distance: 115.6
click at [492, 248] on textarea "Hi [PERSON_NAME]. I'm very sorry we're completely out of the El Salvador El Mol…" at bounding box center [571, 266] width 402 height 89
type textarea "Hi [PERSON_NAME]. I'm very sorry we're completely out of the El Salvador El Mol…"
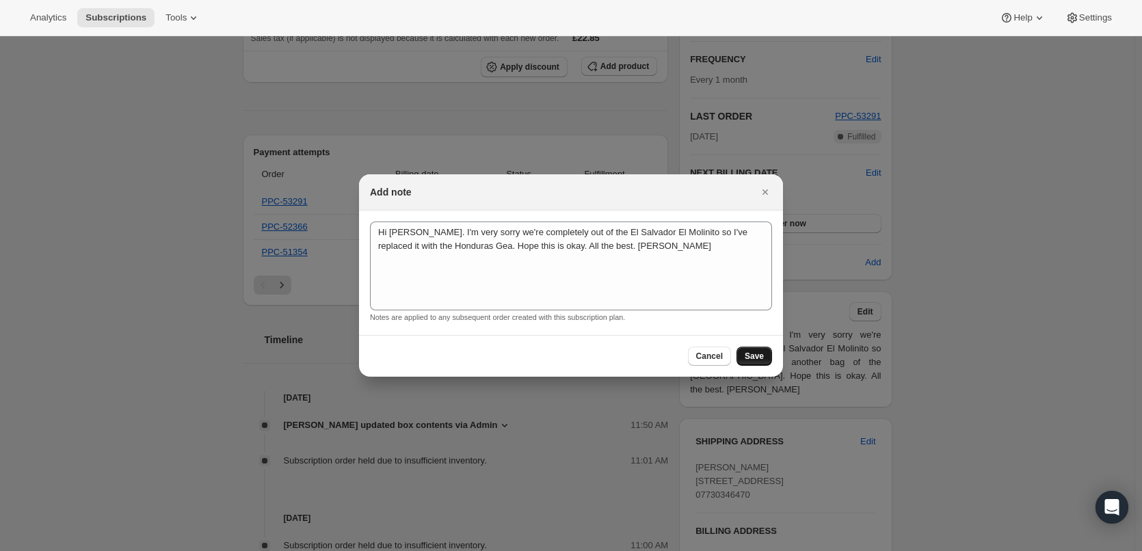
click at [758, 364] on button "Save" at bounding box center [754, 356] width 36 height 19
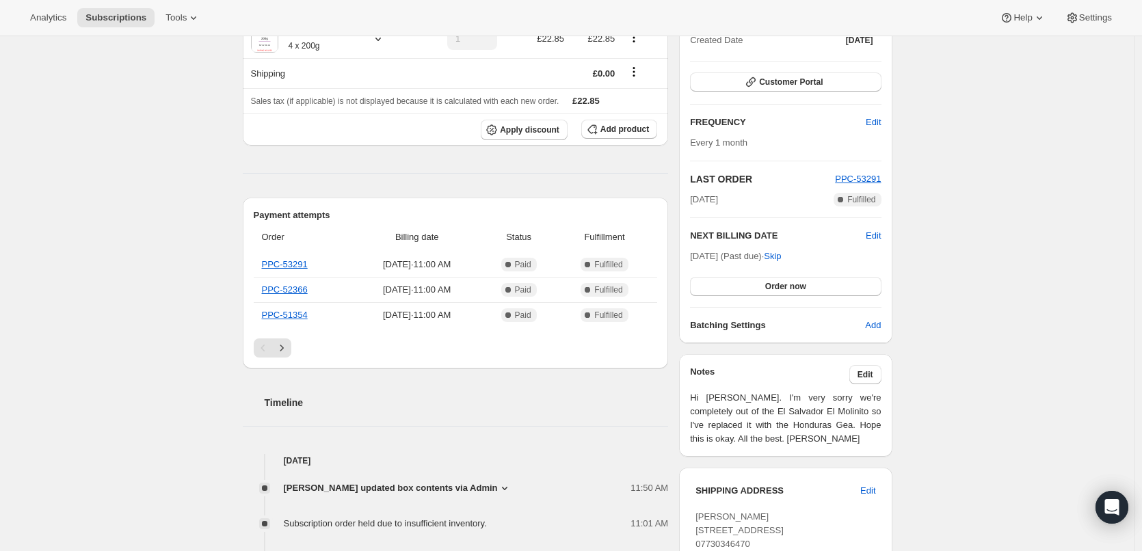
scroll to position [0, 0]
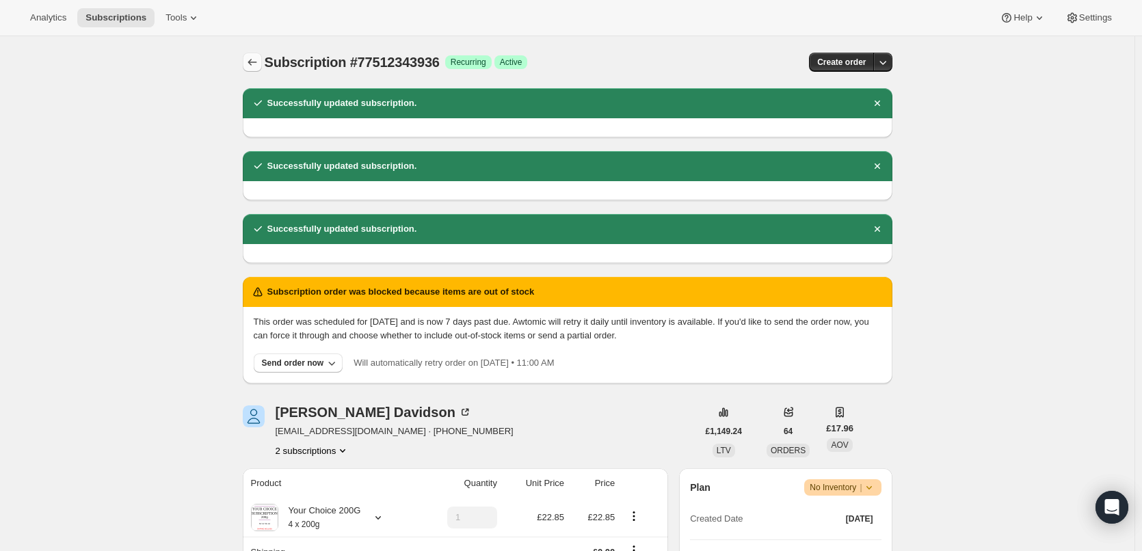
click at [259, 63] on icon "Subscriptions" at bounding box center [252, 62] width 14 height 14
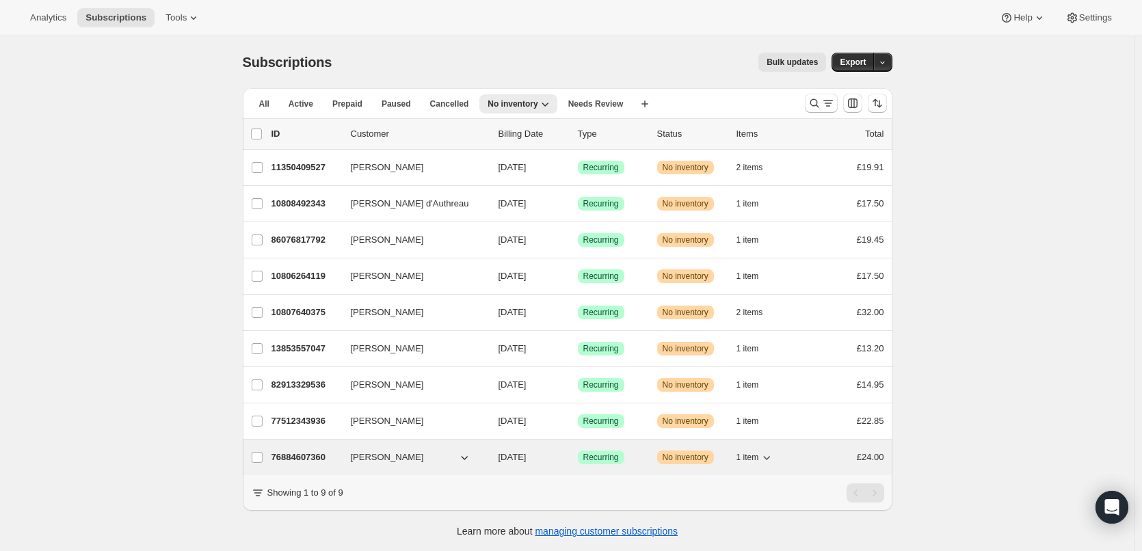
click at [305, 464] on div "76884607360 [PERSON_NAME] [DATE] Success Recurring Warning No inventory 1 item …" at bounding box center [577, 457] width 613 height 19
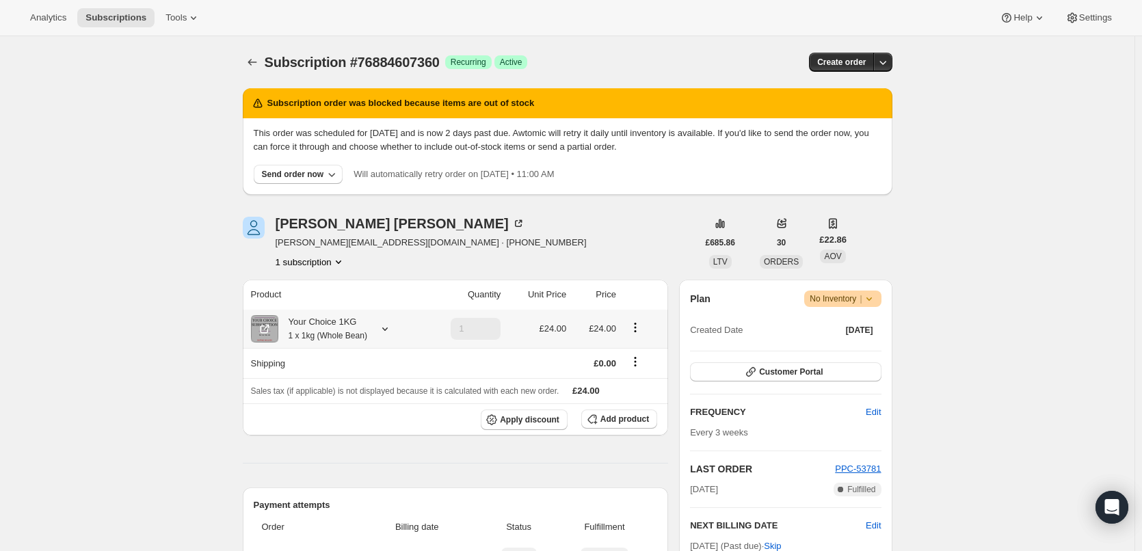
click at [304, 319] on div "Your Choice 1KG 1 x 1kg (Whole Bean)" at bounding box center [322, 328] width 89 height 27
